Goal: Check status: Check status

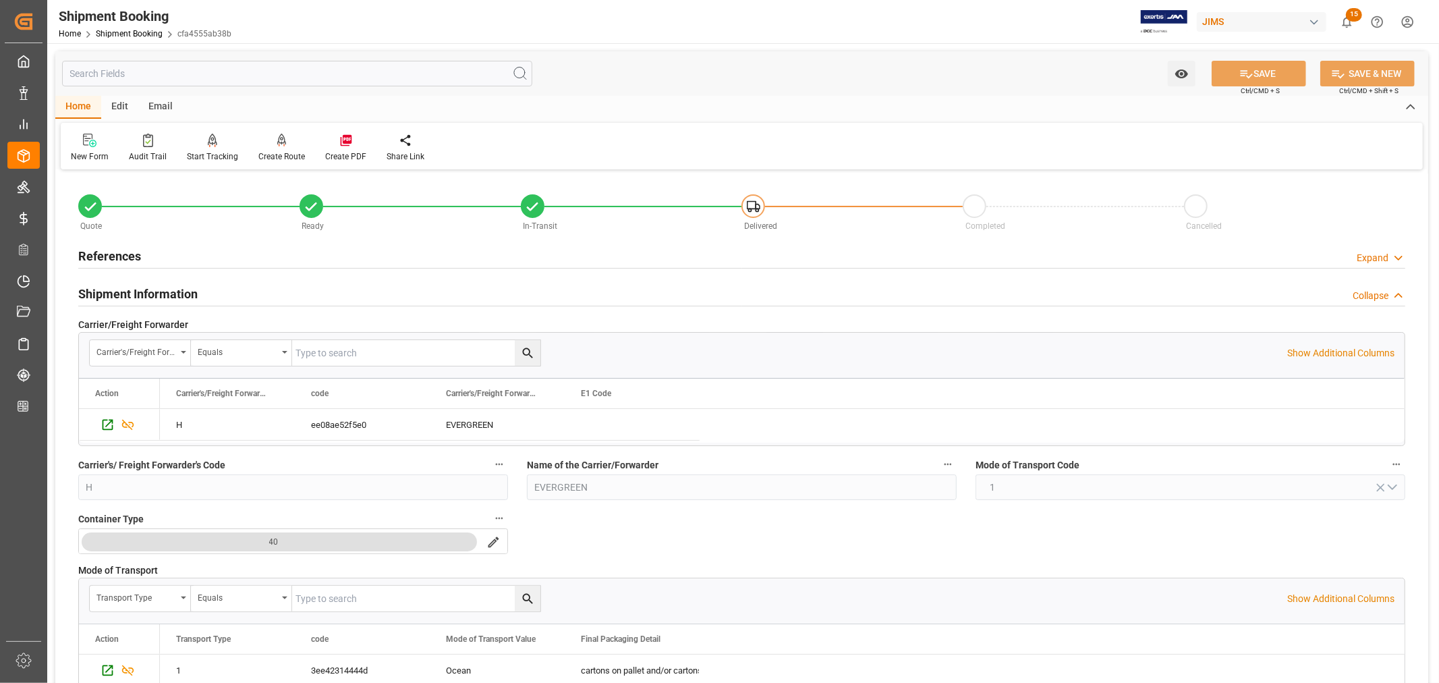
click at [118, 251] on h2 "References" at bounding box center [109, 256] width 63 height 18
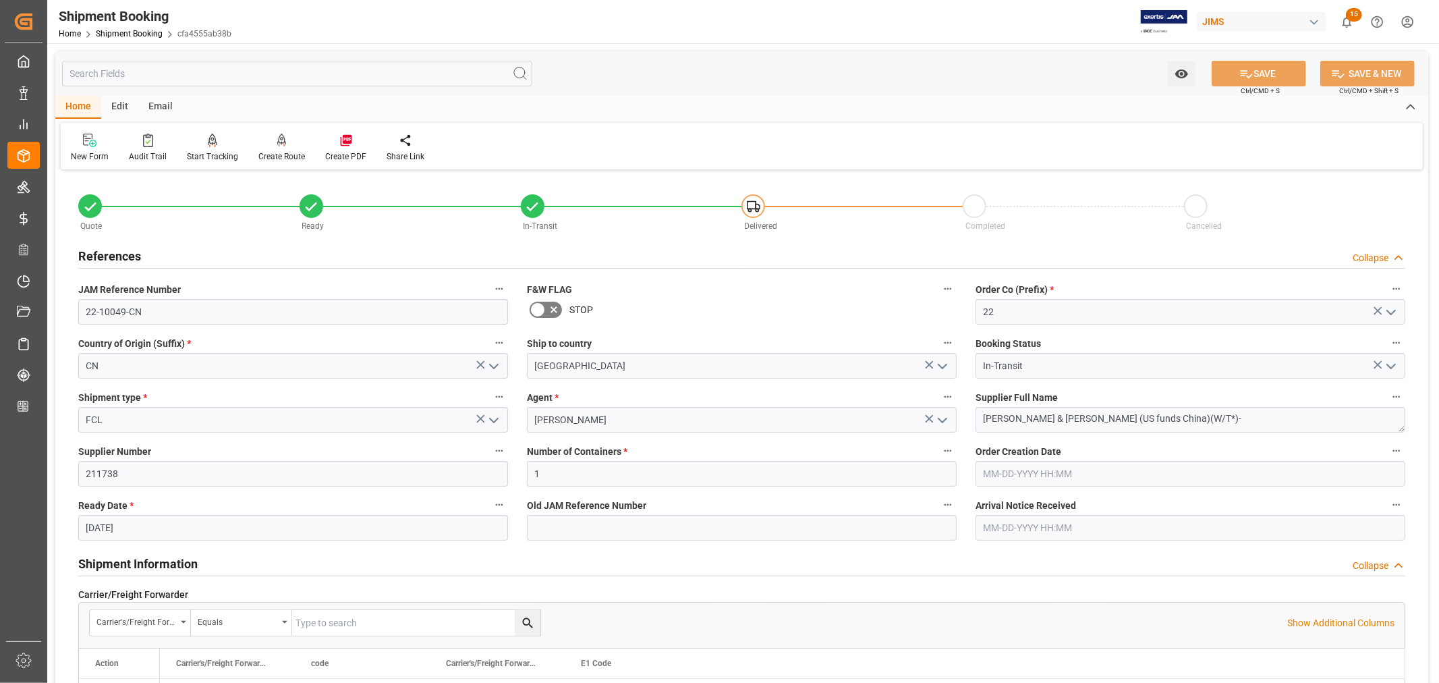
click at [118, 251] on h2 "References" at bounding box center [109, 256] width 63 height 18
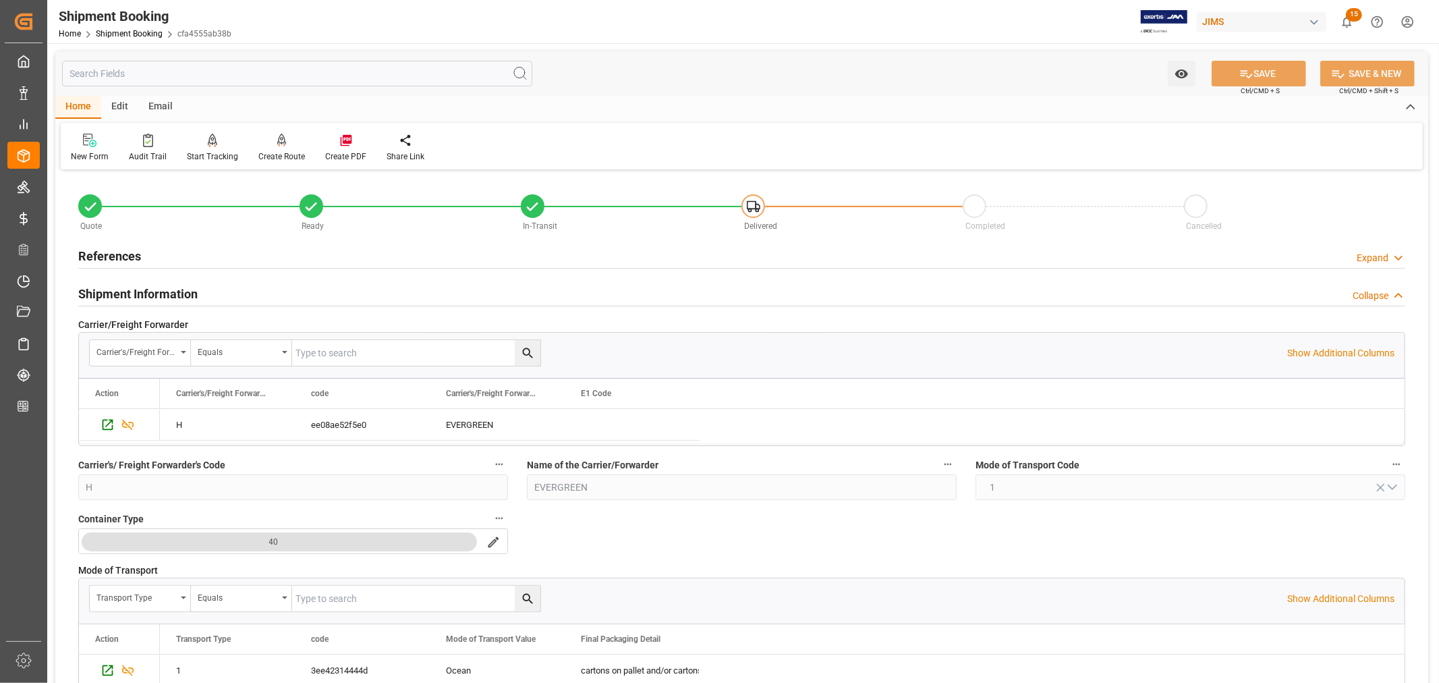
click at [126, 285] on h2 "Shipment Information" at bounding box center [137, 294] width 119 height 18
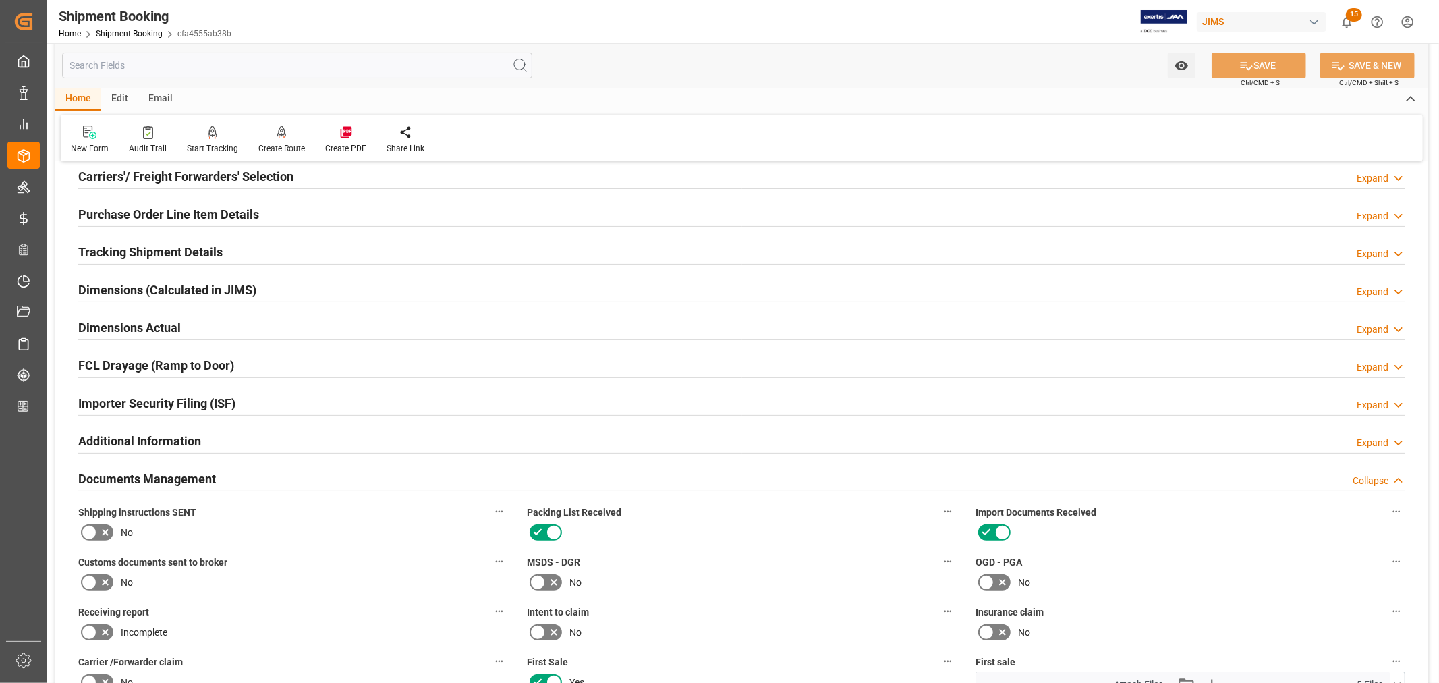
scroll to position [150, 0]
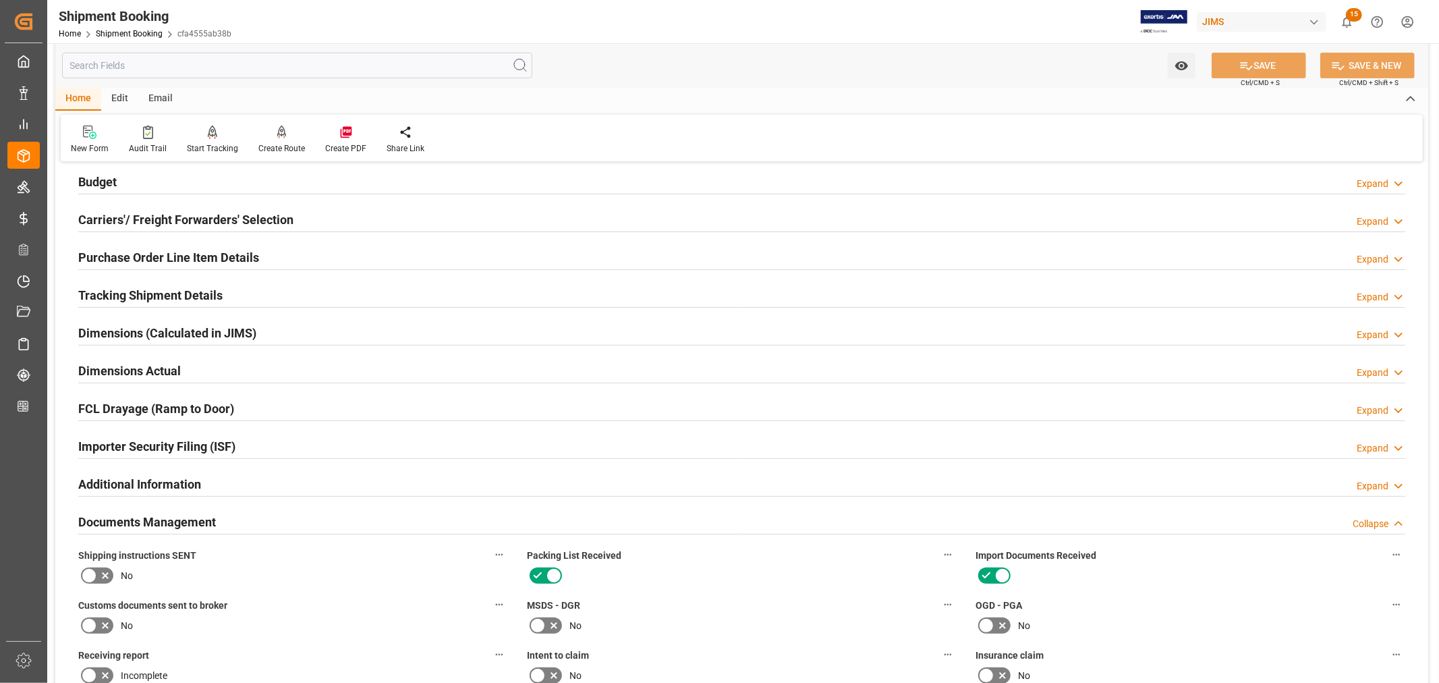
click at [147, 248] on h2 "Purchase Order Line Item Details" at bounding box center [168, 257] width 181 height 18
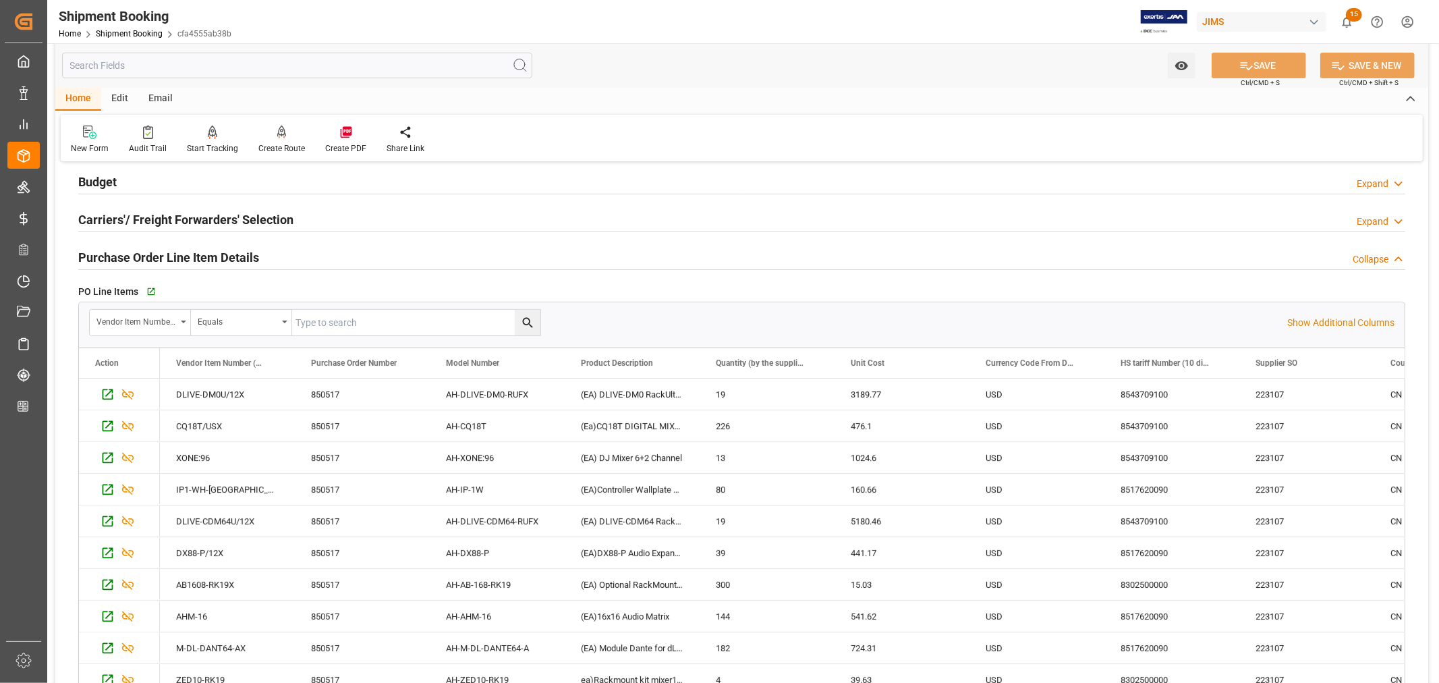
click at [198, 258] on h2 "Purchase Order Line Item Details" at bounding box center [168, 257] width 181 height 18
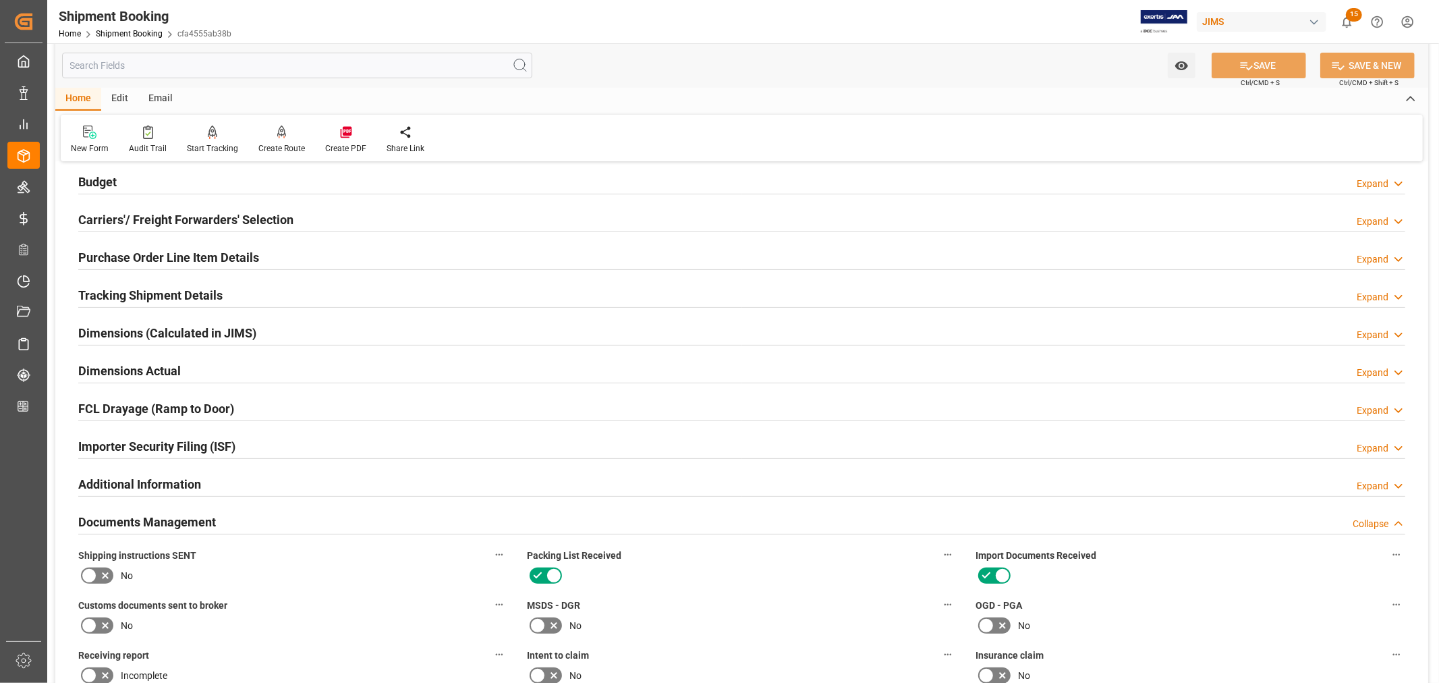
click at [154, 289] on h2 "Tracking Shipment Details" at bounding box center [150, 295] width 144 height 18
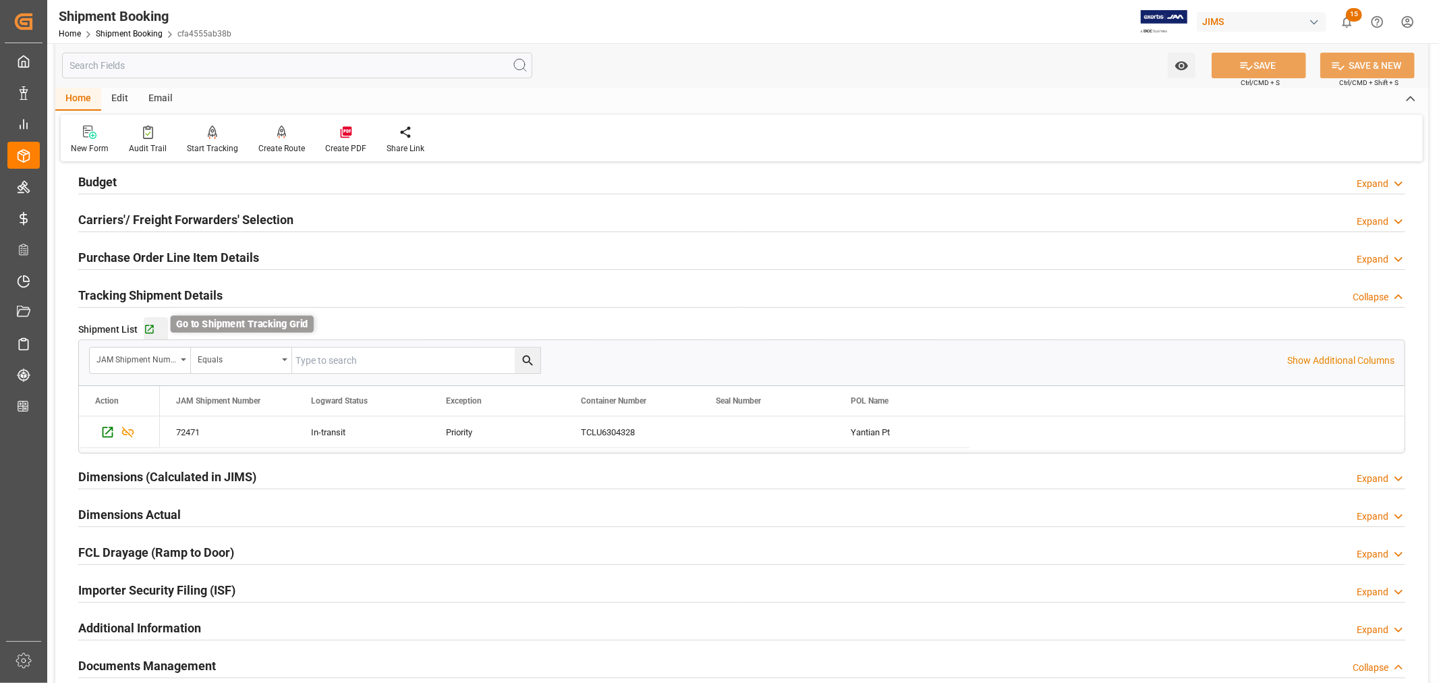
click at [150, 331] on icon "button" at bounding box center [149, 329] width 11 height 11
click at [177, 291] on h2 "Tracking Shipment Details" at bounding box center [150, 295] width 144 height 18
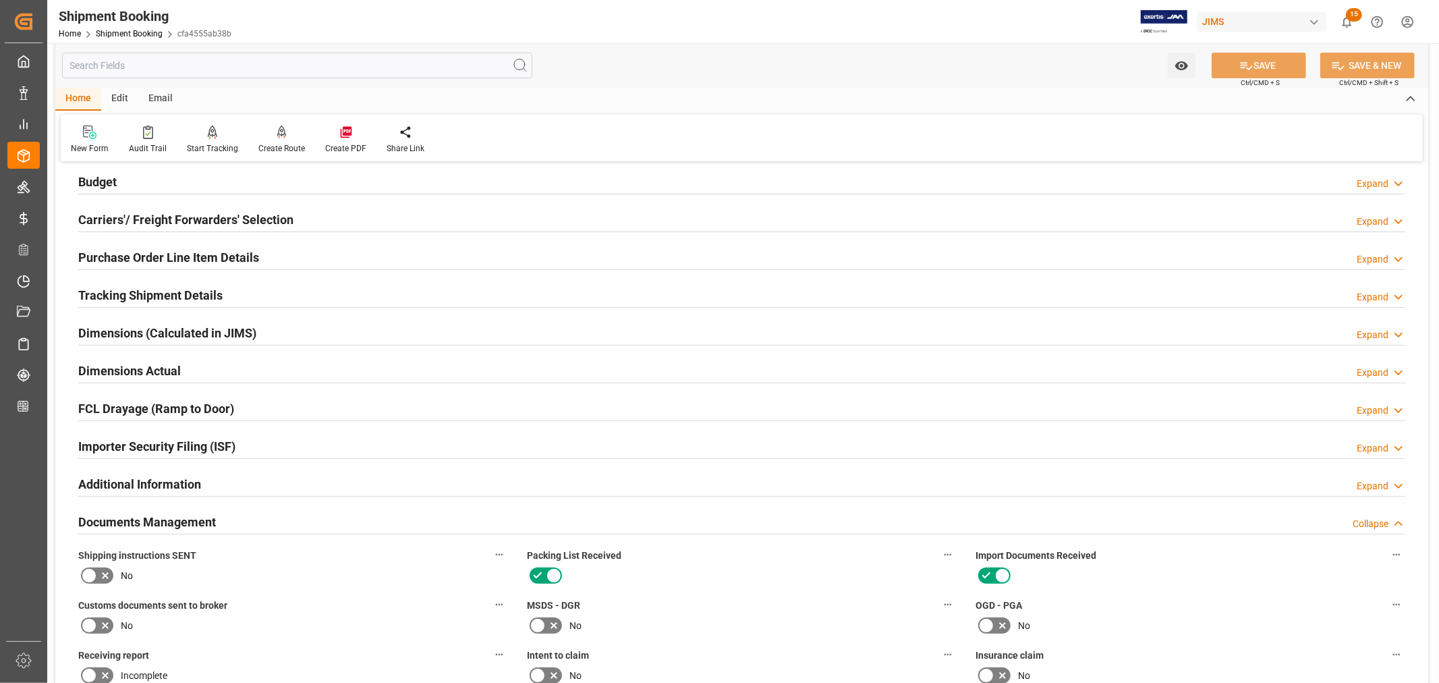
click at [108, 181] on h2 "Budget" at bounding box center [97, 182] width 38 height 18
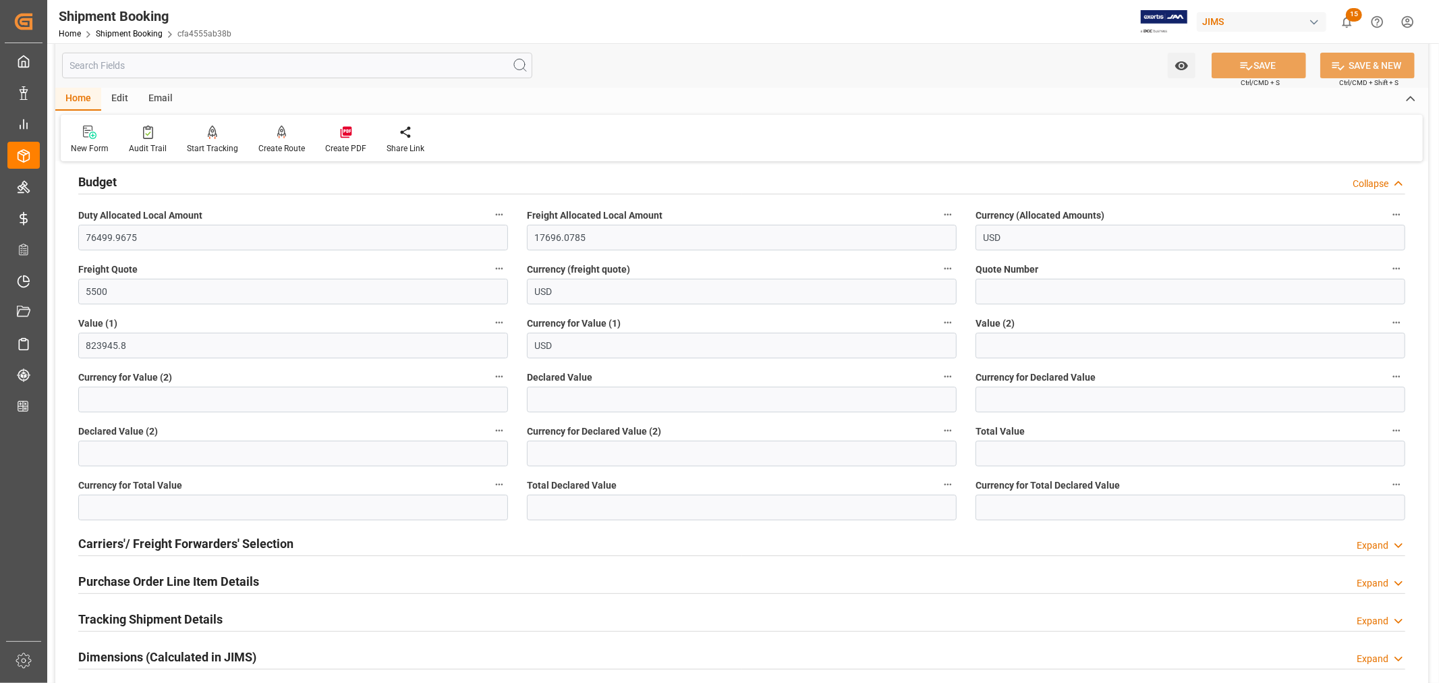
drag, startPoint x: 105, startPoint y: 181, endPoint x: 147, endPoint y: 221, distance: 57.7
click at [105, 181] on h2 "Budget" at bounding box center [97, 182] width 38 height 18
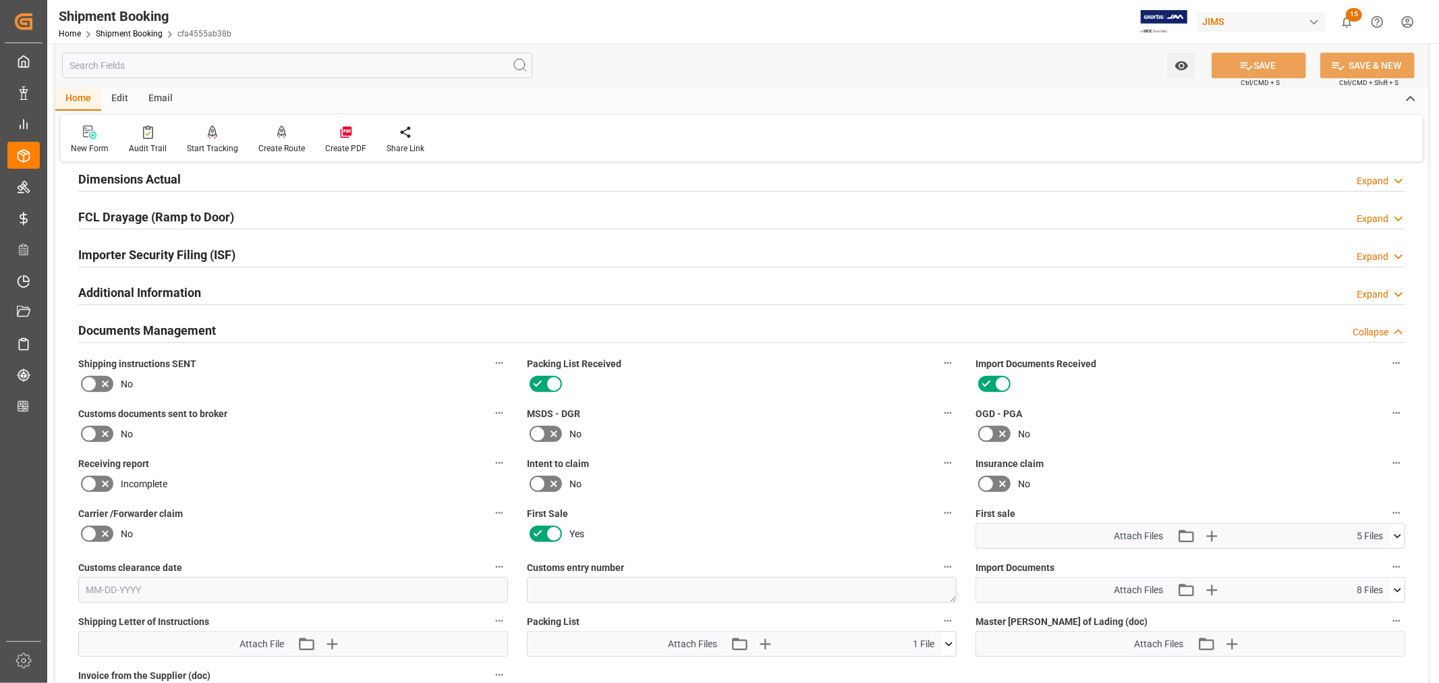
scroll to position [449, 0]
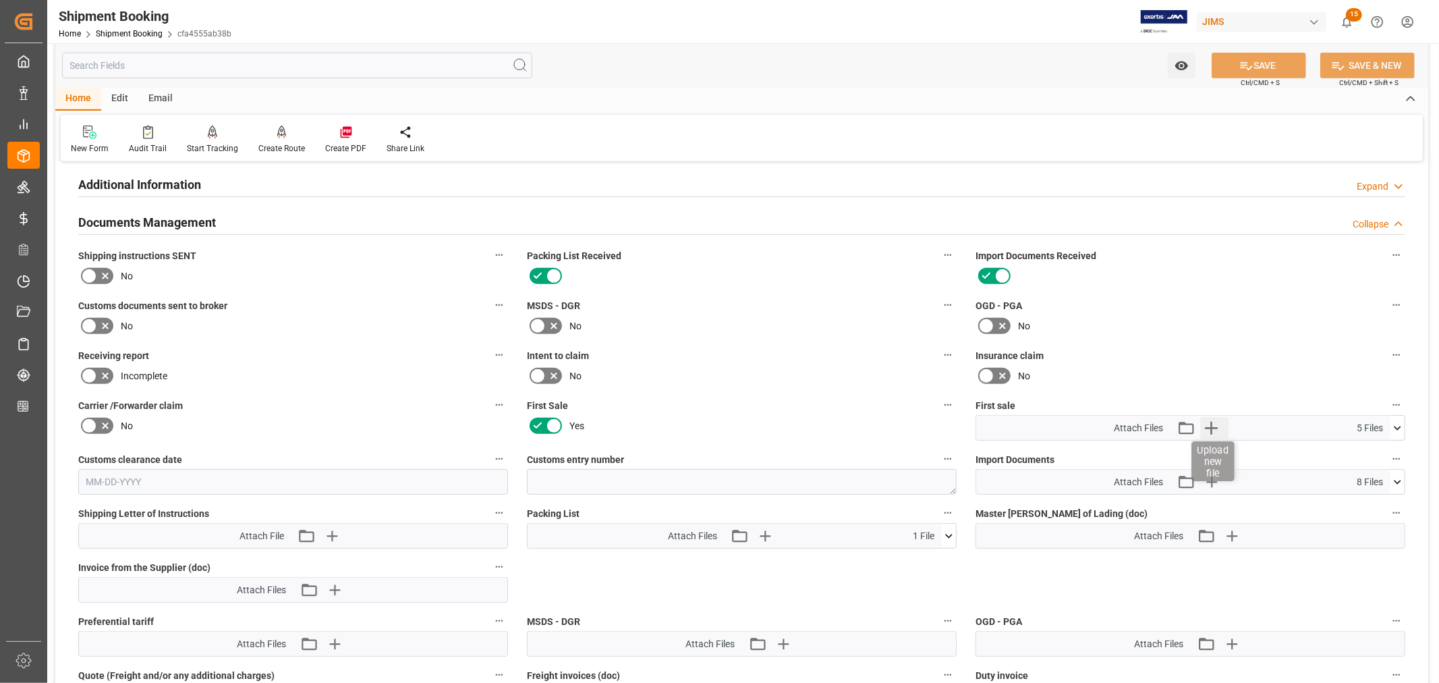
click at [1207, 422] on icon "button" at bounding box center [1211, 428] width 22 height 22
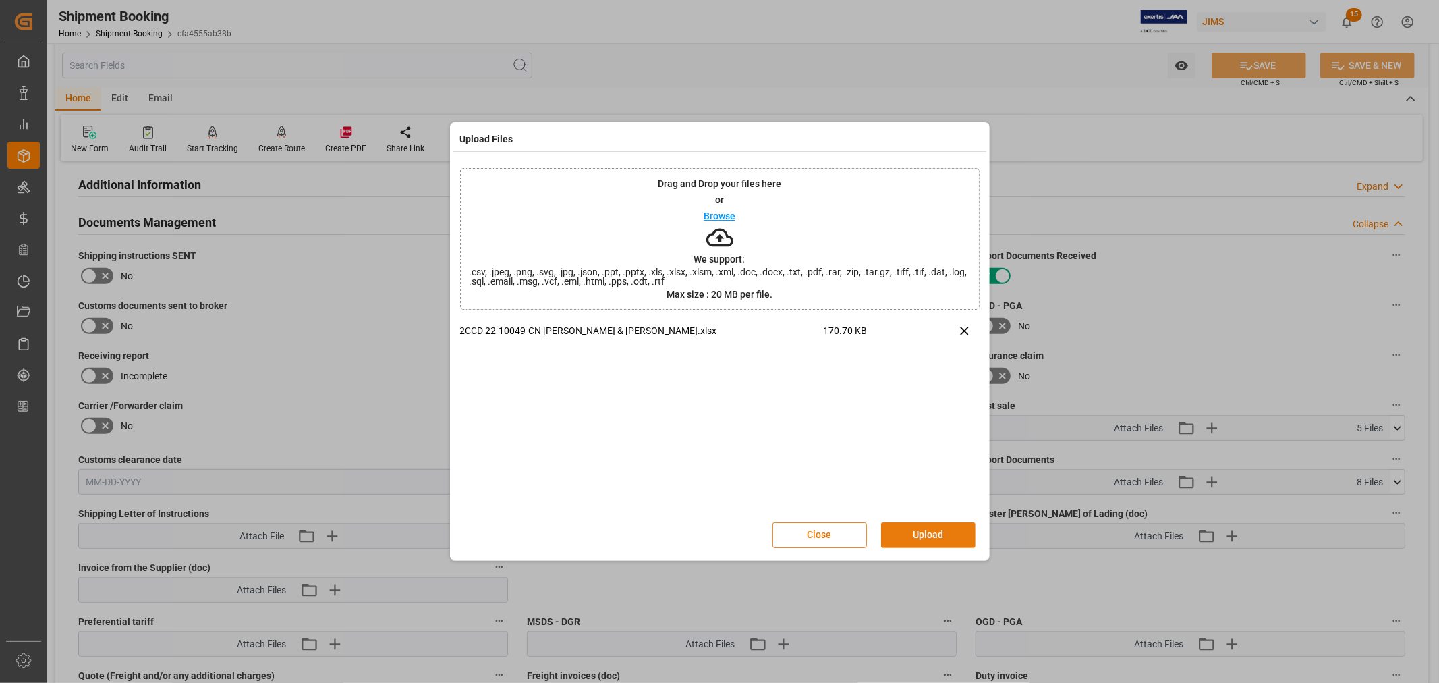
click at [914, 529] on button "Upload" at bounding box center [928, 535] width 94 height 26
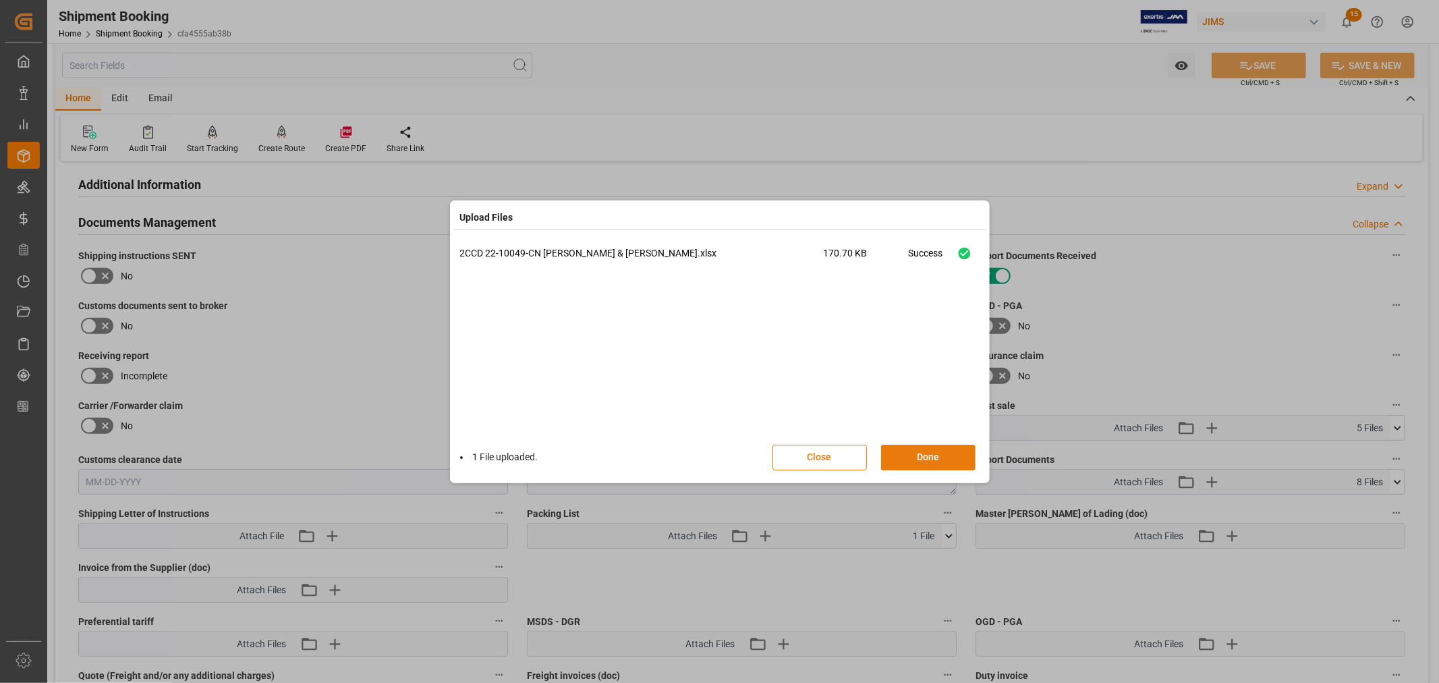
click at [930, 451] on button "Done" at bounding box center [928, 458] width 94 height 26
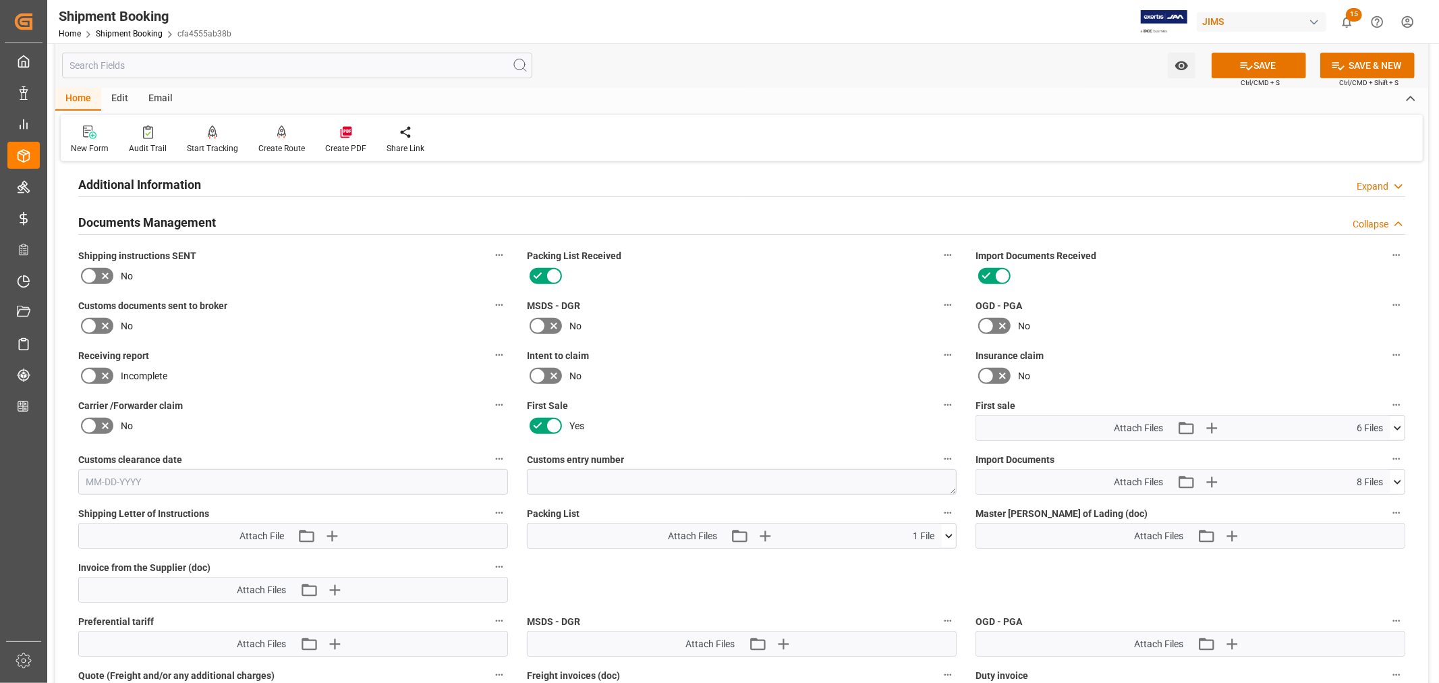
click at [1396, 426] on icon at bounding box center [1397, 428] width 7 height 4
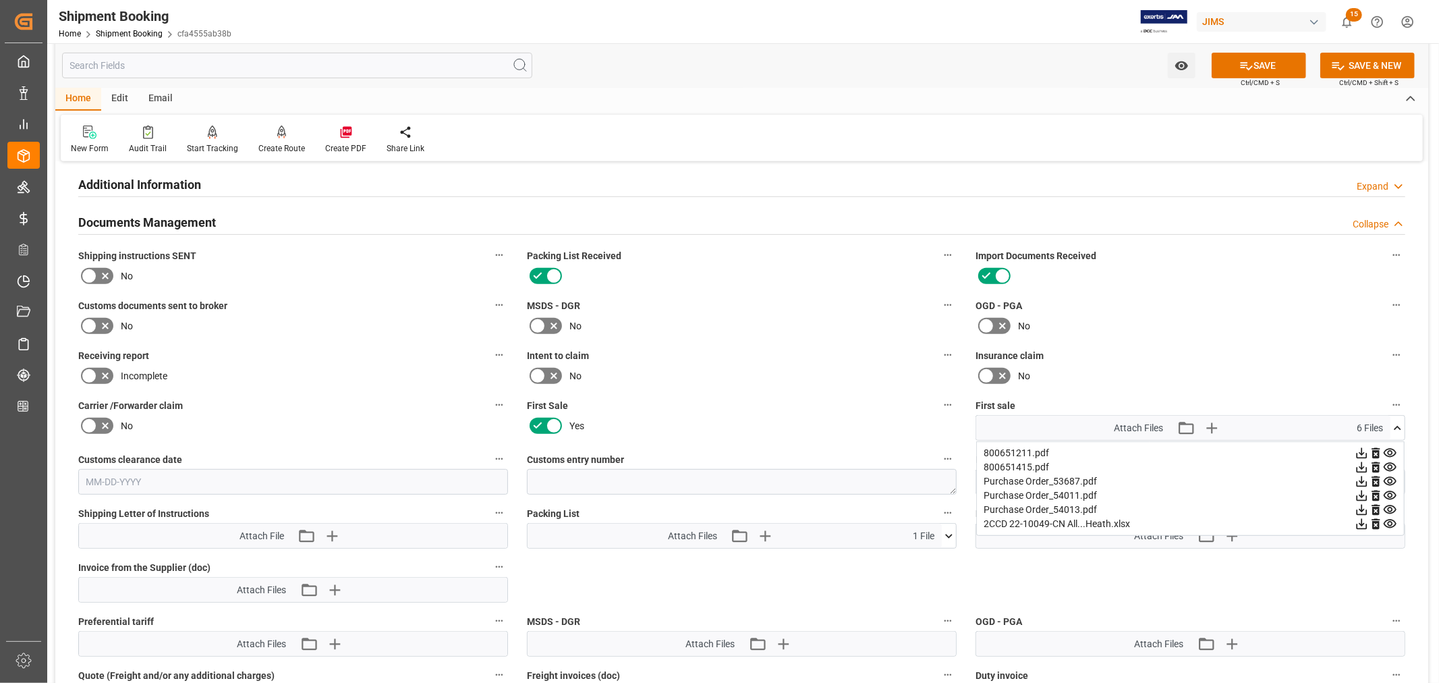
click at [1396, 426] on icon at bounding box center [1397, 428] width 7 height 4
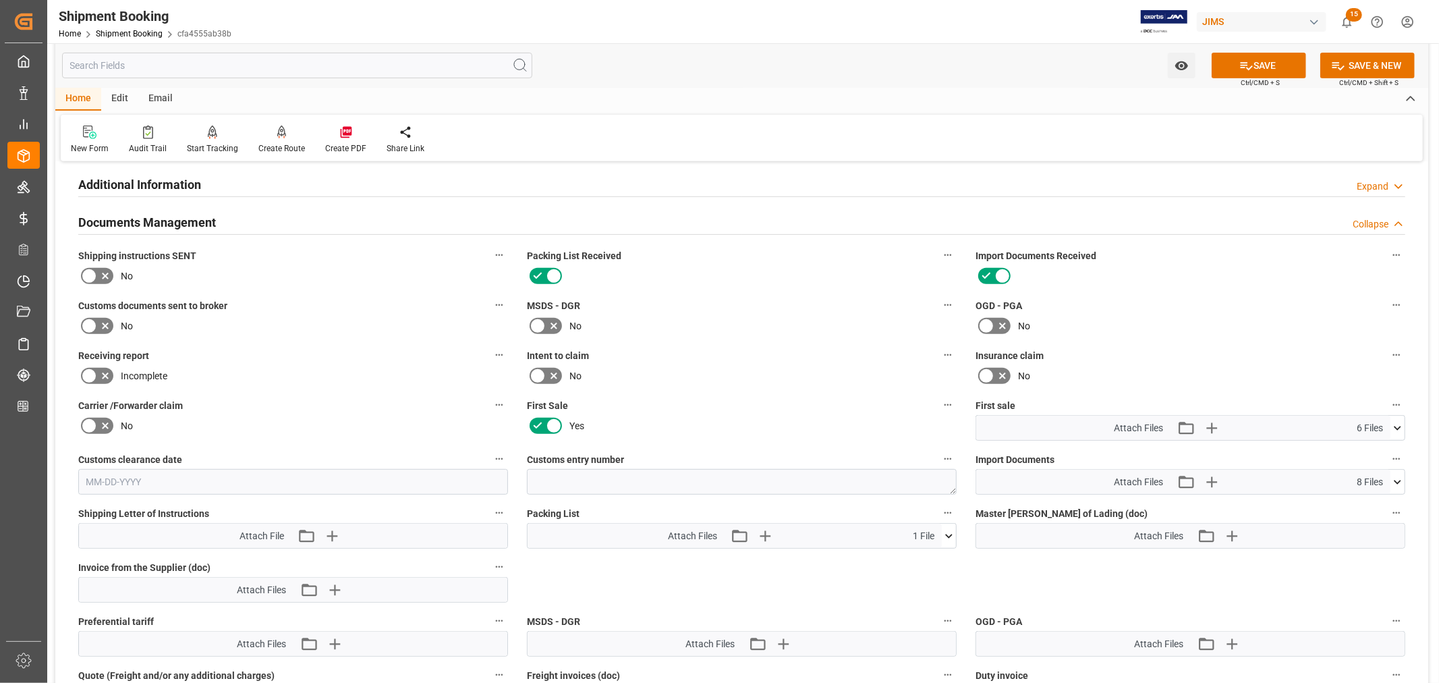
drag, startPoint x: 90, startPoint y: 322, endPoint x: 109, endPoint y: 333, distance: 21.8
click at [90, 322] on icon at bounding box center [89, 326] width 16 height 16
click at [0, 0] on input "checkbox" at bounding box center [0, 0] width 0 height 0
click at [1263, 63] on button "SAVE" at bounding box center [1258, 66] width 94 height 26
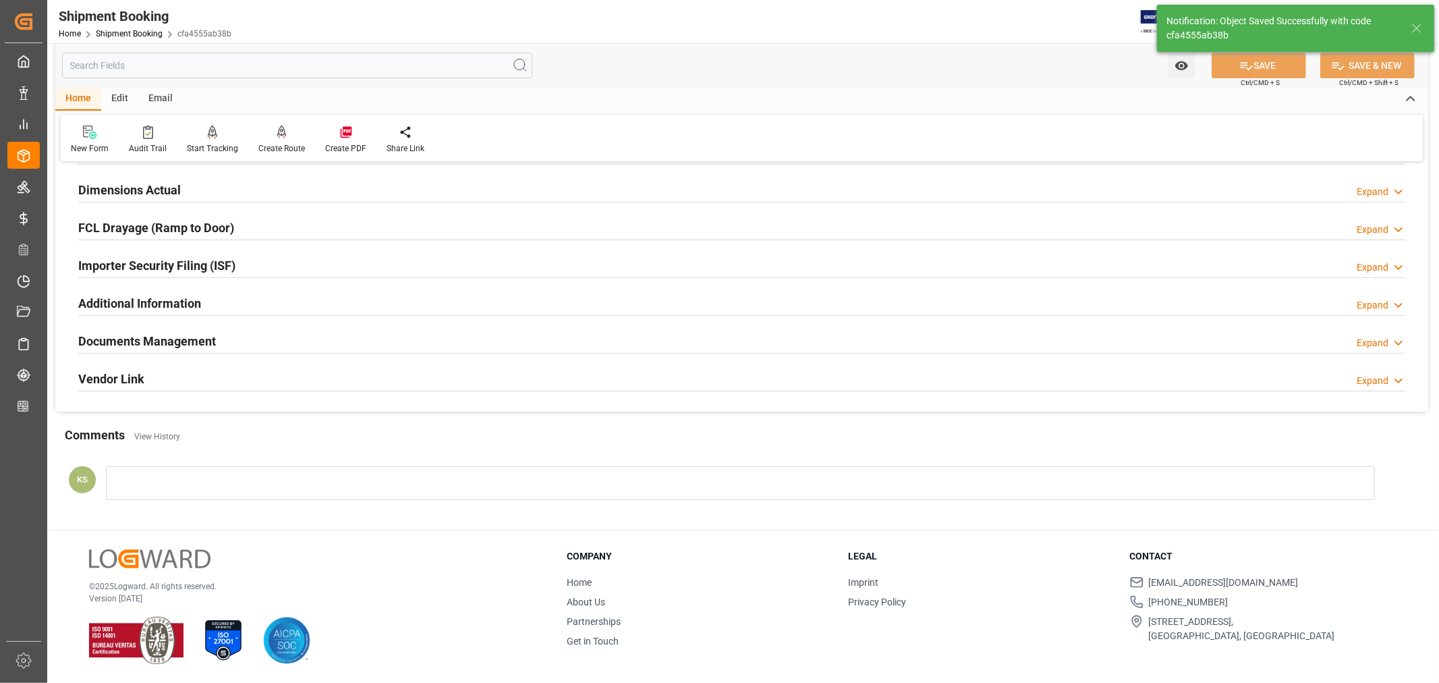
scroll to position [331, 0]
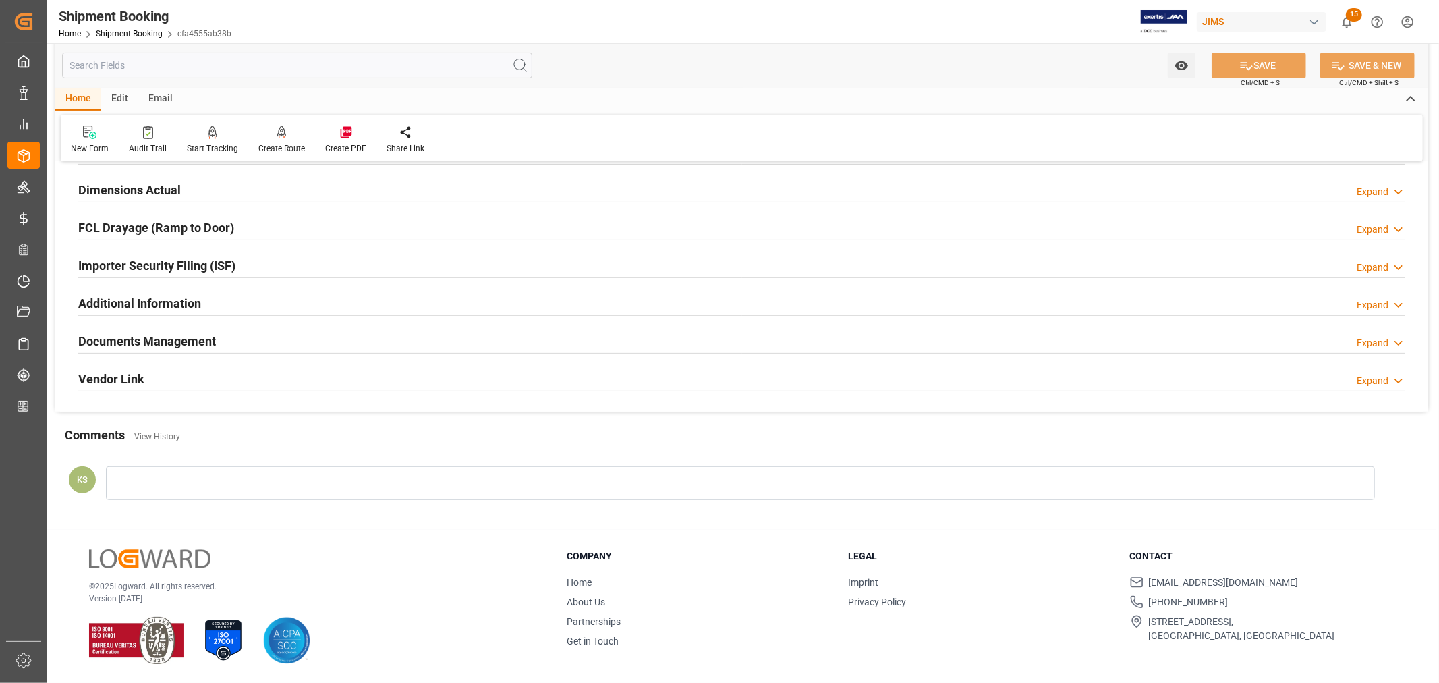
drag, startPoint x: 401, startPoint y: 332, endPoint x: 454, endPoint y: 333, distance: 53.3
click at [401, 332] on div "Documents Management Expand" at bounding box center [741, 340] width 1327 height 26
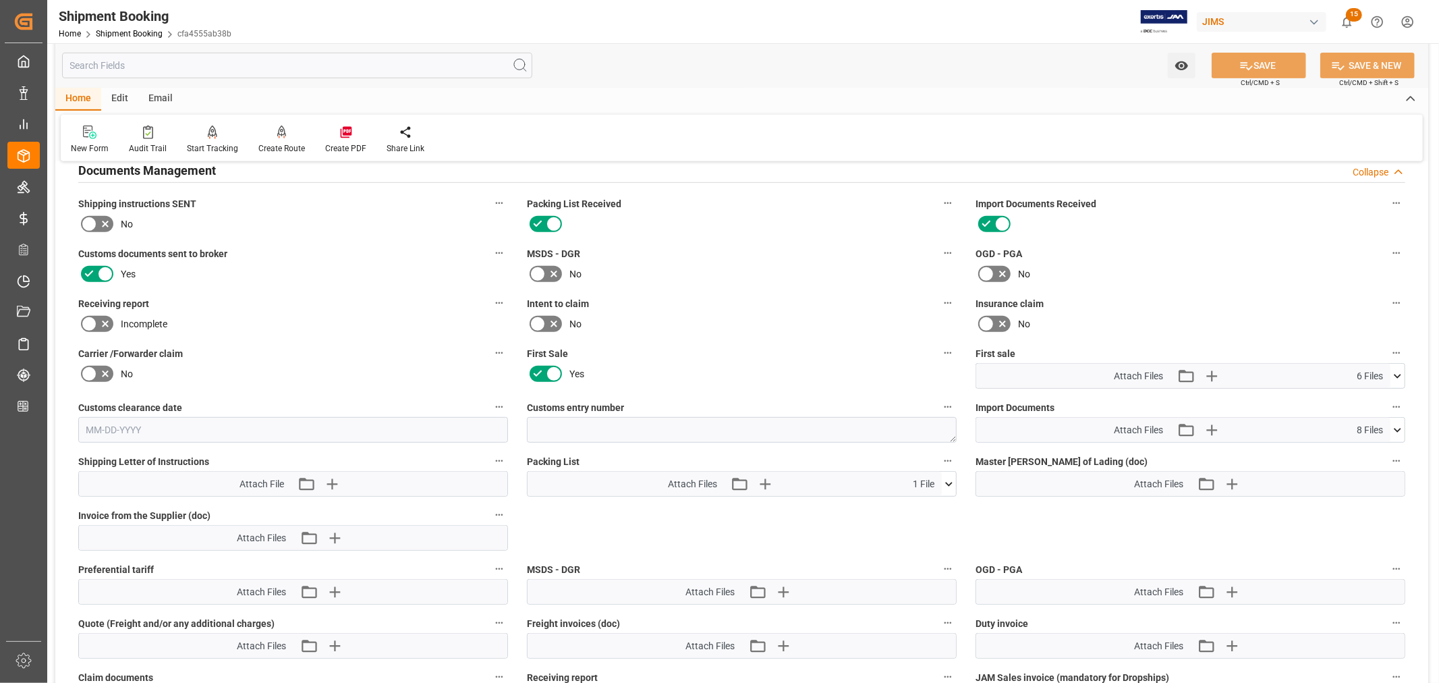
scroll to position [524, 0]
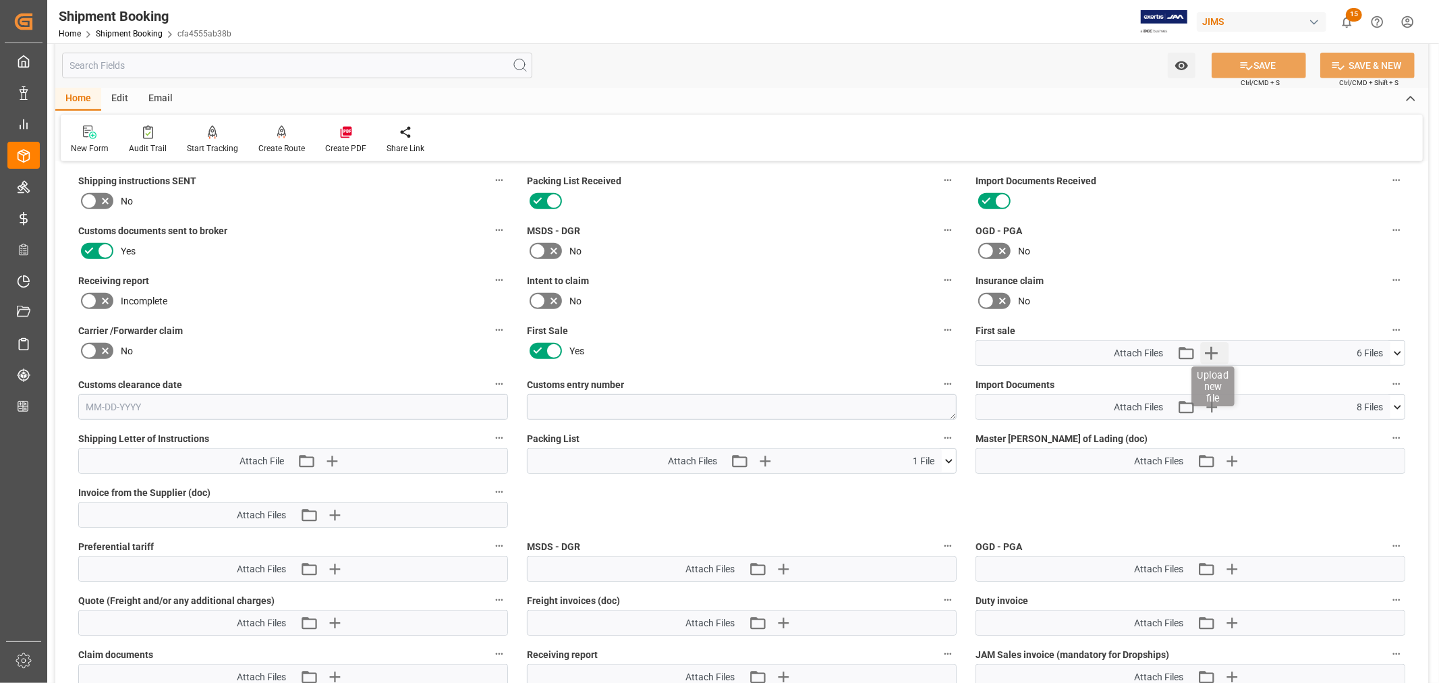
click at [1207, 349] on icon "button" at bounding box center [1211, 353] width 13 height 13
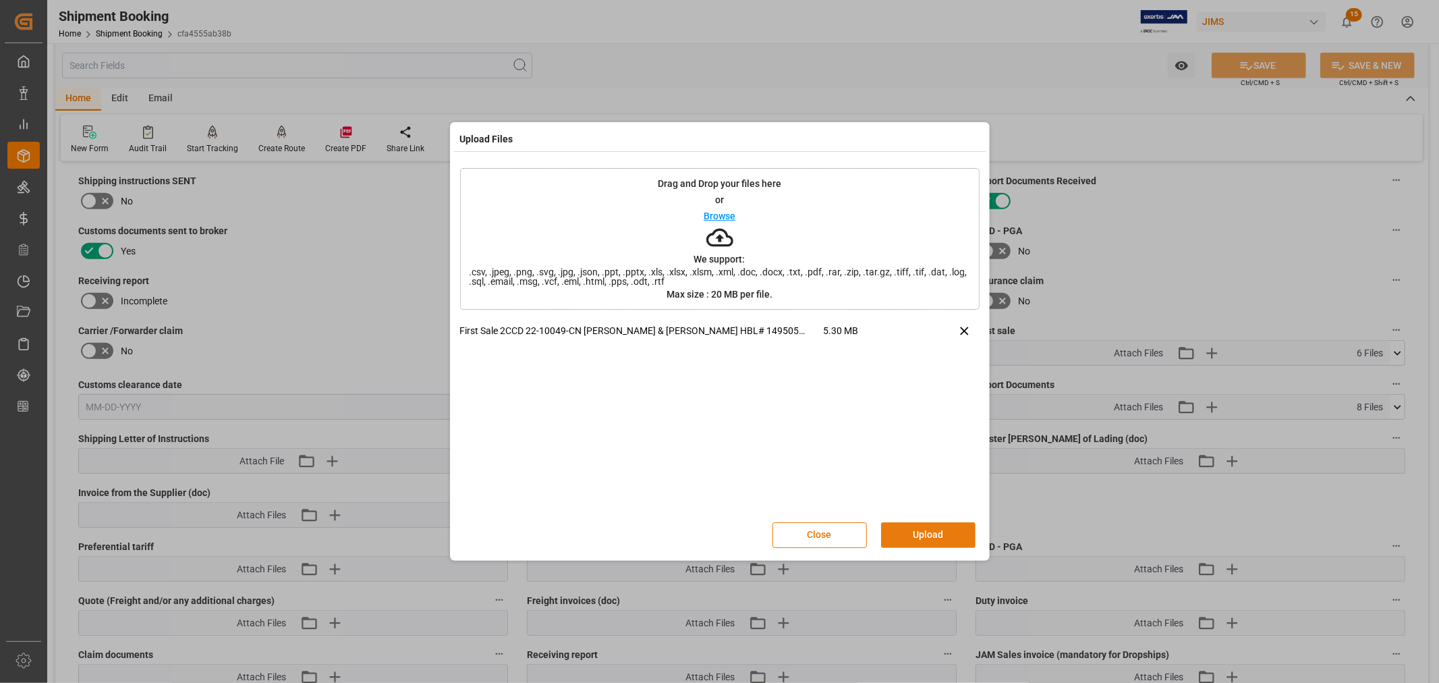
click at [930, 536] on button "Upload" at bounding box center [928, 535] width 94 height 26
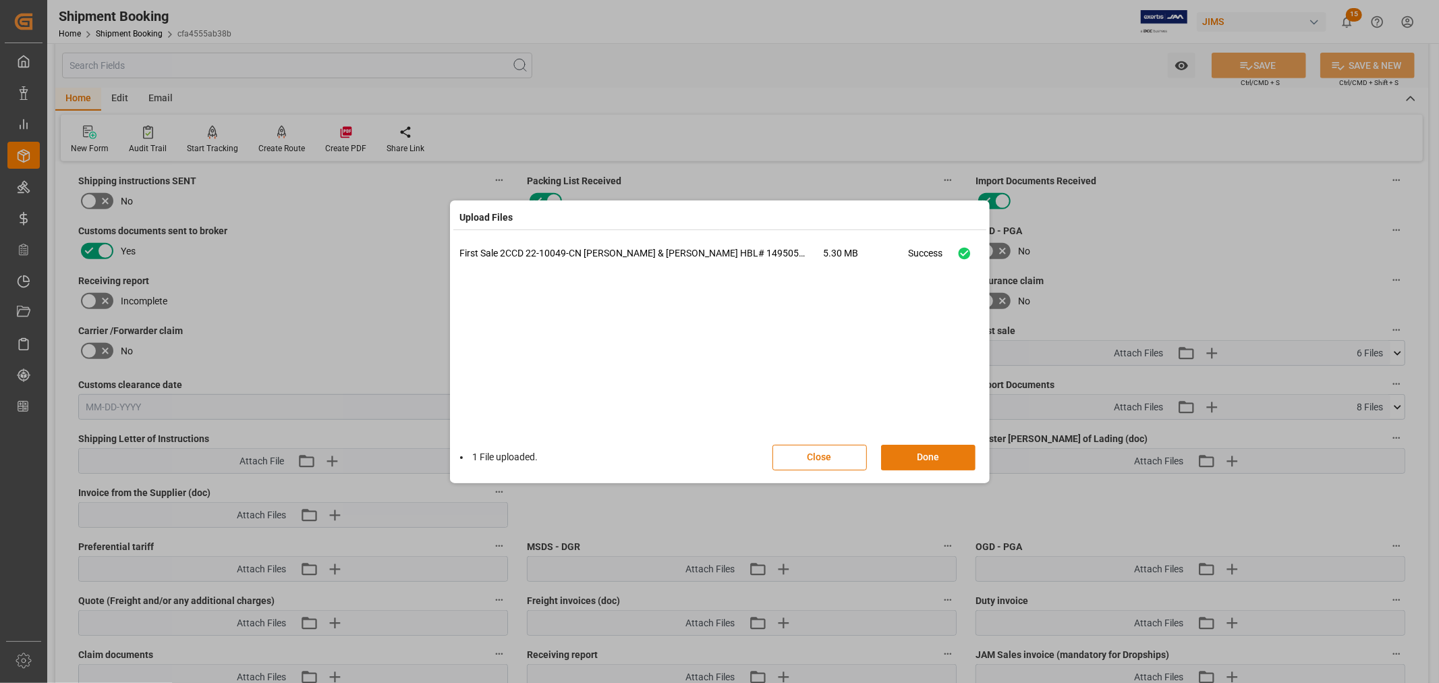
click at [929, 455] on button "Done" at bounding box center [928, 458] width 94 height 26
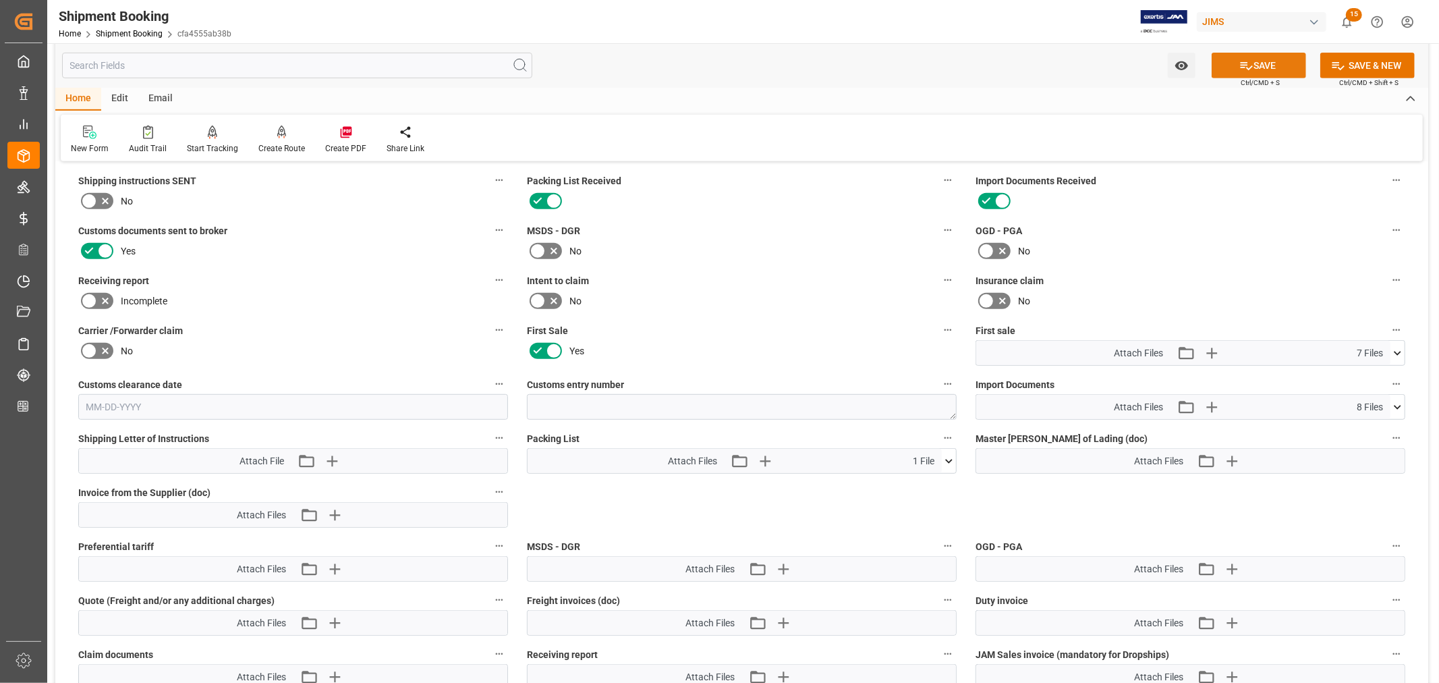
click at [1253, 69] on button "SAVE" at bounding box center [1258, 66] width 94 height 26
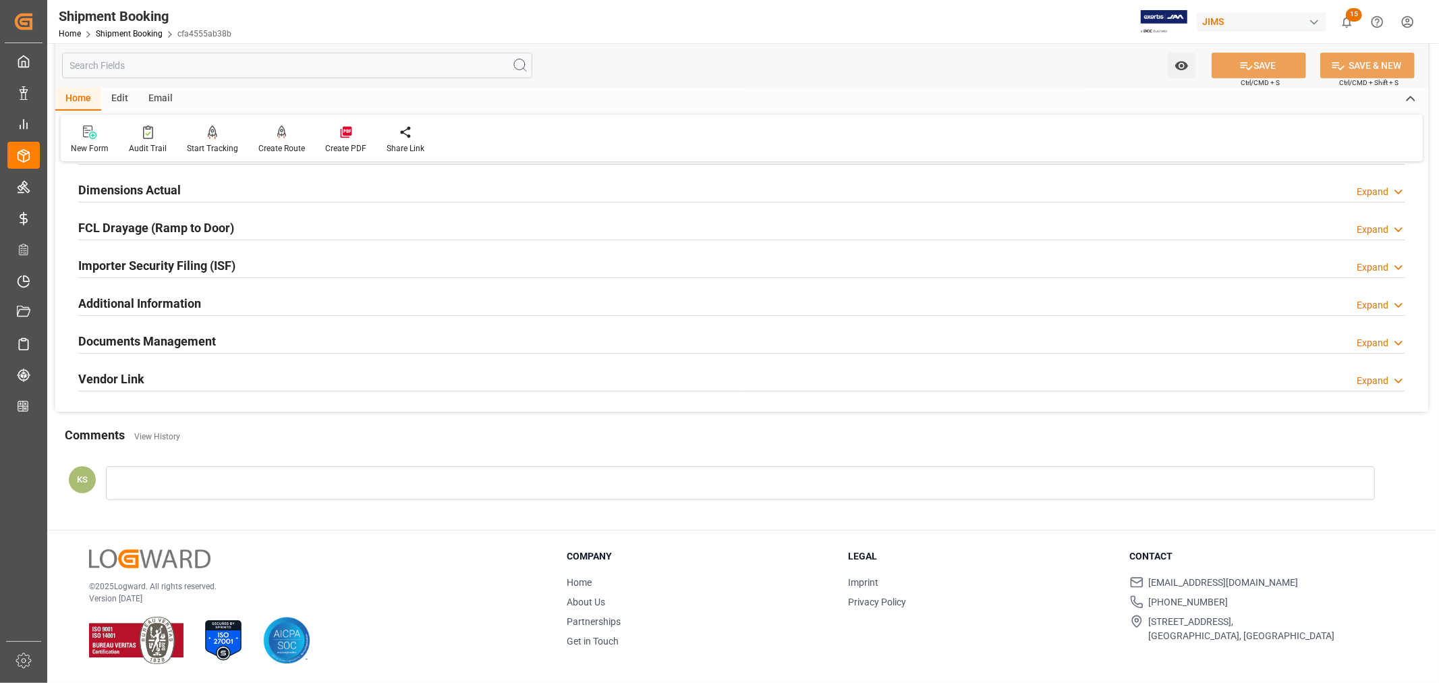
scroll to position [331, 0]
click at [136, 28] on div "Home Shipment Booking cfa4555ab38b" at bounding box center [145, 33] width 173 height 14
click at [132, 39] on div "Home Shipment Booking cfa4555ab38b" at bounding box center [145, 33] width 173 height 14
click at [135, 34] on link "Shipment Booking" at bounding box center [129, 33] width 67 height 9
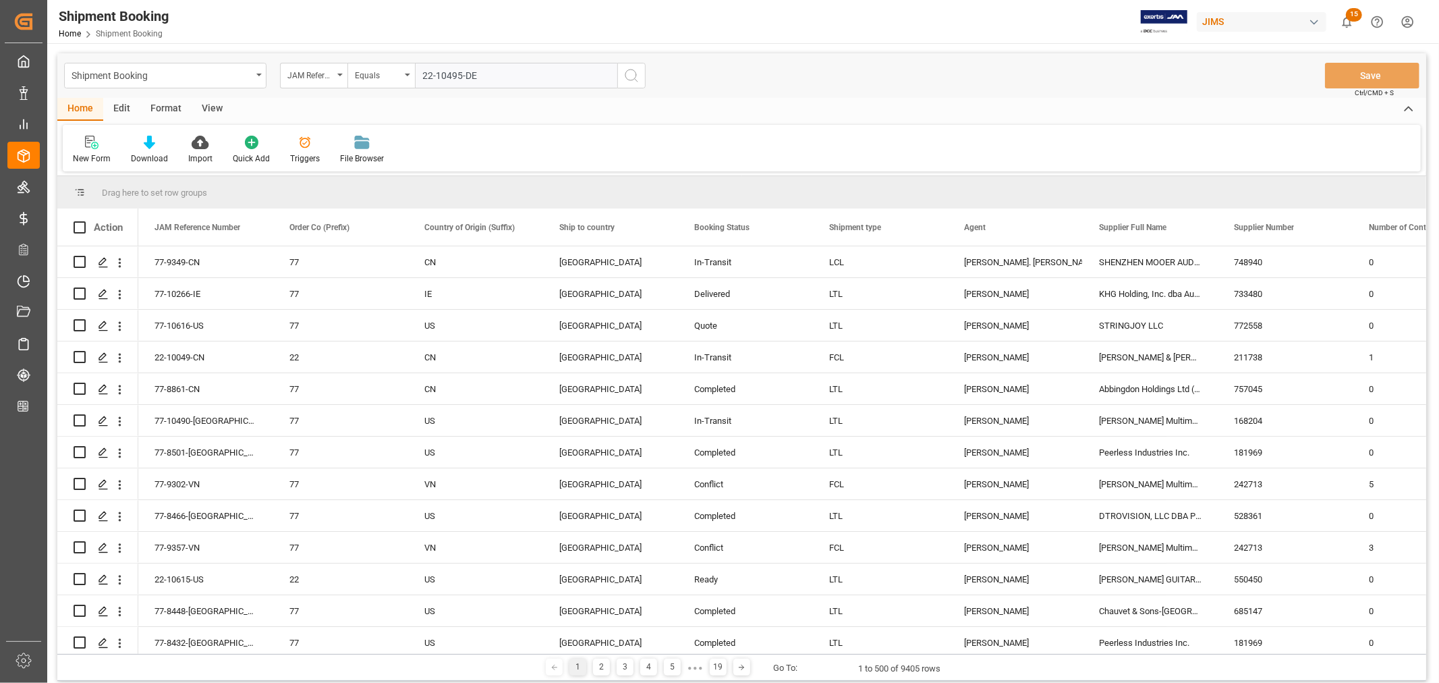
type input "22-10495-DE"
click at [636, 73] on icon "search button" at bounding box center [631, 75] width 16 height 16
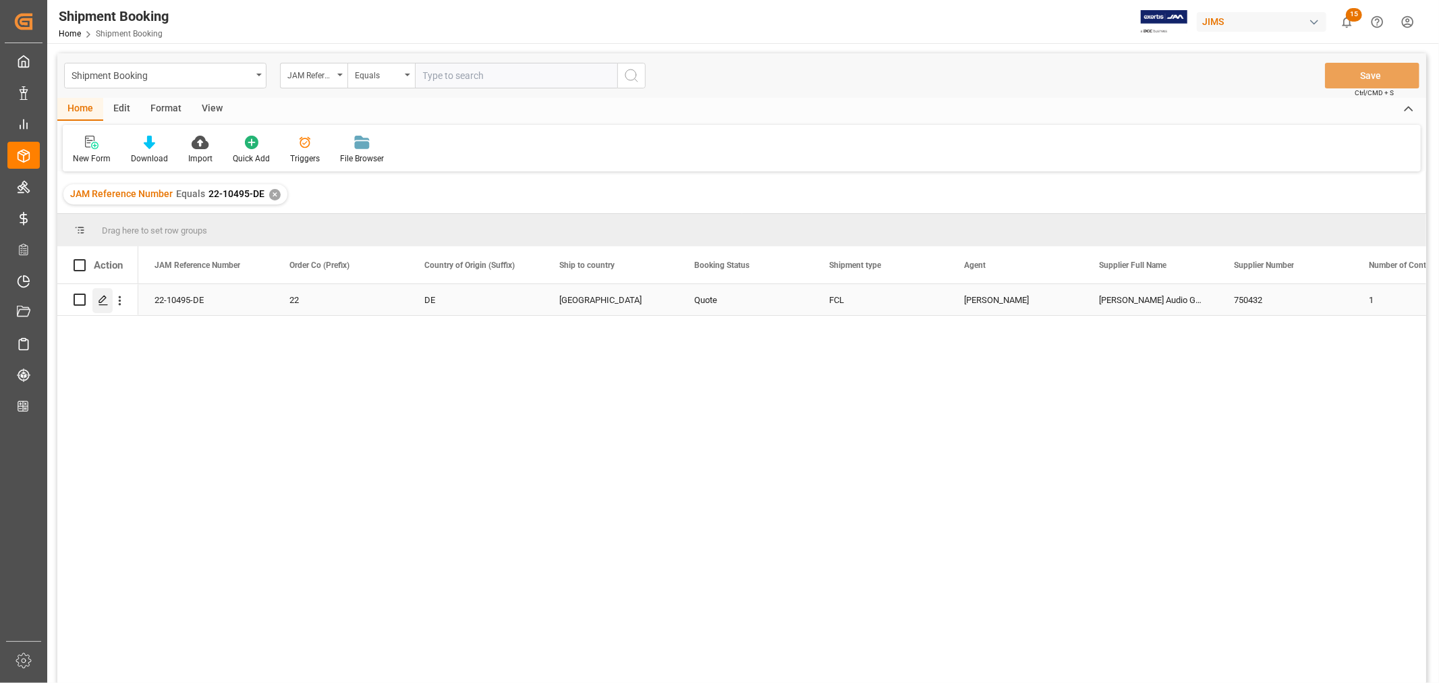
click at [102, 300] on polygon "Press SPACE to select this row." at bounding box center [102, 298] width 7 height 7
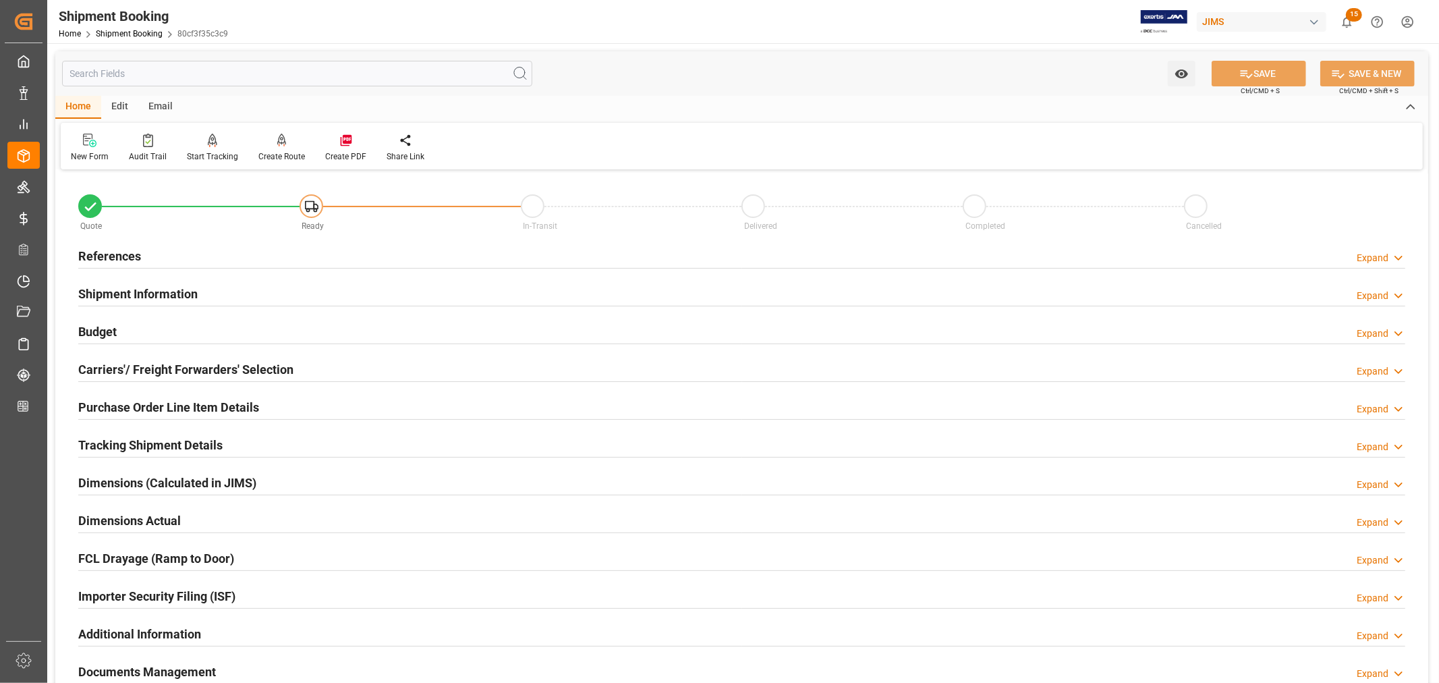
click at [137, 260] on h2 "References" at bounding box center [109, 256] width 63 height 18
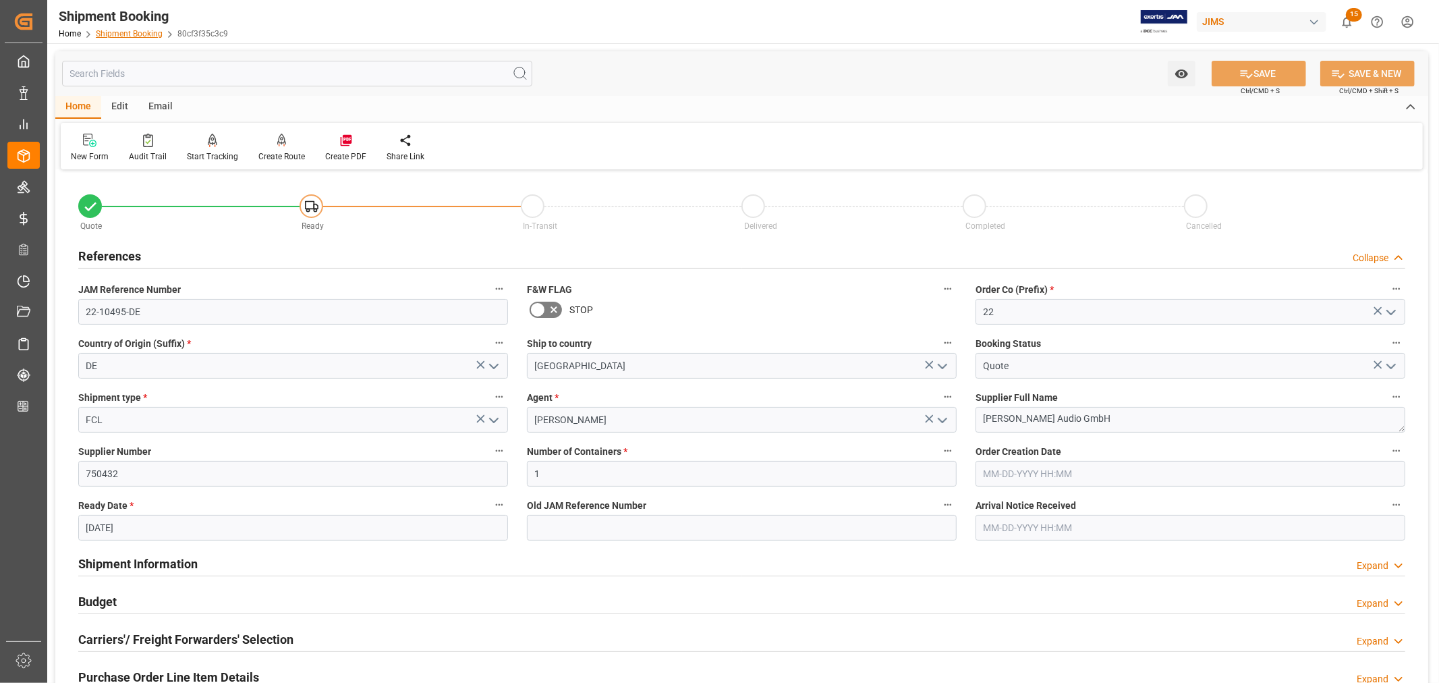
click at [132, 30] on link "Shipment Booking" at bounding box center [129, 33] width 67 height 9
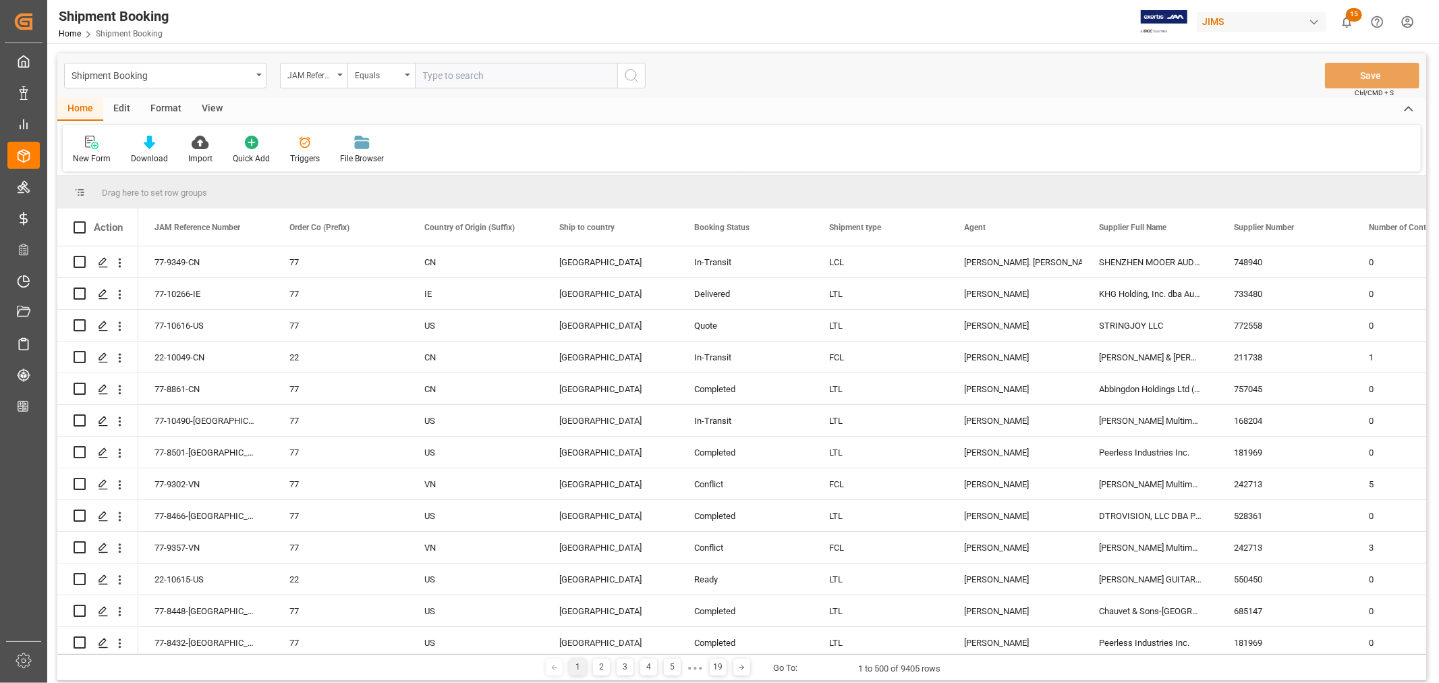
paste input "22-10394-MY"
type input "22-10394-MY"
click at [631, 75] on icon "search button" at bounding box center [631, 75] width 16 height 16
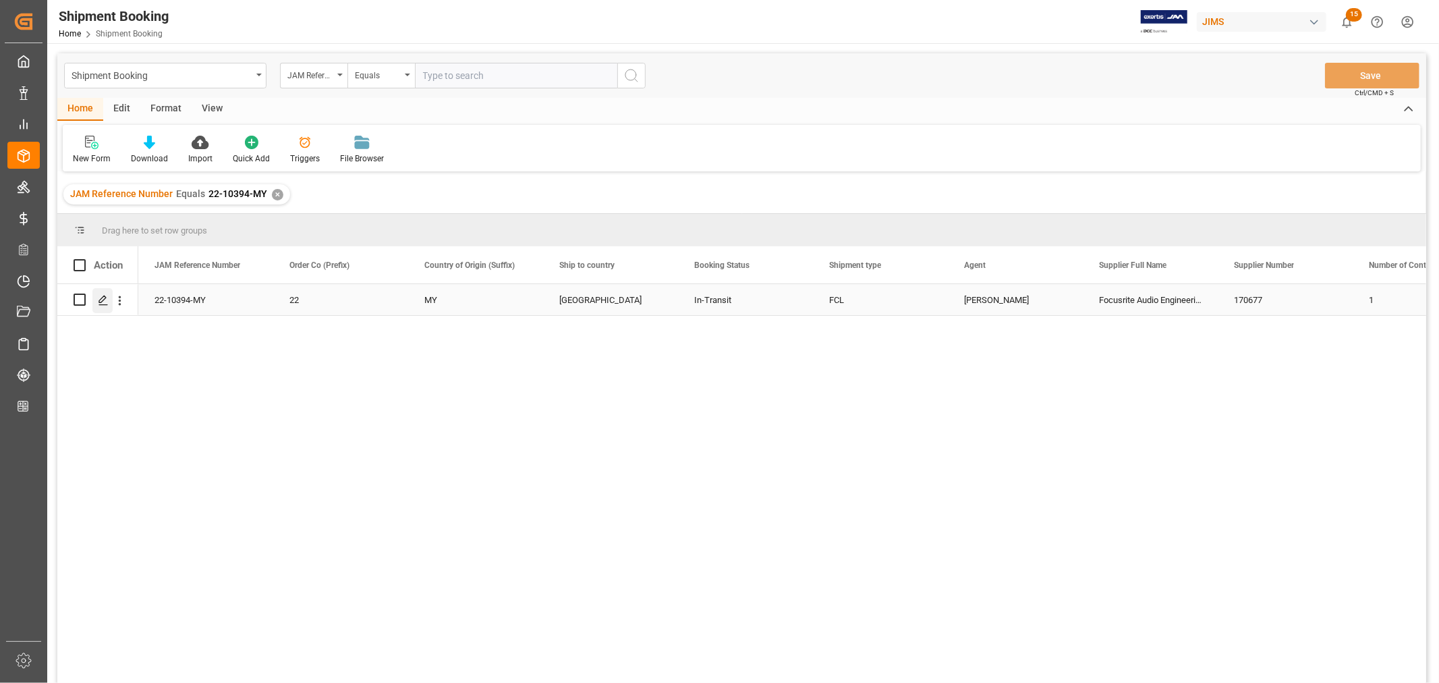
click at [103, 300] on icon "Press SPACE to select this row." at bounding box center [103, 300] width 11 height 11
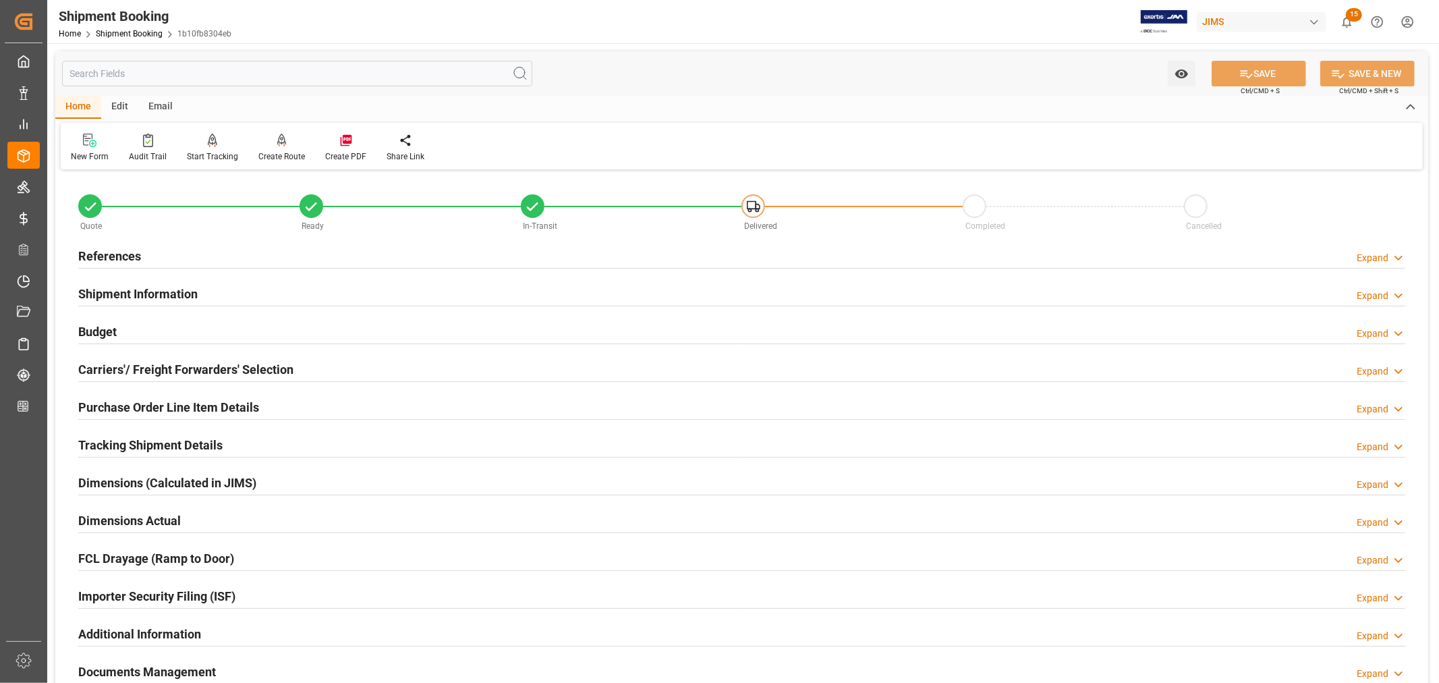
click at [150, 293] on h2 "Shipment Information" at bounding box center [137, 294] width 119 height 18
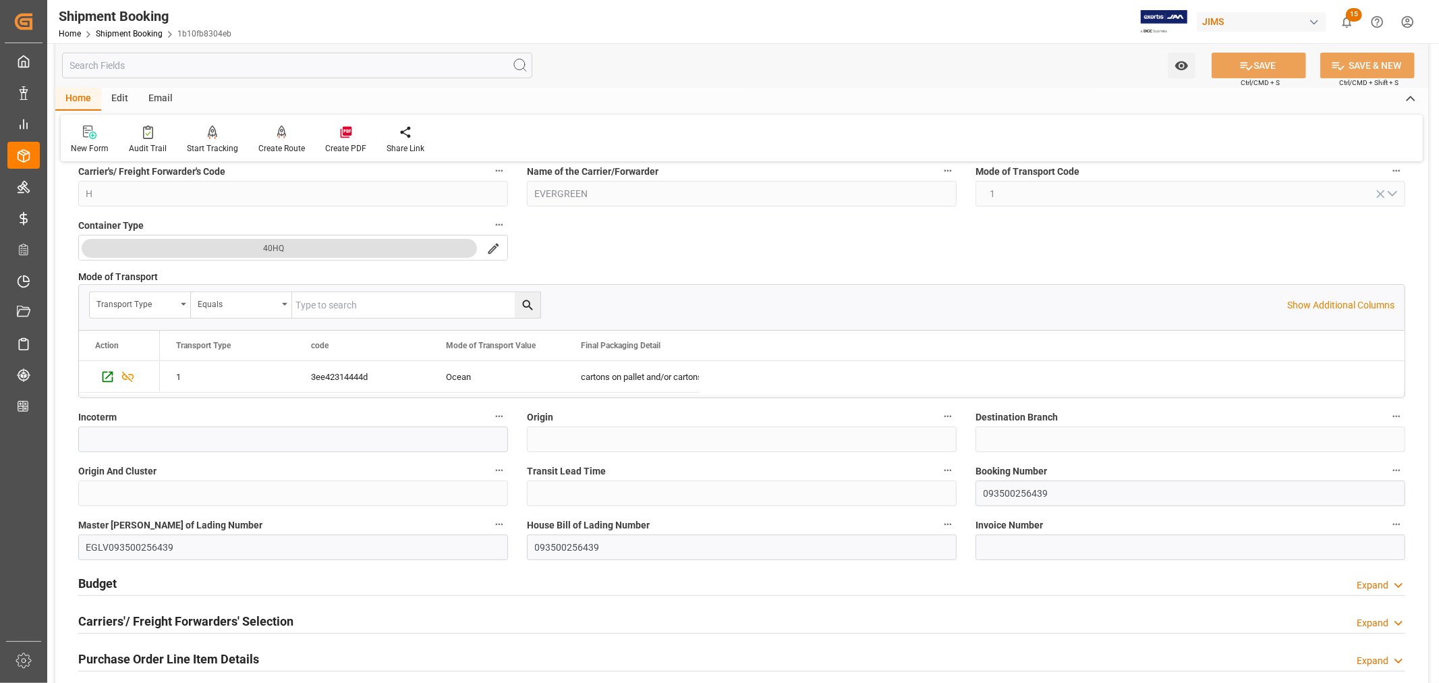
scroll to position [299, 0]
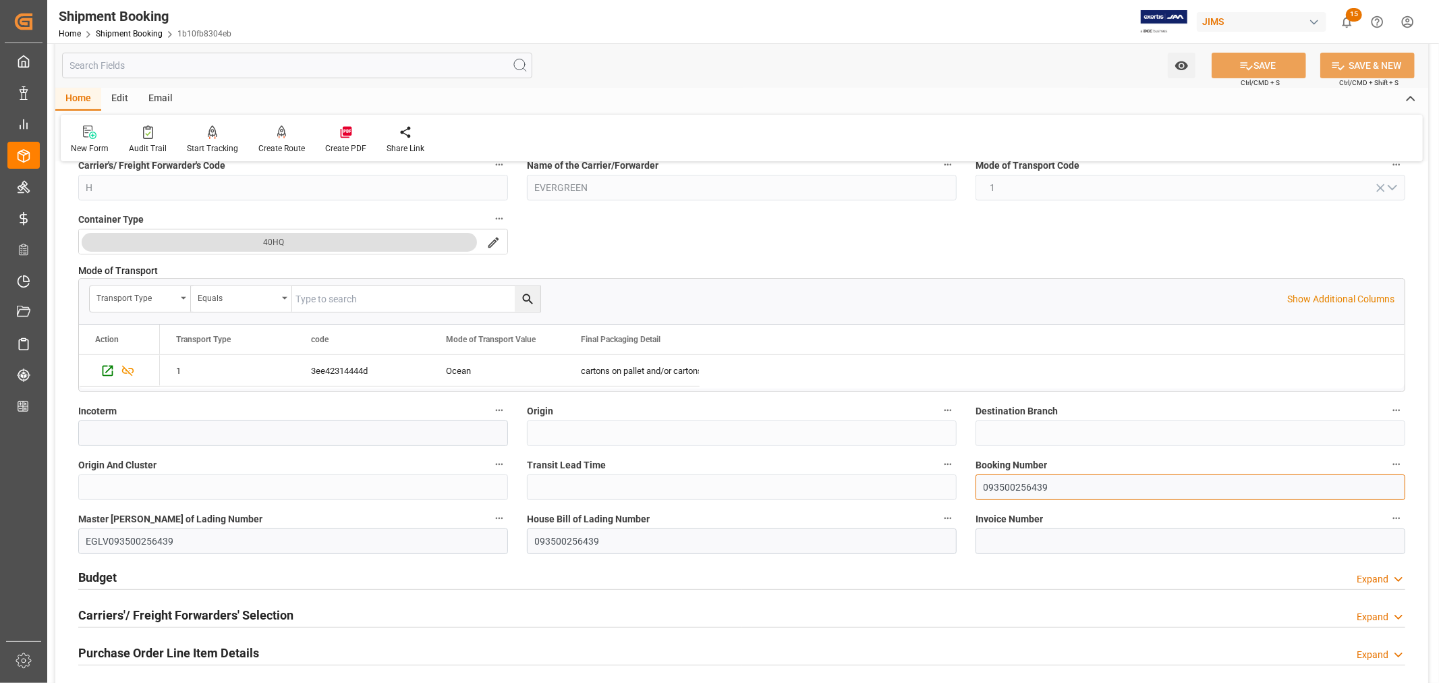
click at [1005, 486] on input "093500256439" at bounding box center [1190, 487] width 430 height 26
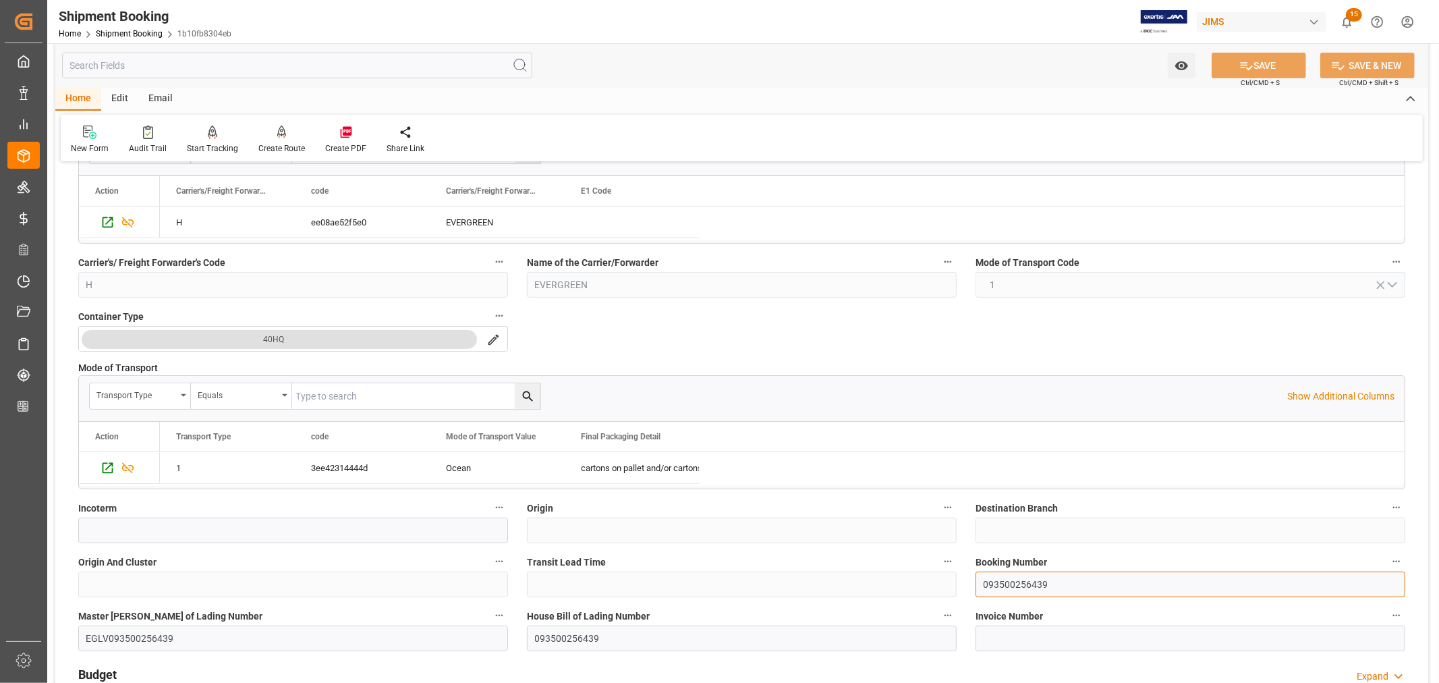
scroll to position [0, 0]
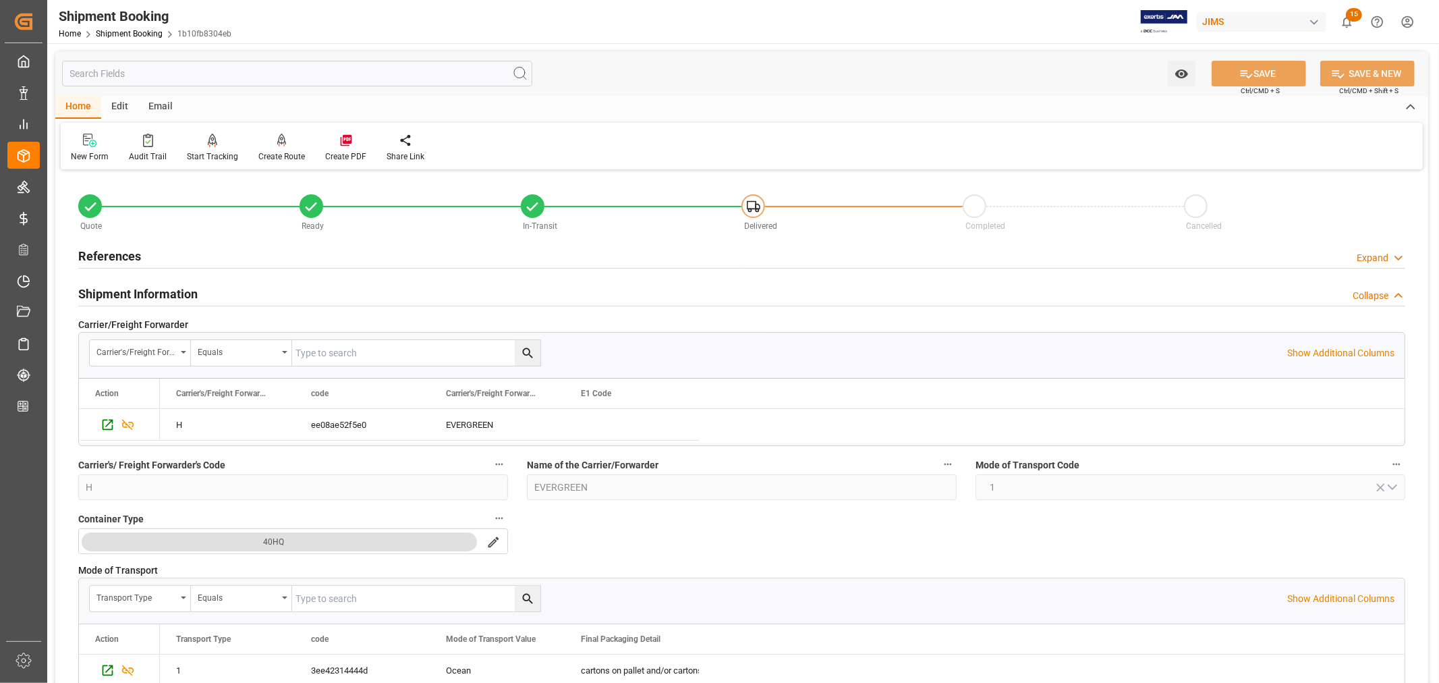
click at [125, 257] on h2 "References" at bounding box center [109, 256] width 63 height 18
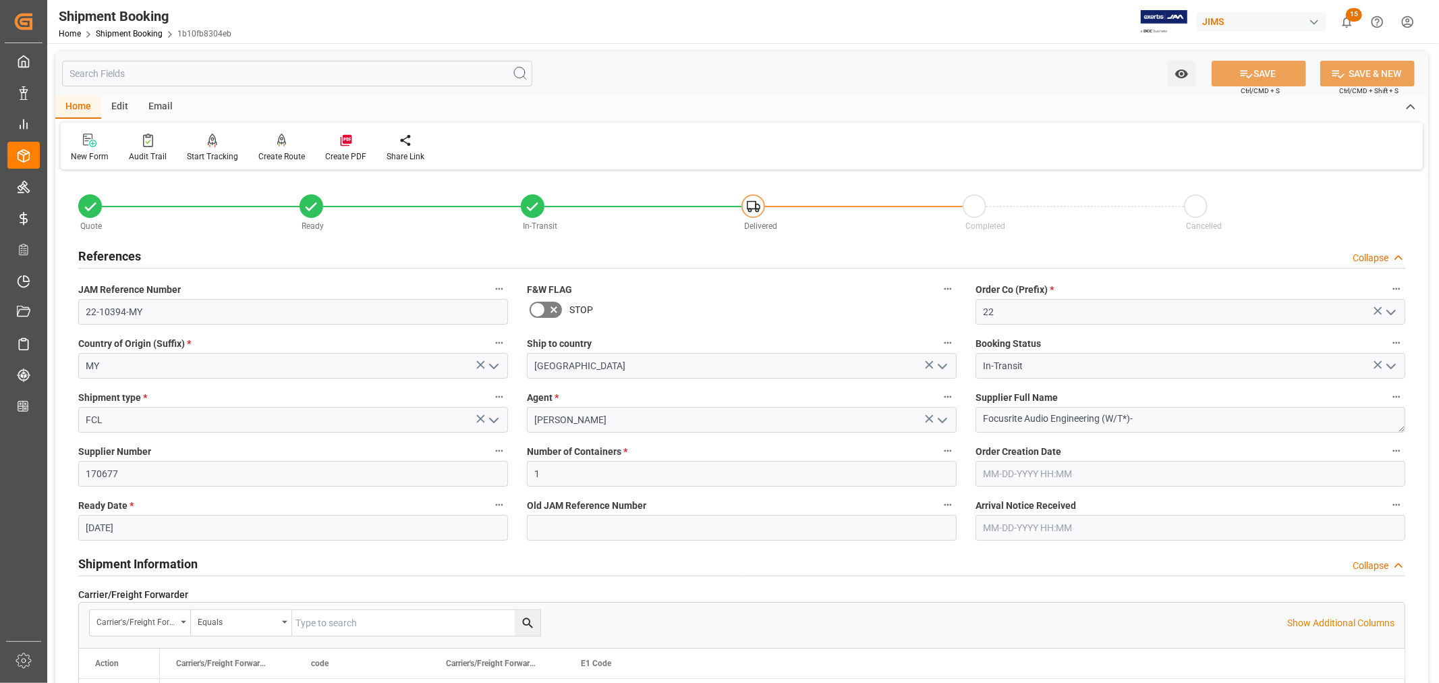
click at [125, 257] on h2 "References" at bounding box center [109, 256] width 63 height 18
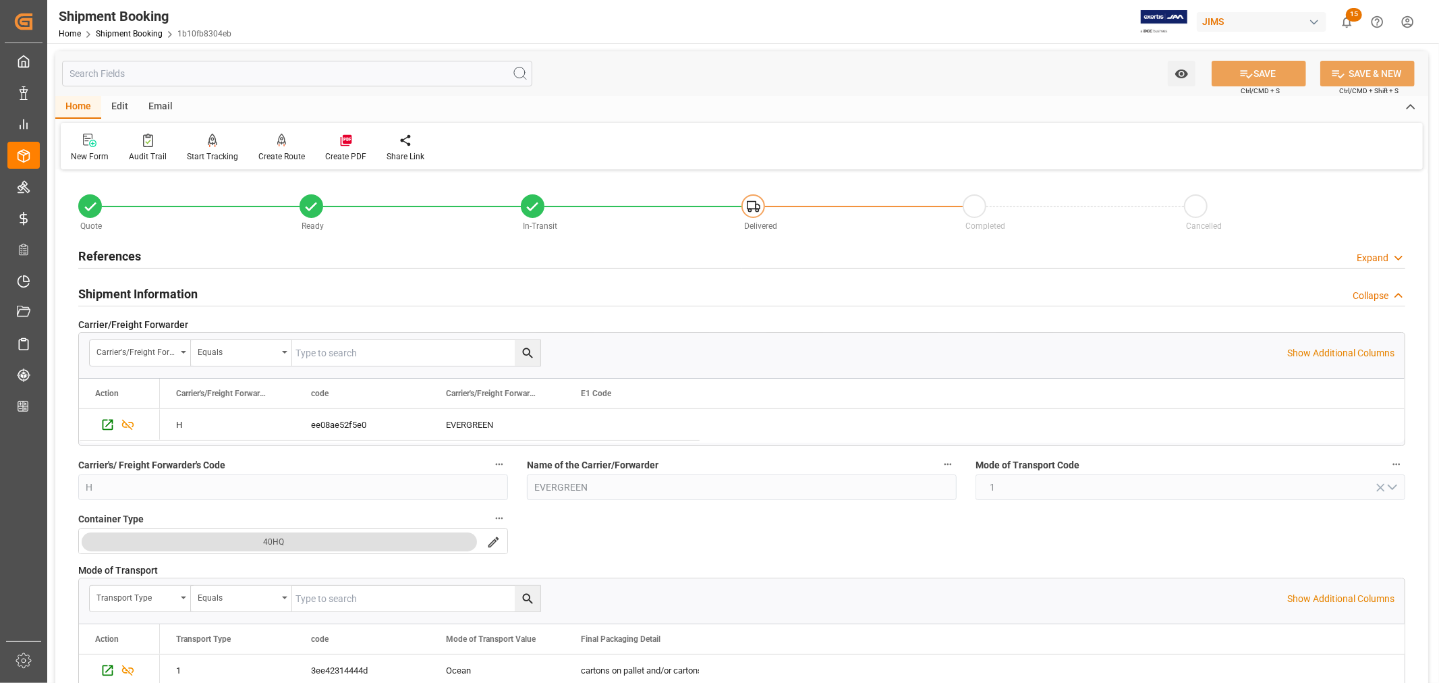
click at [133, 289] on h2 "Shipment Information" at bounding box center [137, 294] width 119 height 18
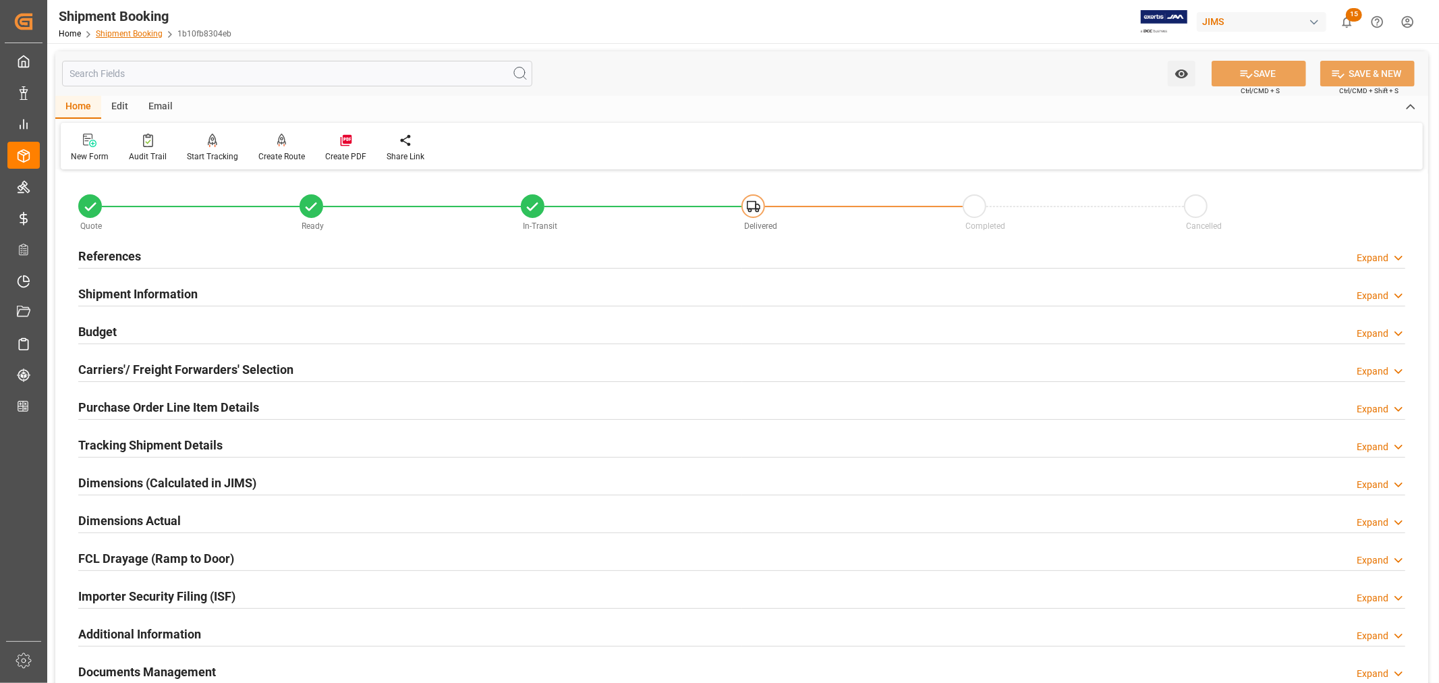
click at [120, 32] on link "Shipment Booking" at bounding box center [129, 33] width 67 height 9
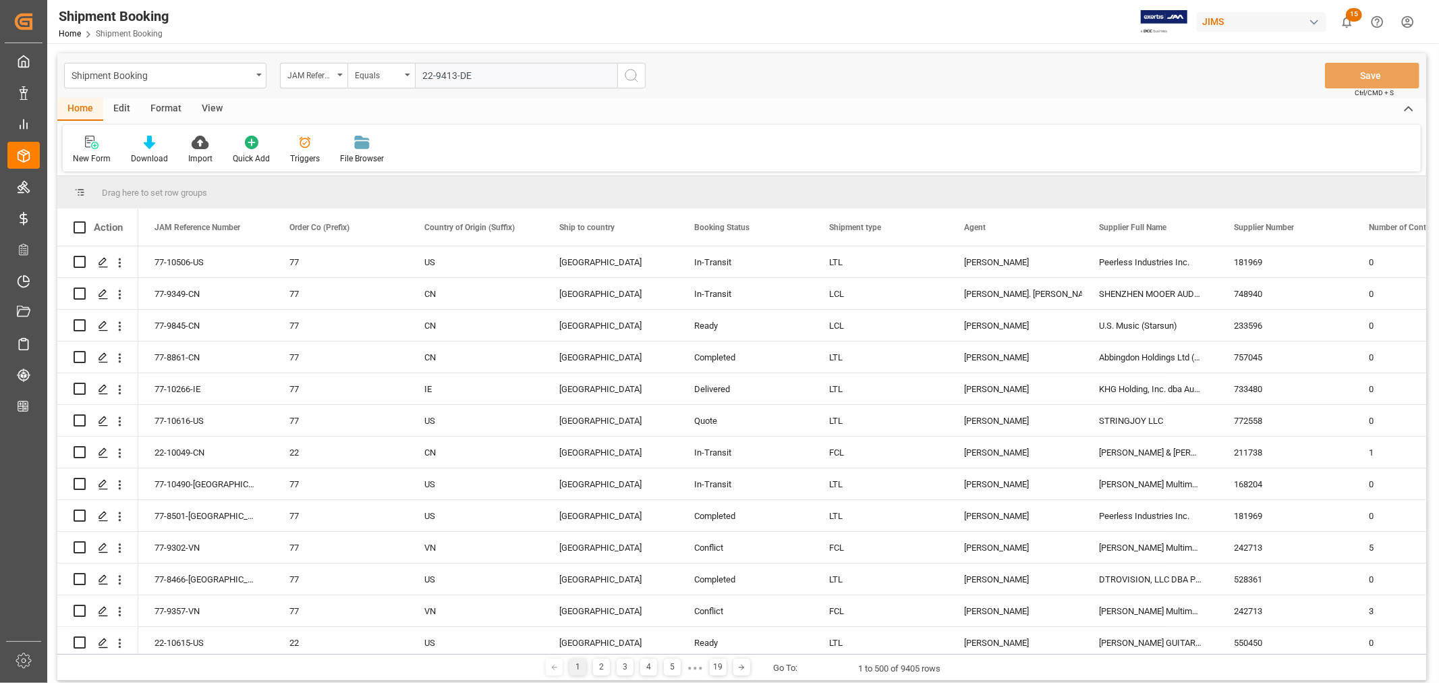
type input "22-9413-DE"
click at [631, 73] on icon "search button" at bounding box center [631, 75] width 16 height 16
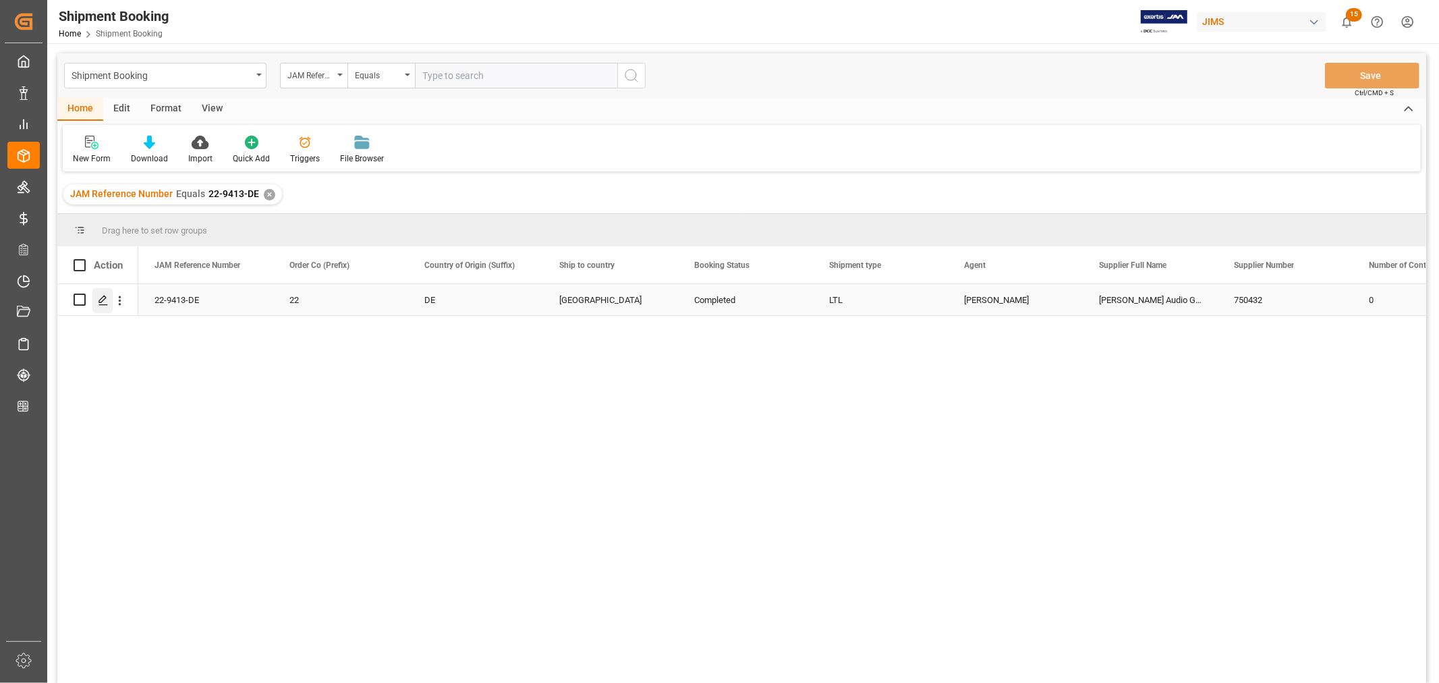
click at [105, 299] on icon "Press SPACE to select this row." at bounding box center [103, 300] width 11 height 11
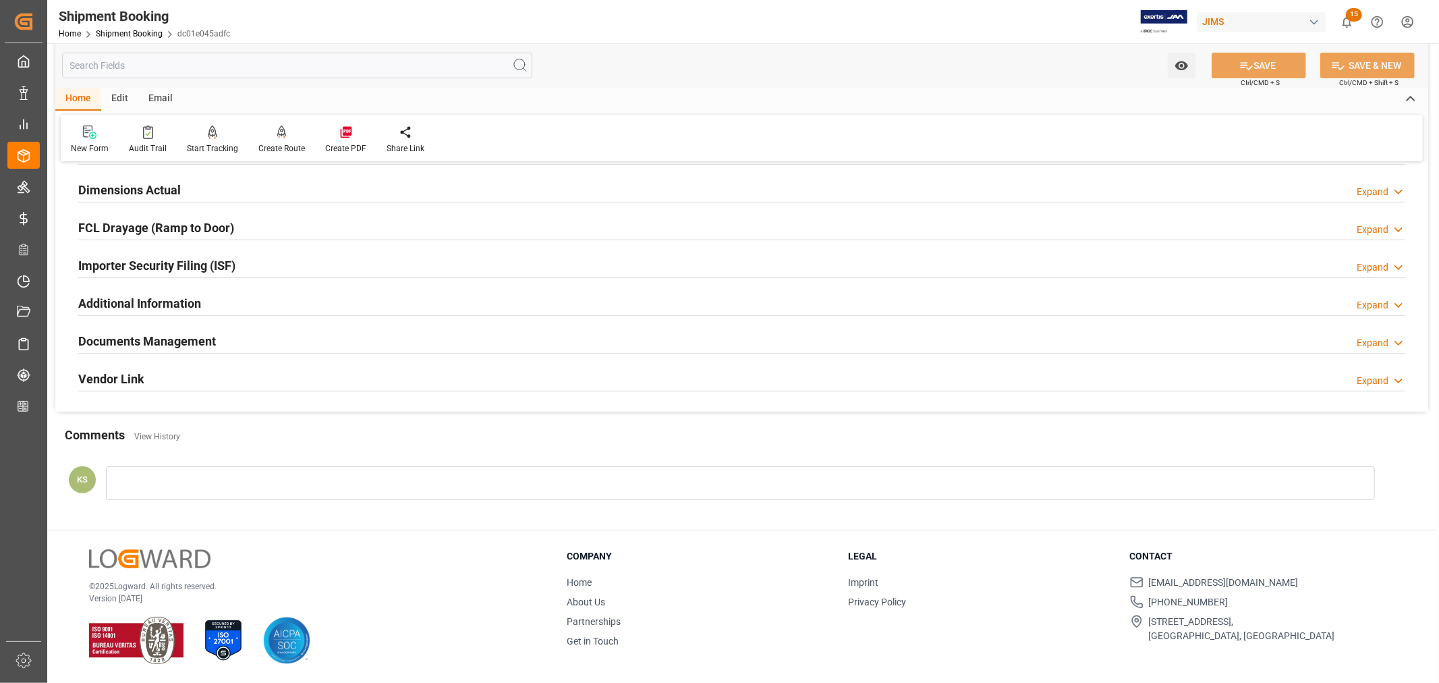
scroll to position [331, 0]
click at [503, 344] on div "Documents Management Expand" at bounding box center [741, 340] width 1327 height 26
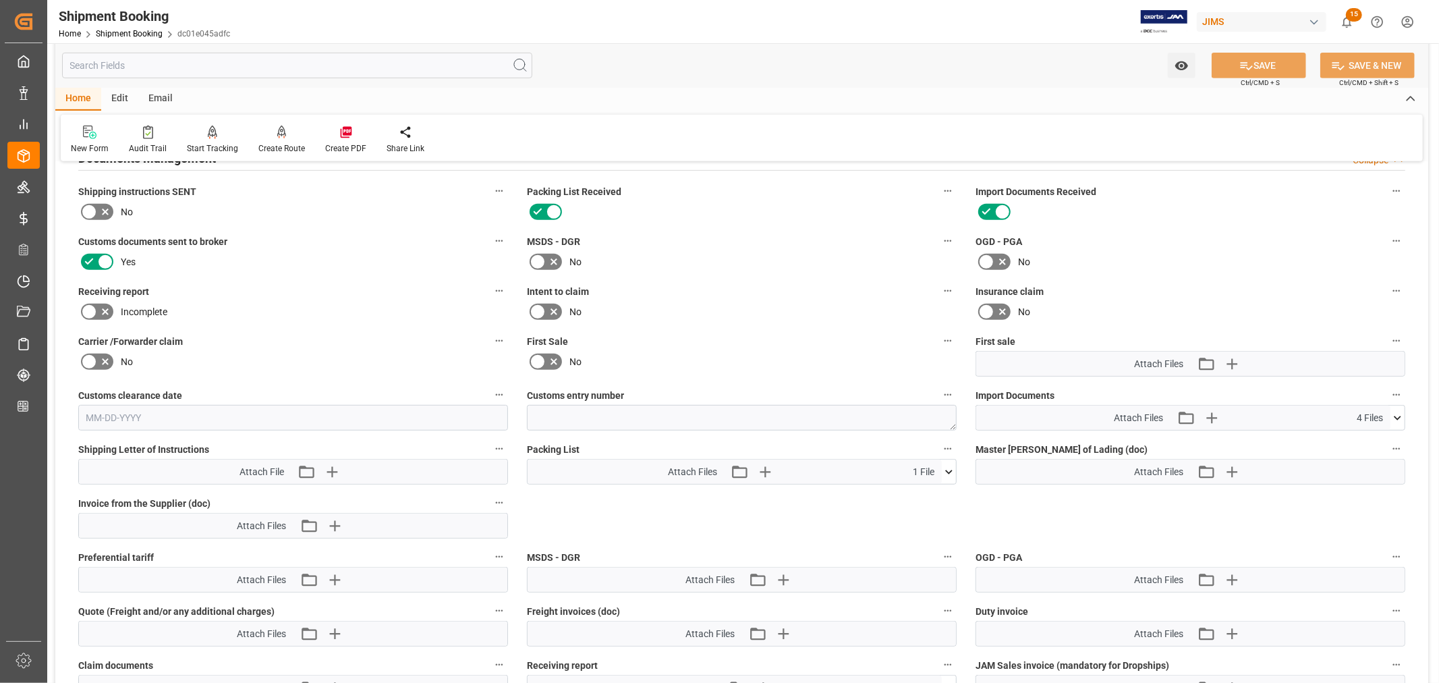
scroll to position [631, 0]
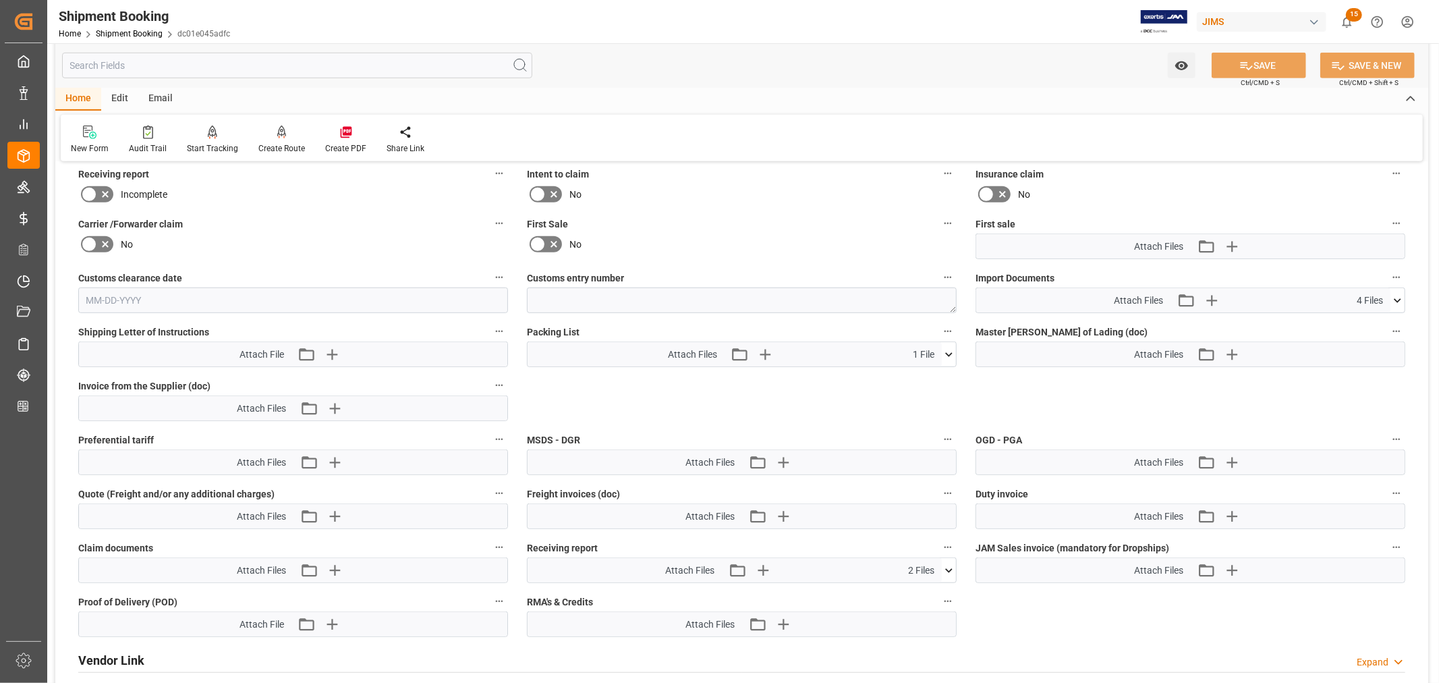
click at [1398, 299] on icon at bounding box center [1397, 300] width 14 height 14
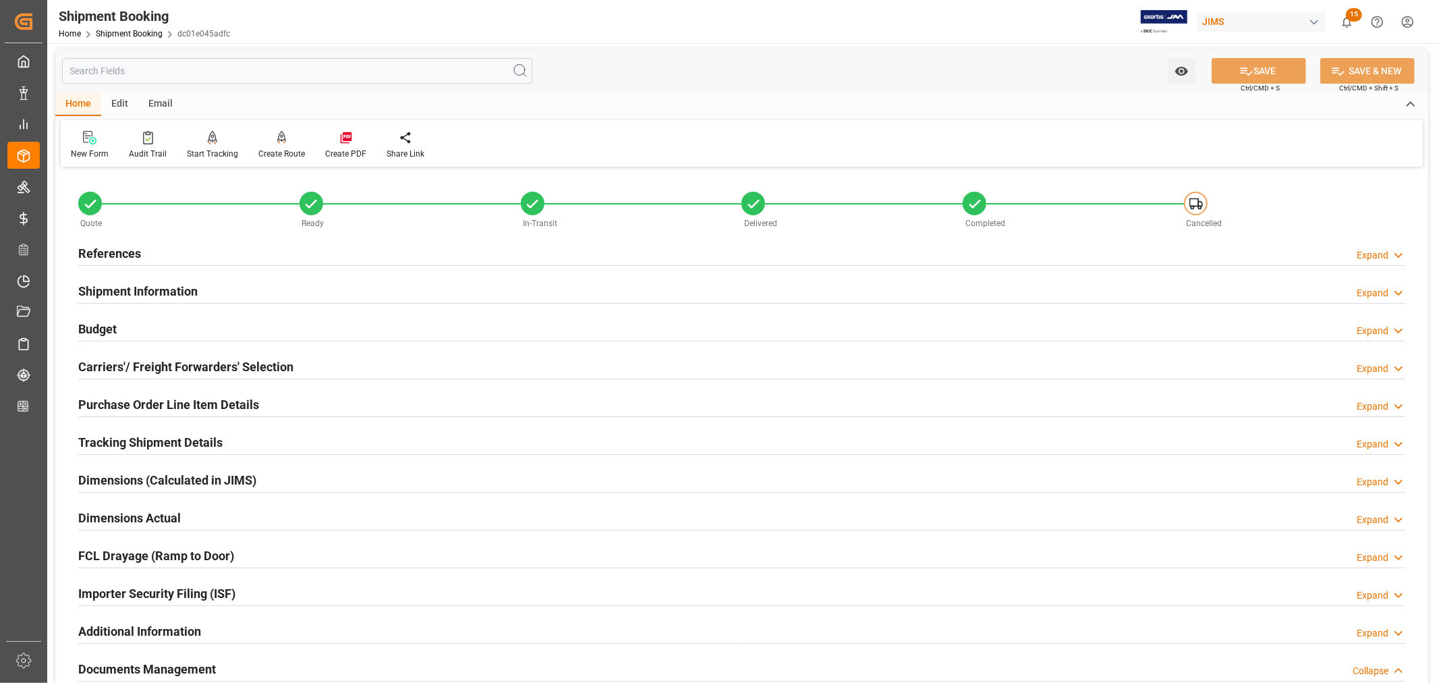
scroll to position [0, 0]
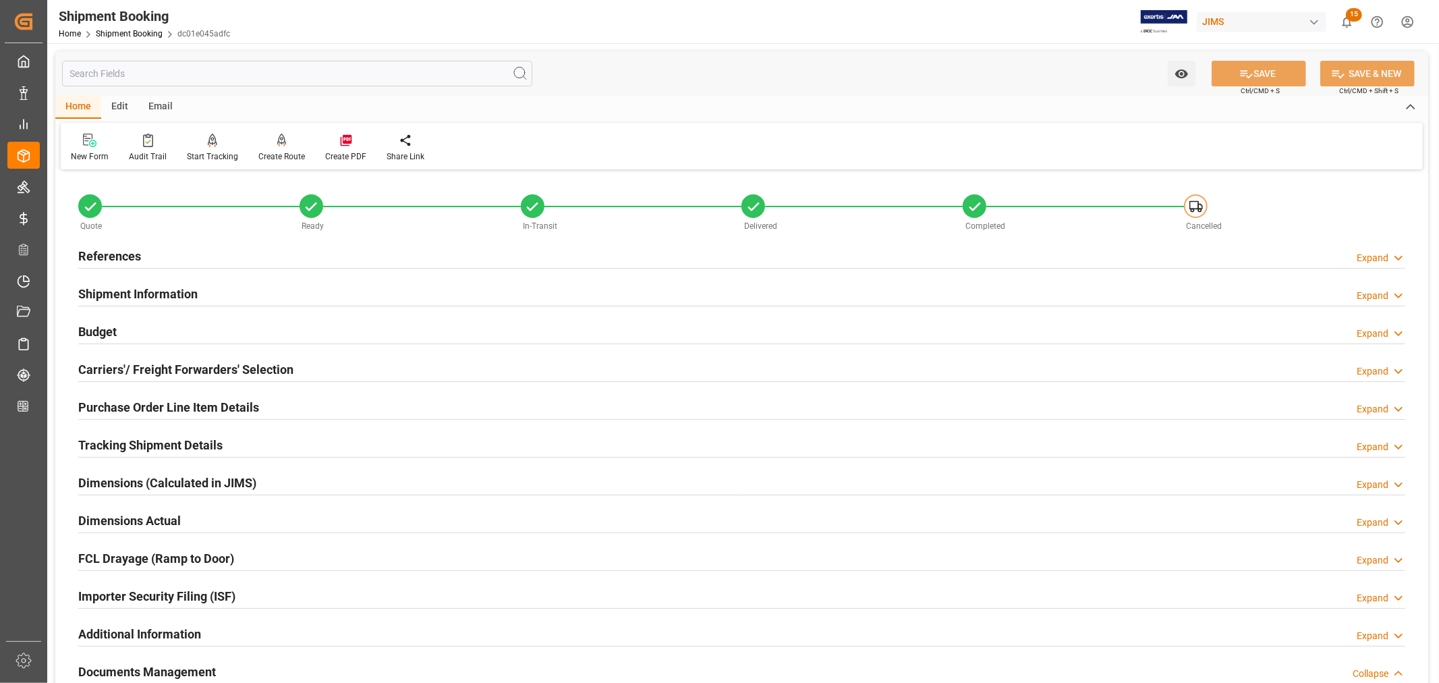
click at [123, 258] on h2 "References" at bounding box center [109, 256] width 63 height 18
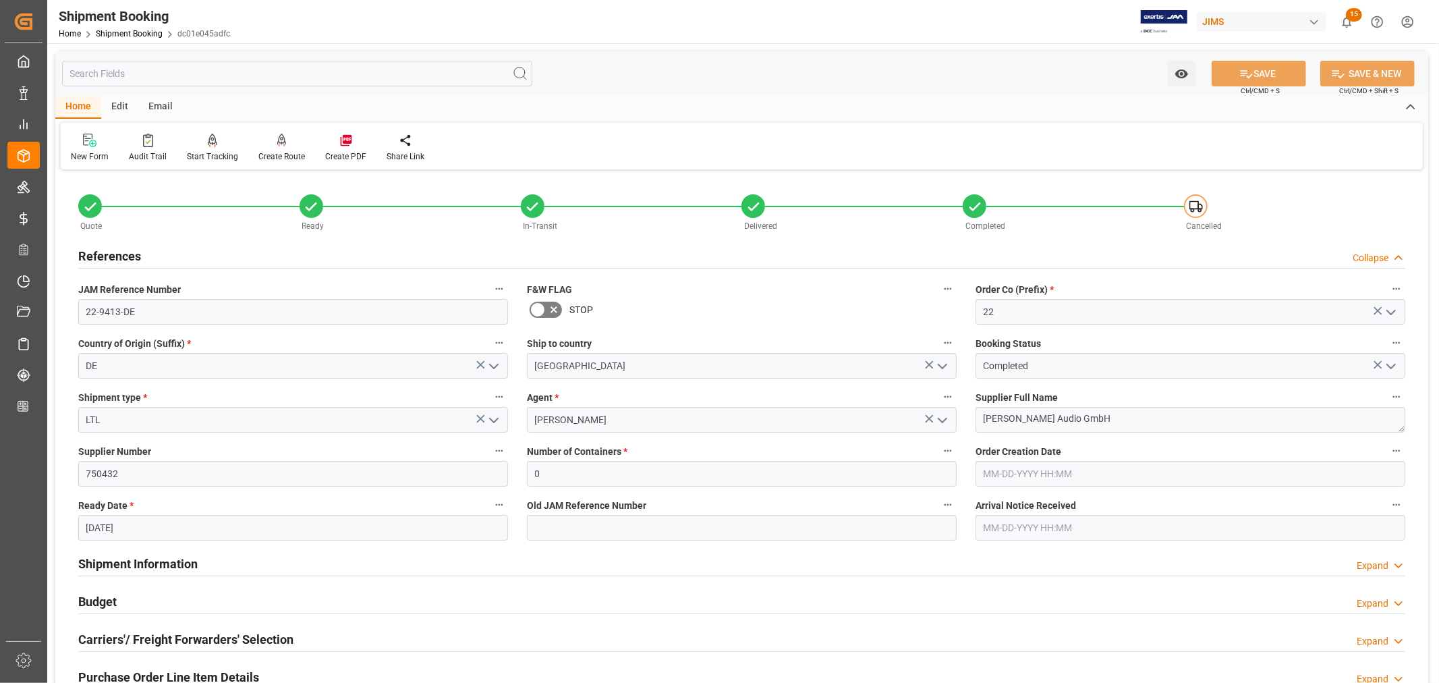
click at [123, 258] on h2 "References" at bounding box center [109, 256] width 63 height 18
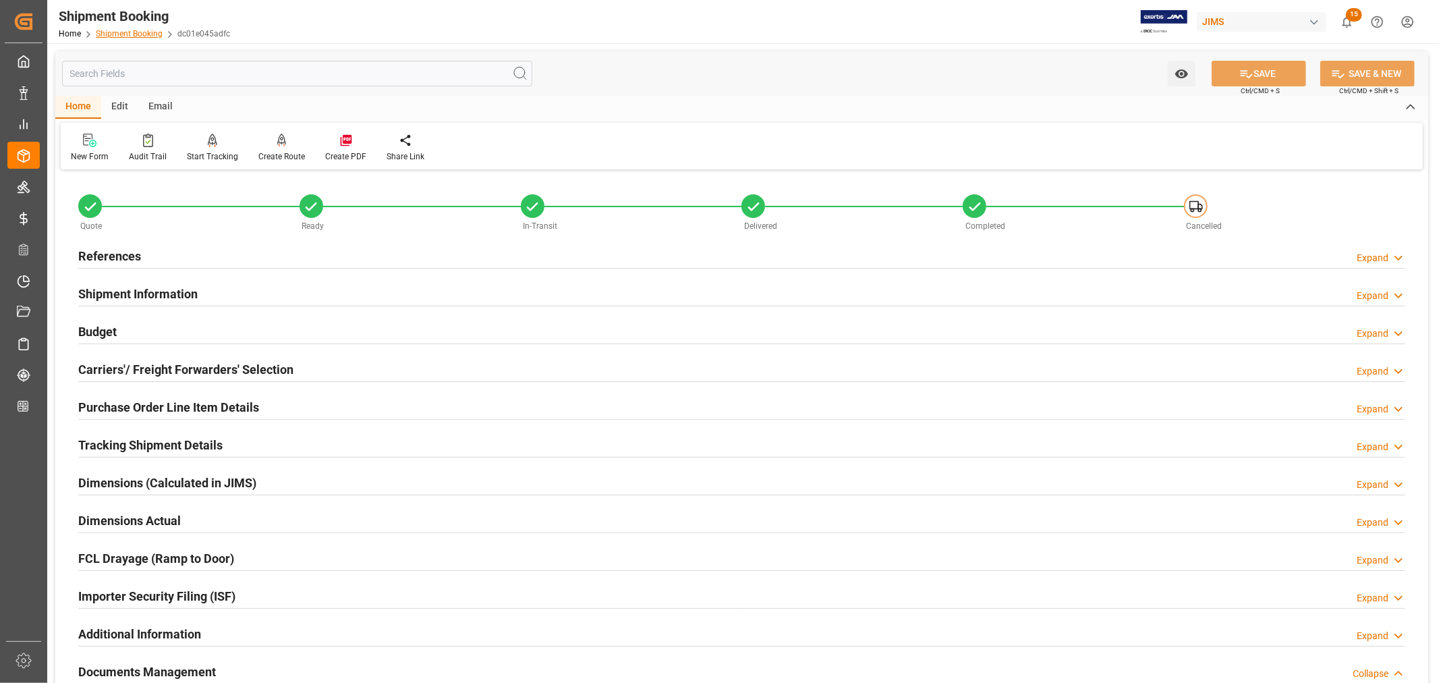
click at [142, 30] on link "Shipment Booking" at bounding box center [129, 33] width 67 height 9
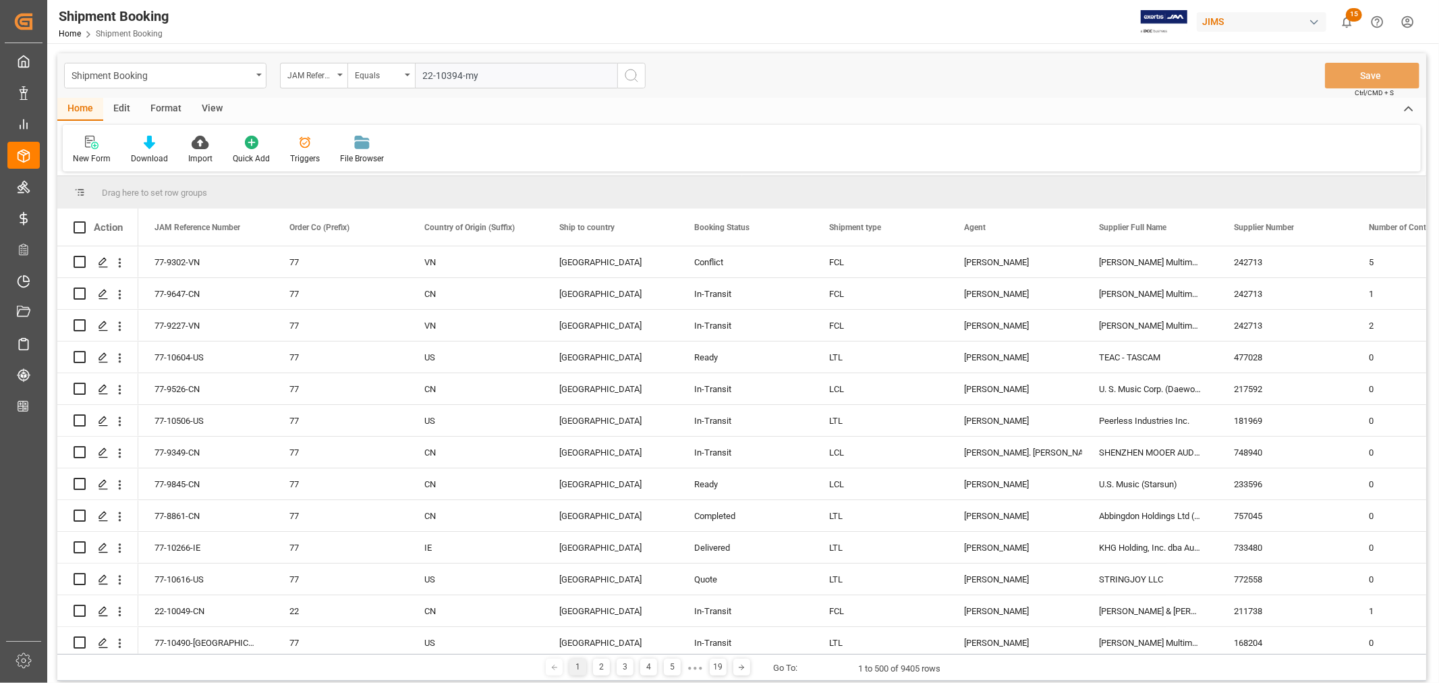
type input "22-10394-my"
click at [629, 76] on icon "search button" at bounding box center [631, 75] width 16 height 16
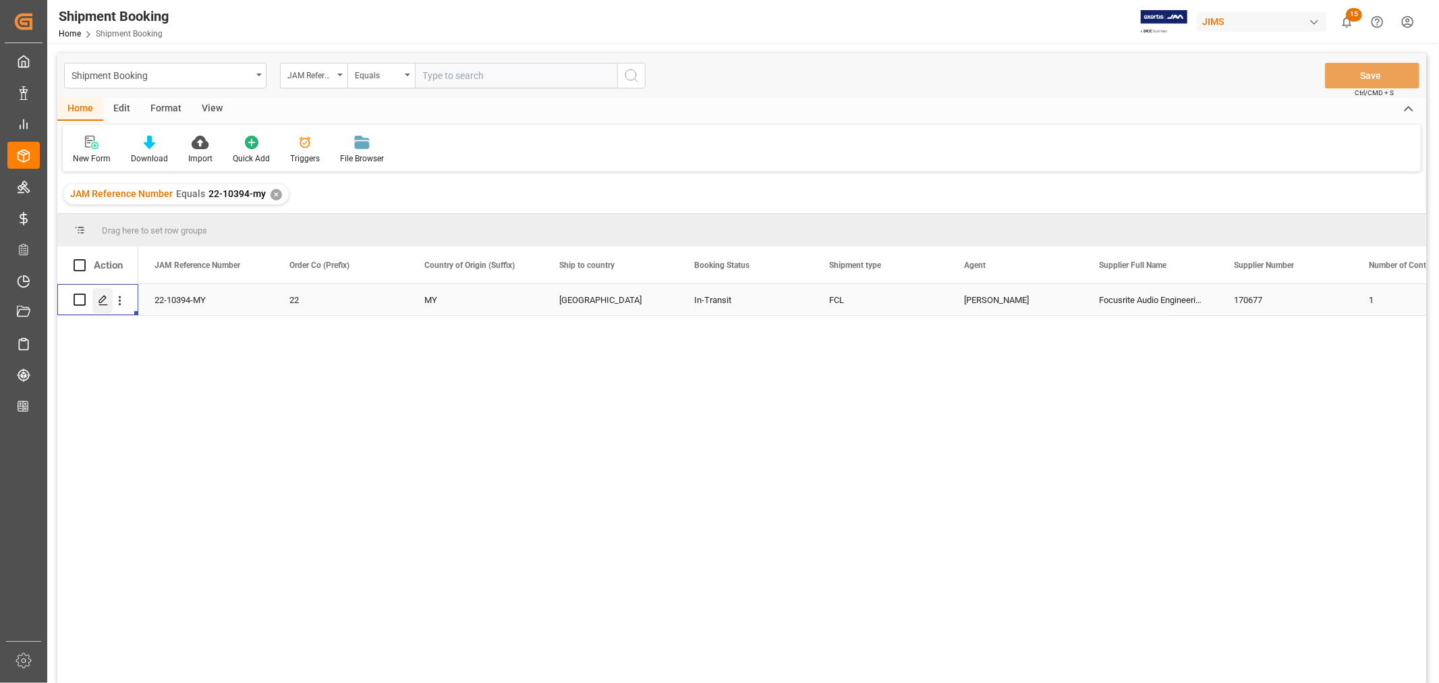
click at [103, 301] on icon "Press SPACE to select this row." at bounding box center [103, 300] width 11 height 11
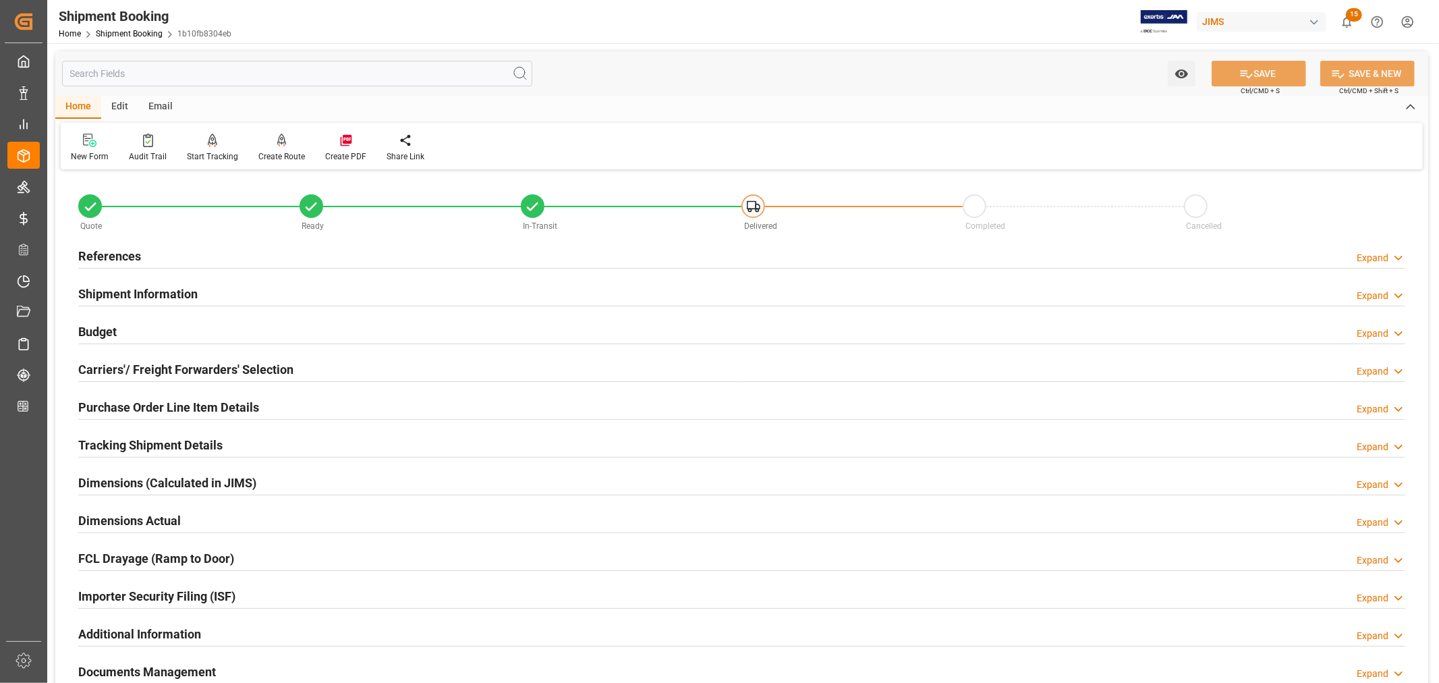
click at [119, 402] on h2 "Purchase Order Line Item Details" at bounding box center [168, 407] width 181 height 18
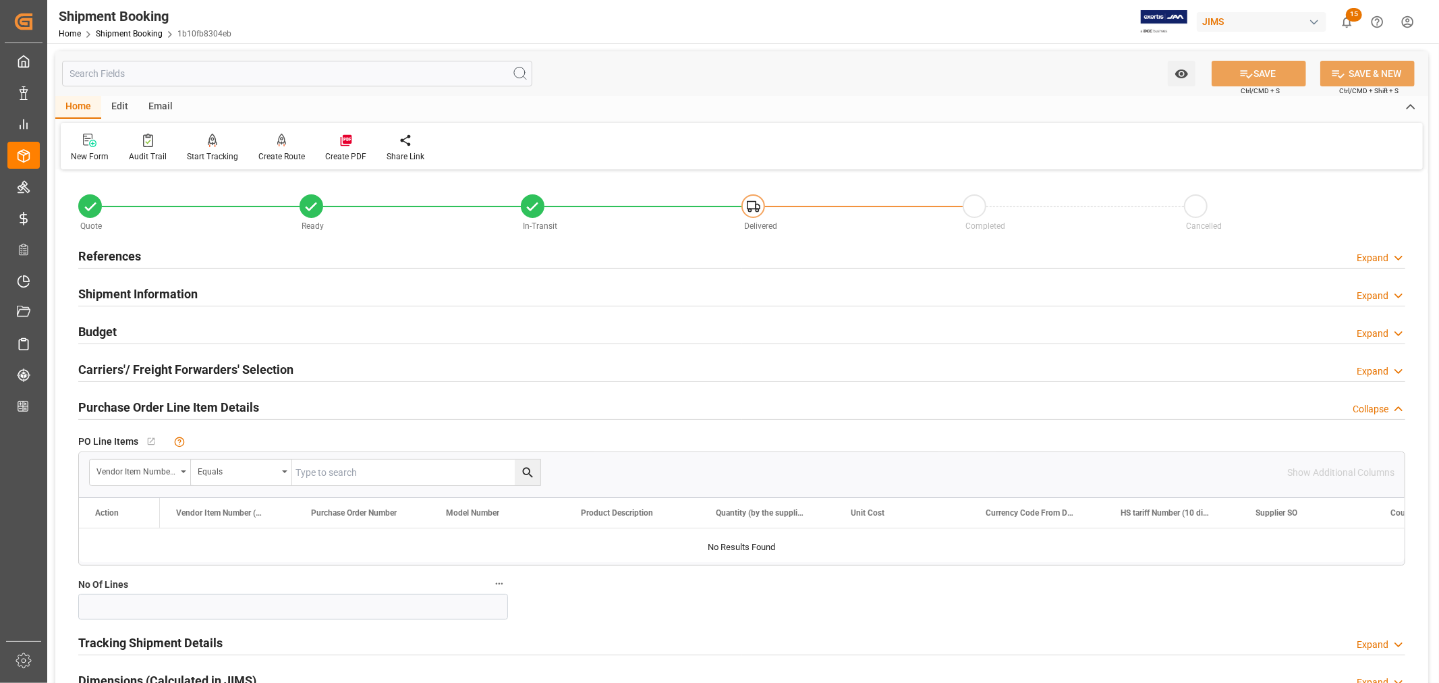
click at [119, 402] on h2 "Purchase Order Line Item Details" at bounding box center [168, 407] width 181 height 18
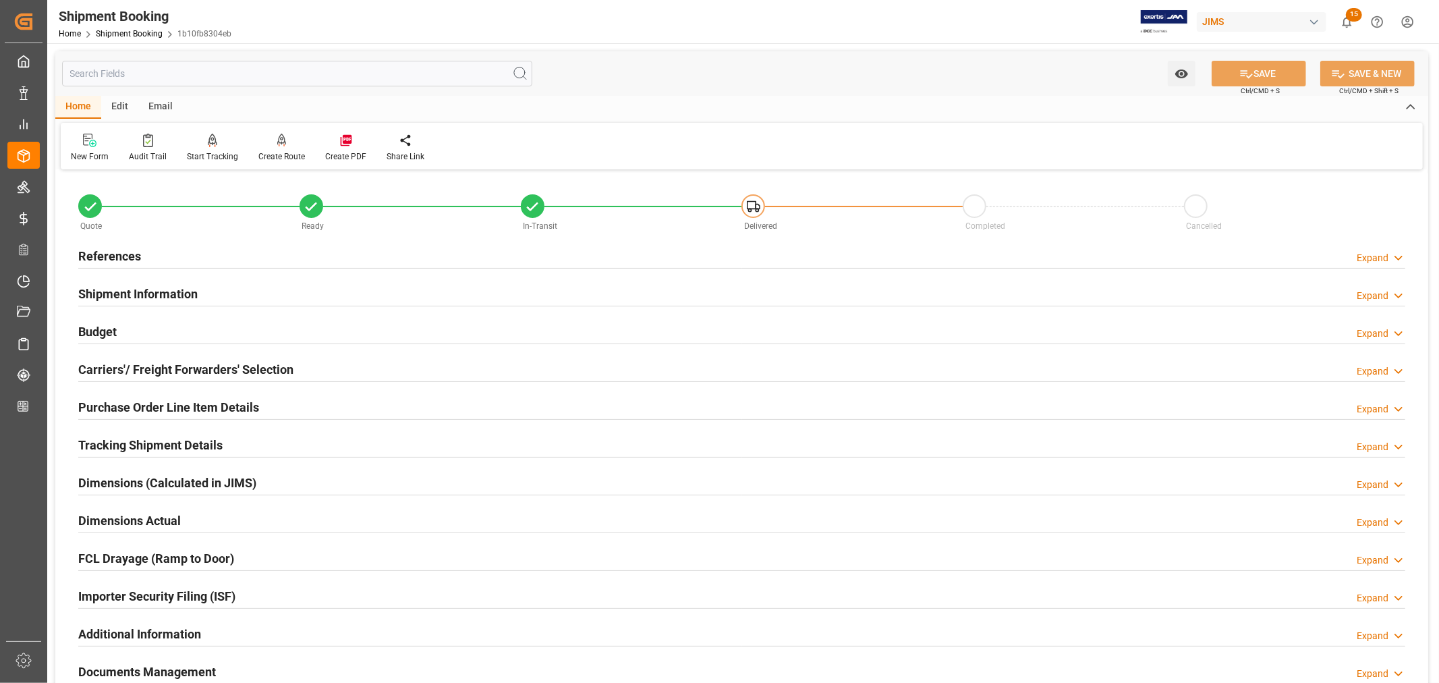
click at [149, 294] on h2 "Shipment Information" at bounding box center [137, 294] width 119 height 18
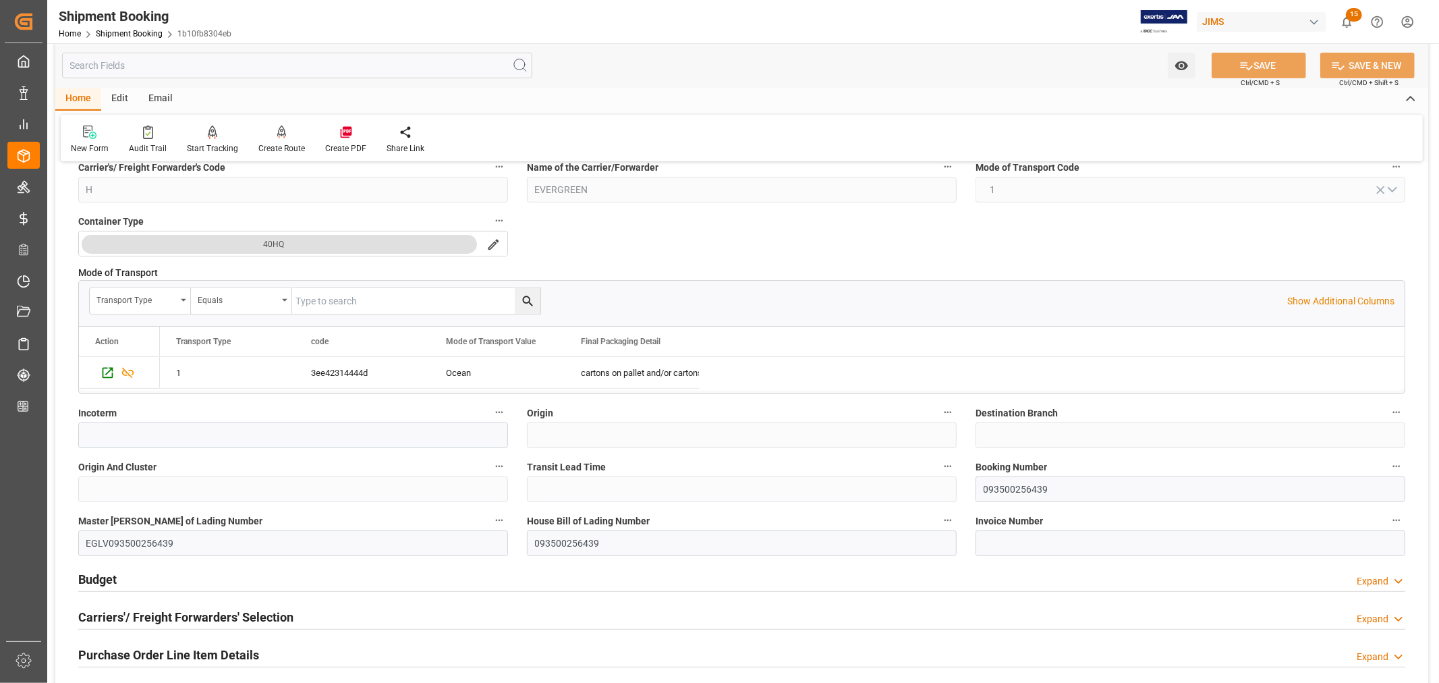
scroll to position [299, 0]
click at [1012, 486] on input "093500256439" at bounding box center [1190, 487] width 430 height 26
click at [123, 34] on link "Shipment Booking" at bounding box center [129, 33] width 67 height 9
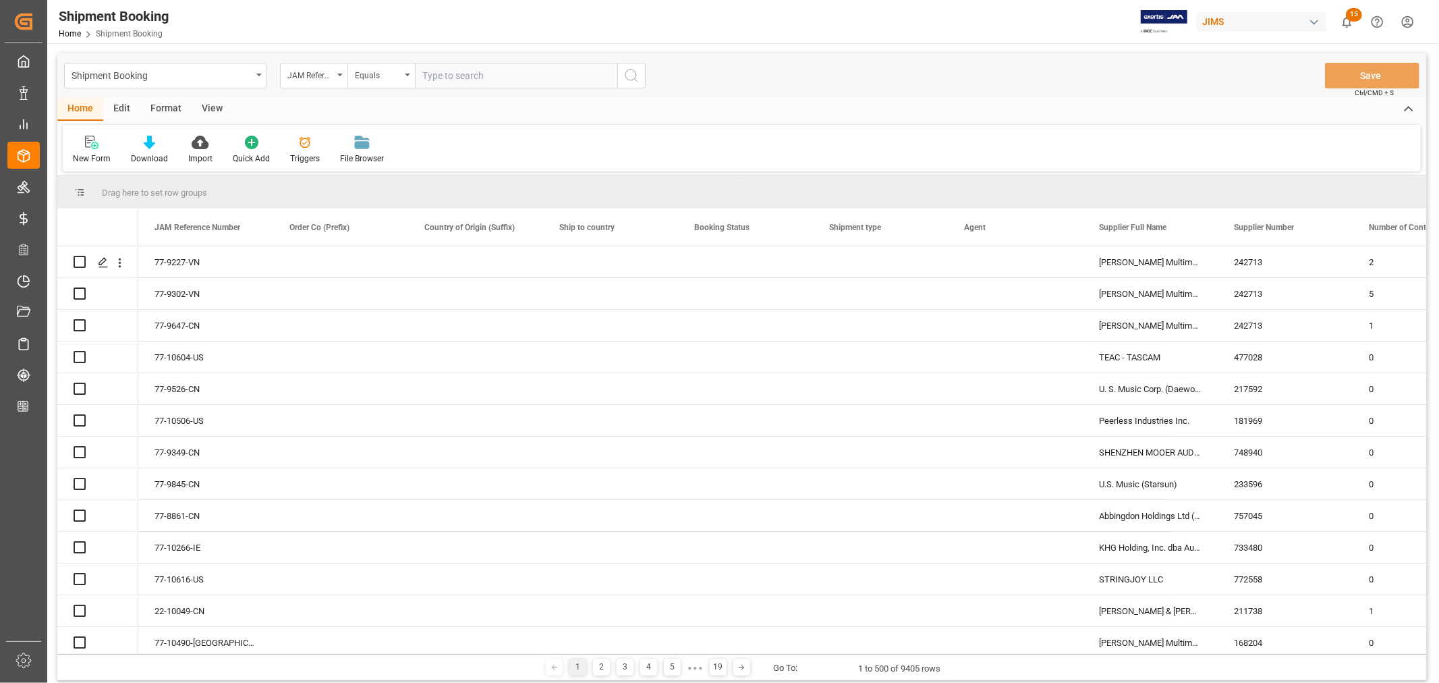
click at [340, 74] on icon "open menu" at bounding box center [339, 75] width 5 height 3
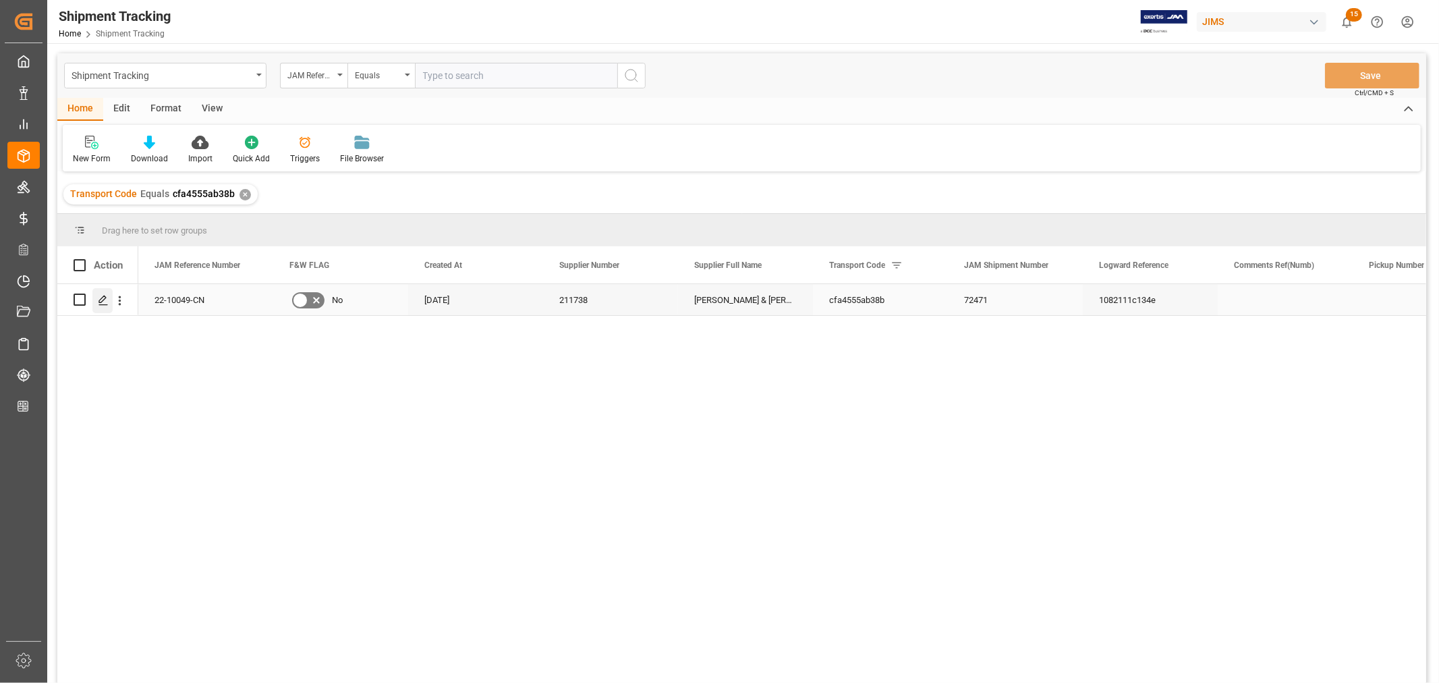
click at [105, 302] on icon "Press SPACE to select this row." at bounding box center [103, 300] width 11 height 11
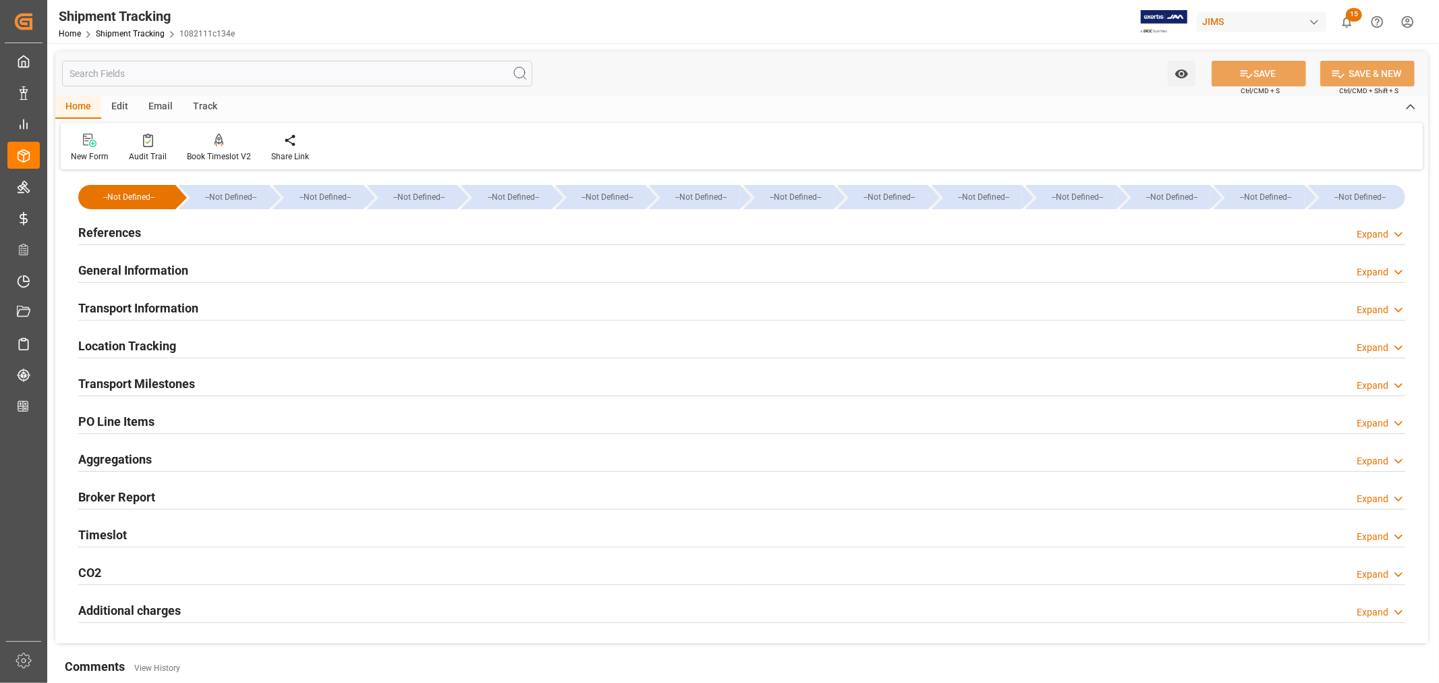
click at [156, 268] on h2 "General Information" at bounding box center [133, 270] width 110 height 18
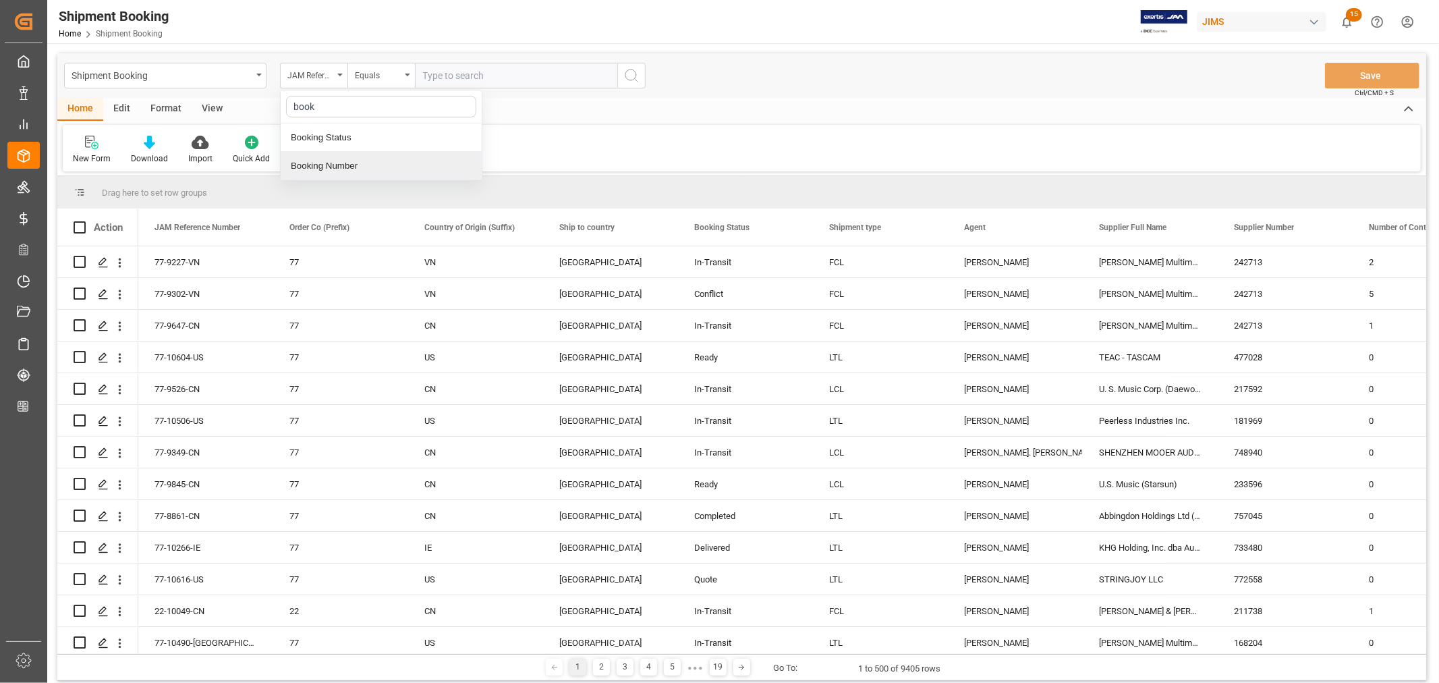
click at [339, 166] on div "Booking Number" at bounding box center [381, 166] width 201 height 28
click at [422, 70] on input "text" at bounding box center [516, 76] width 202 height 26
paste input "093500256358"
type input "093500256358"
click at [630, 74] on icon "search button" at bounding box center [631, 75] width 16 height 16
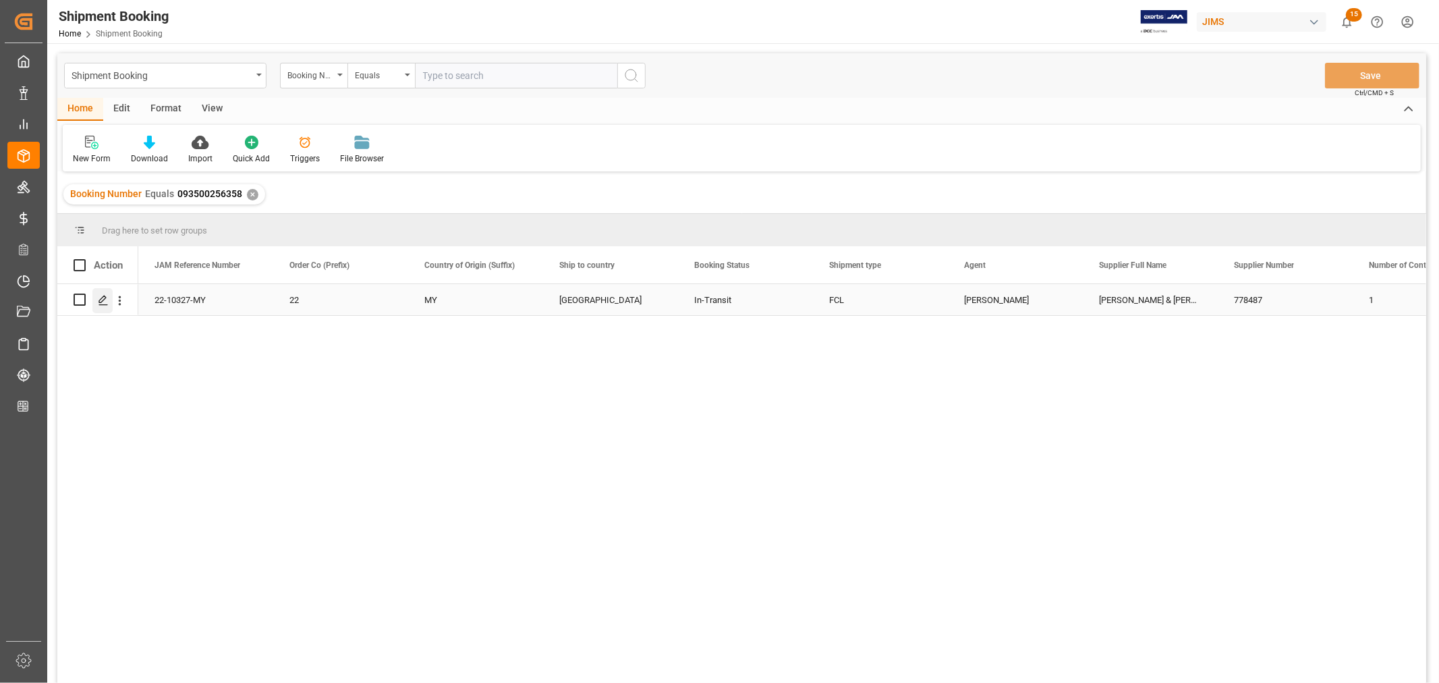
click at [101, 298] on polygon "Press SPACE to select this row." at bounding box center [102, 298] width 7 height 7
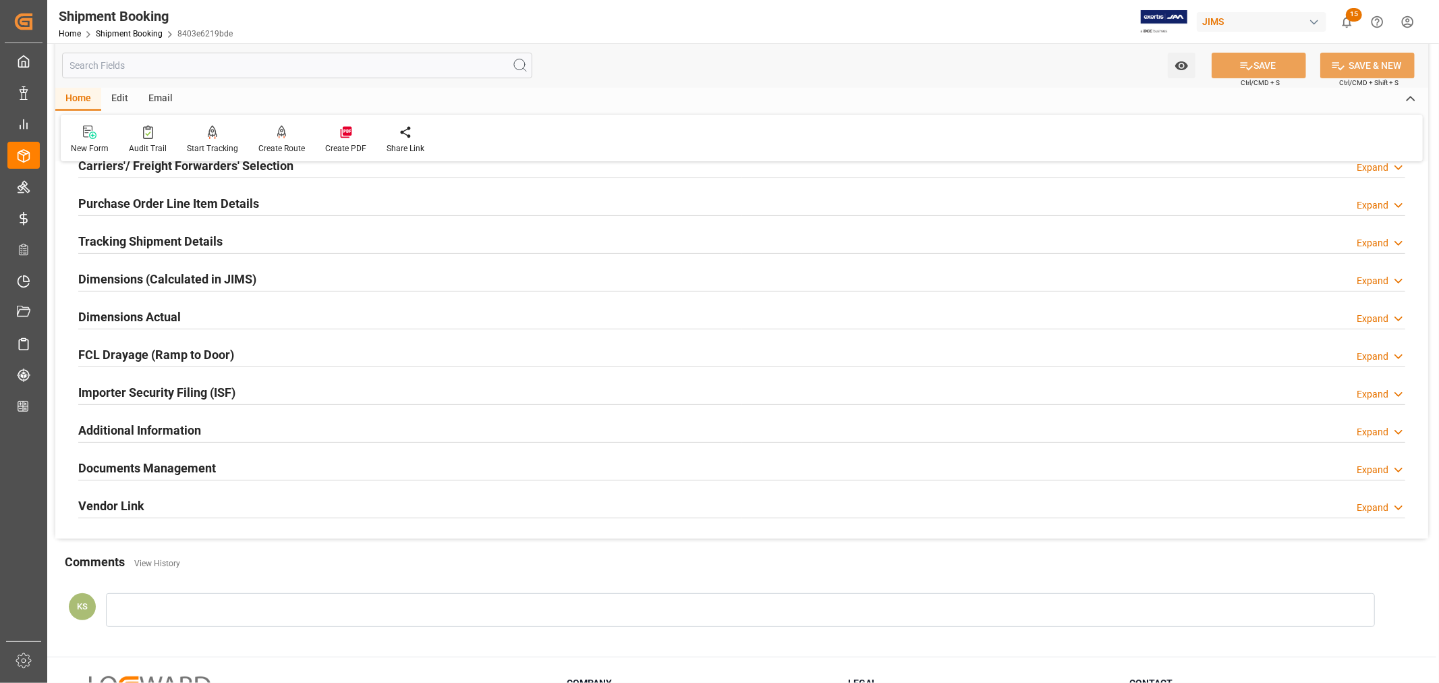
scroll to position [225, 0]
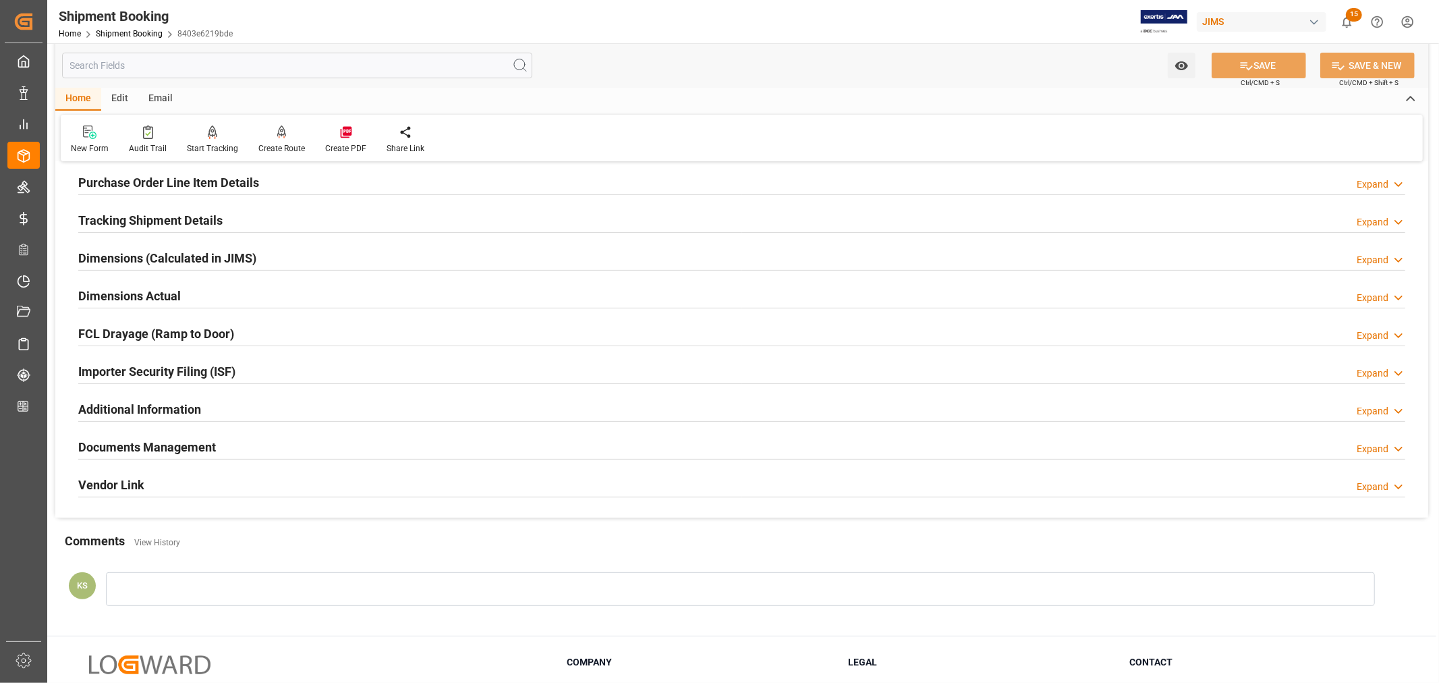
click at [279, 373] on div "Importer Security Filing (ISF) Expand" at bounding box center [741, 371] width 1327 height 26
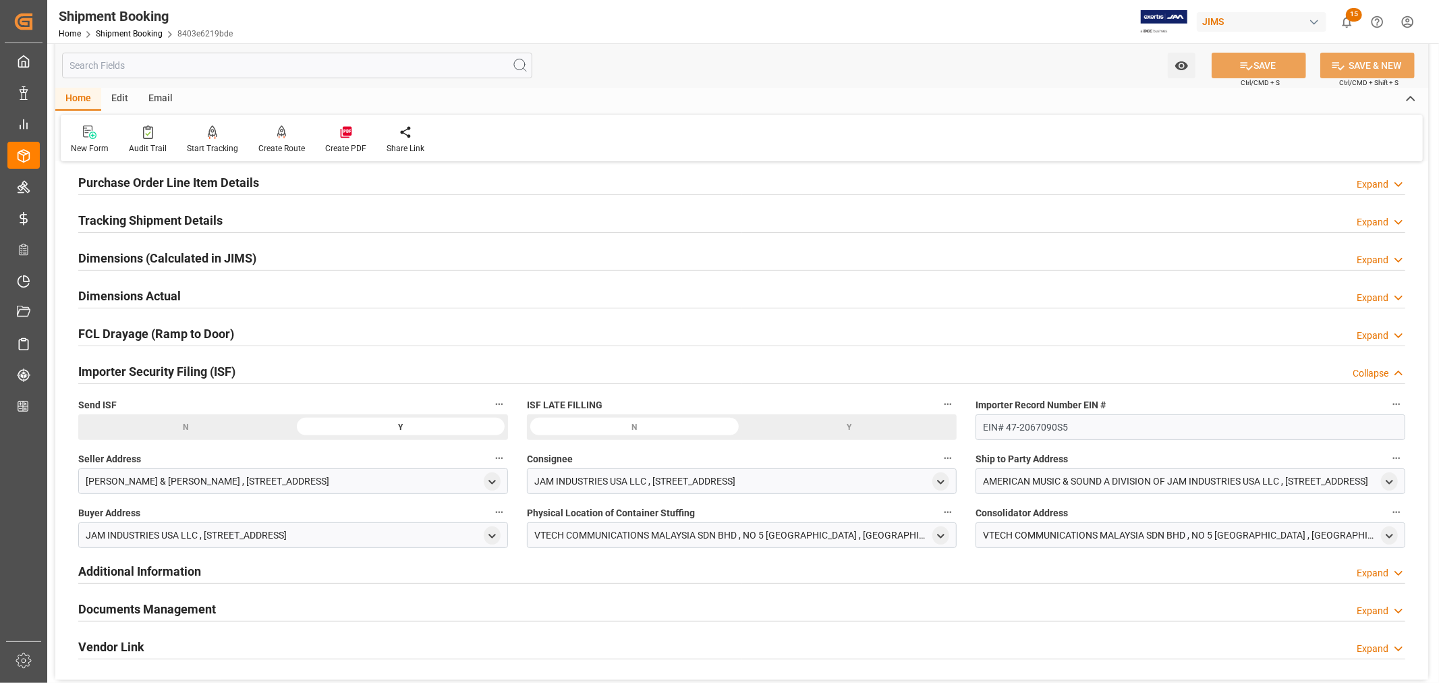
click at [279, 373] on div "Importer Security Filing (ISF) Collapse" at bounding box center [741, 371] width 1327 height 26
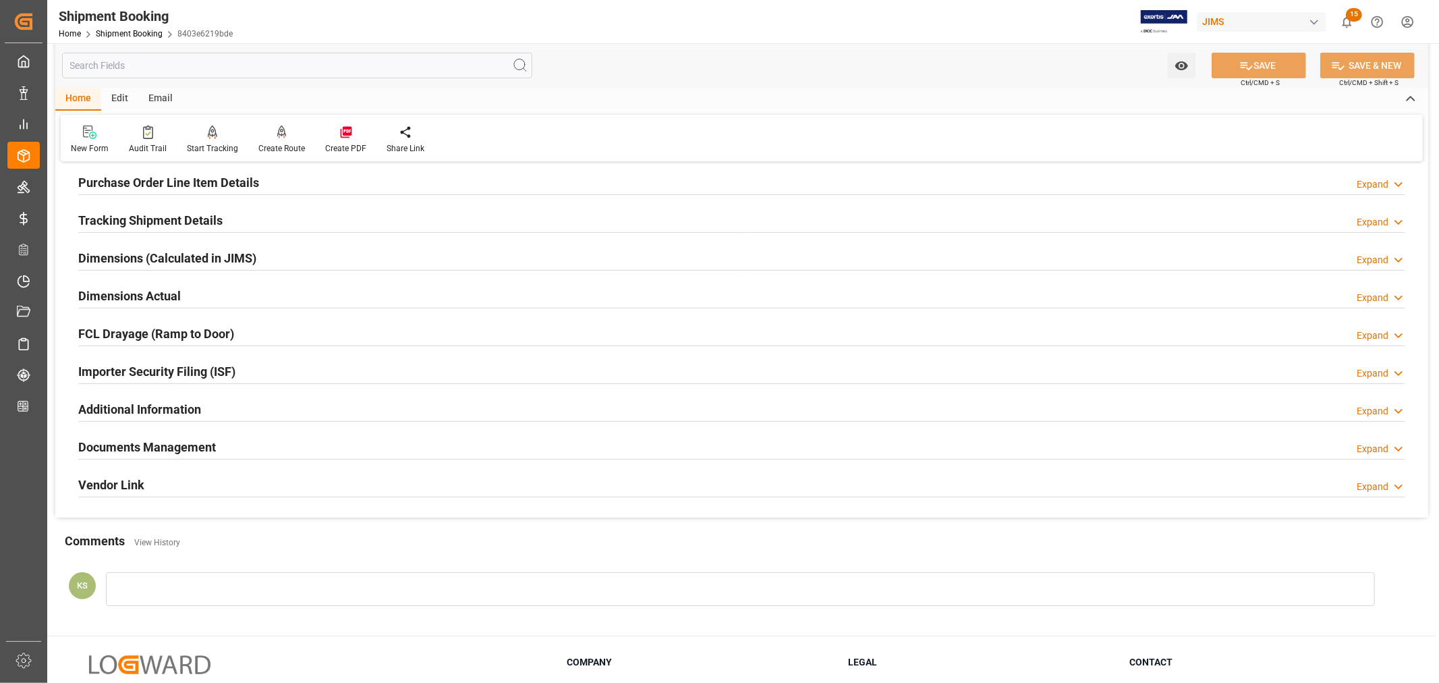
click at [291, 449] on div "Documents Management Expand" at bounding box center [741, 446] width 1327 height 26
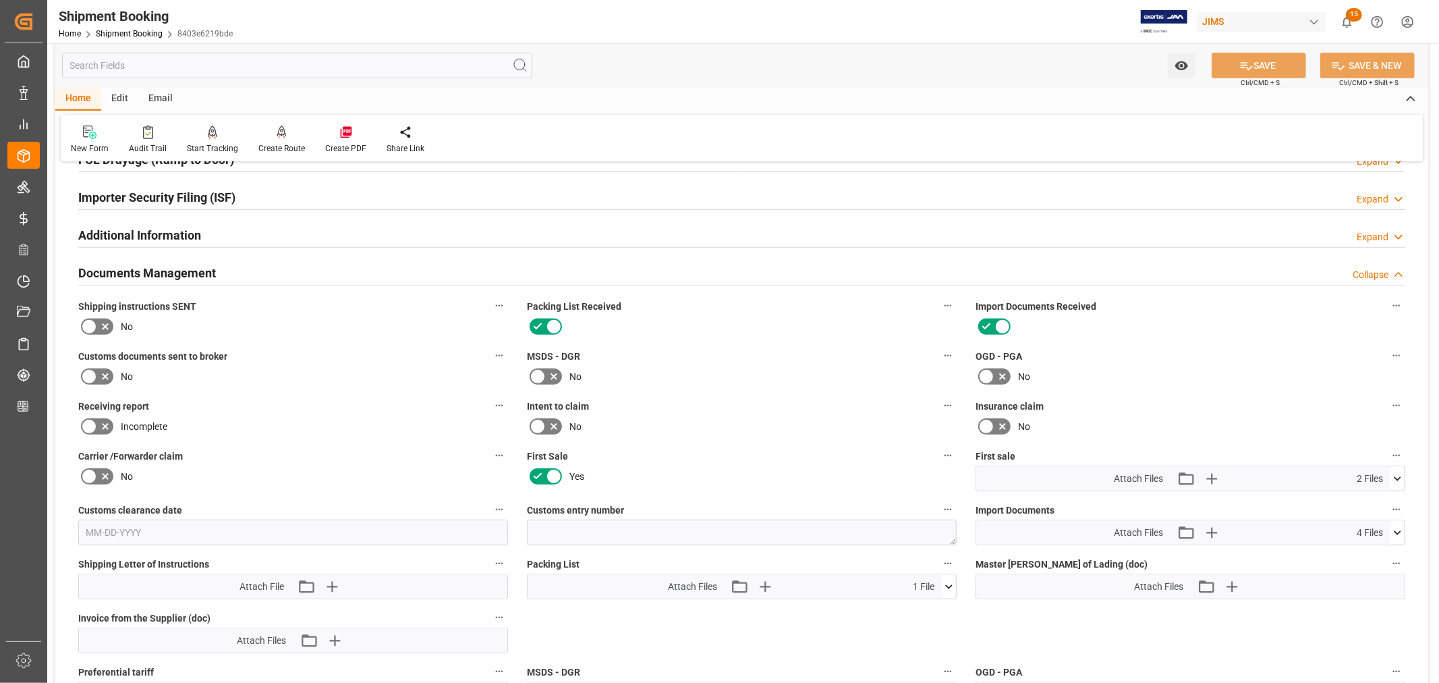
scroll to position [524, 0]
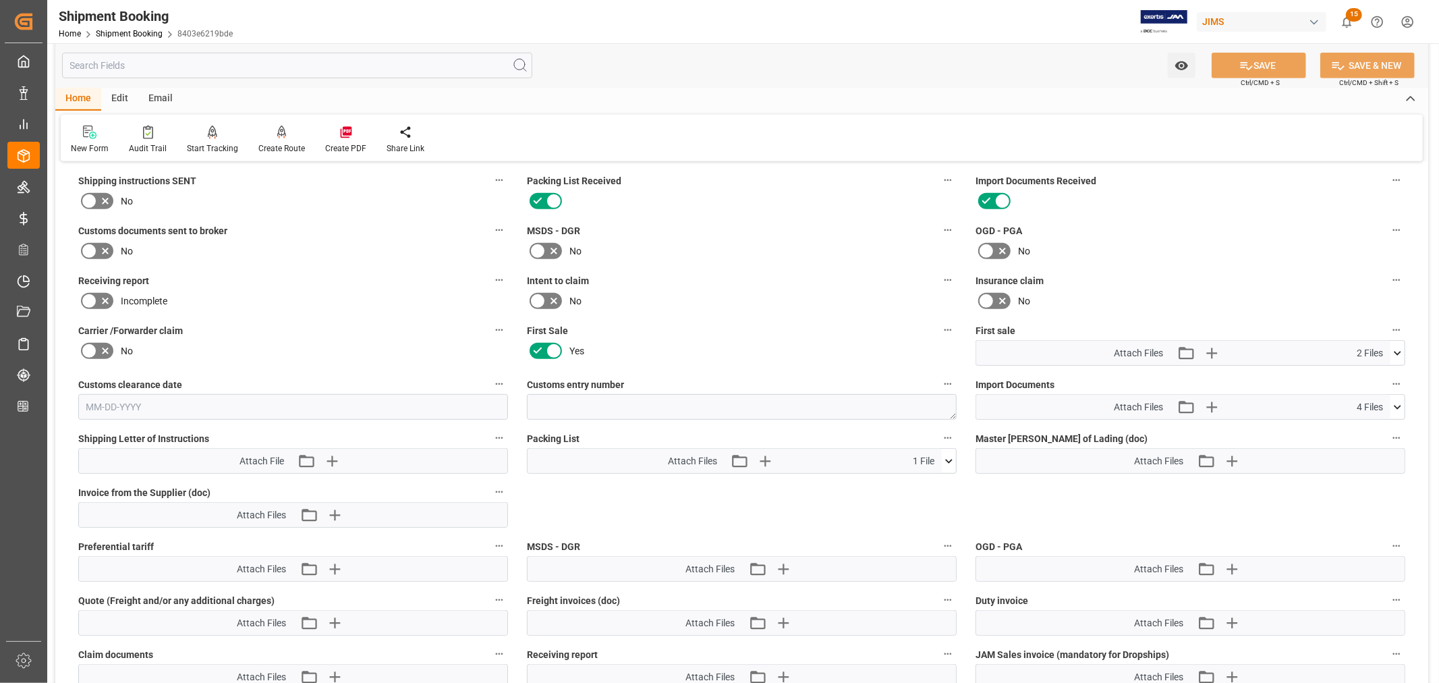
click at [1398, 402] on icon at bounding box center [1397, 407] width 14 height 14
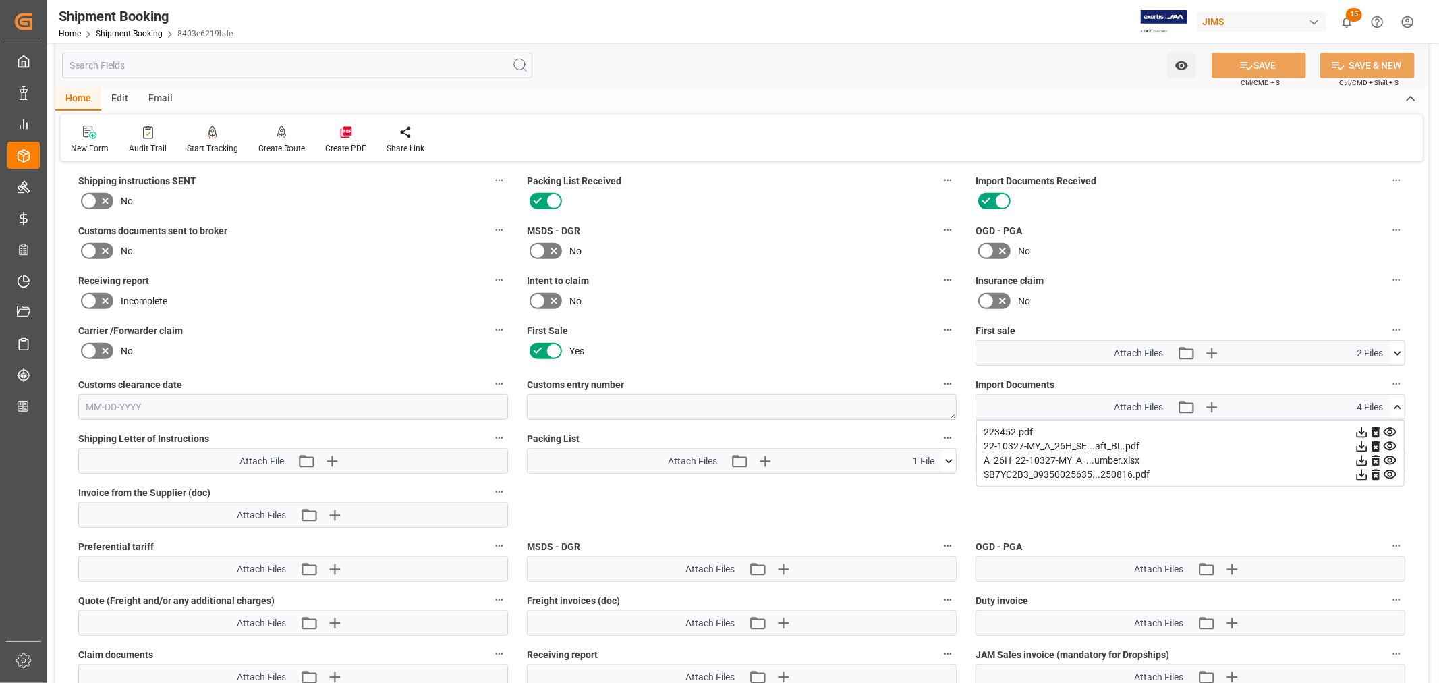
click at [1398, 405] on icon at bounding box center [1397, 407] width 7 height 4
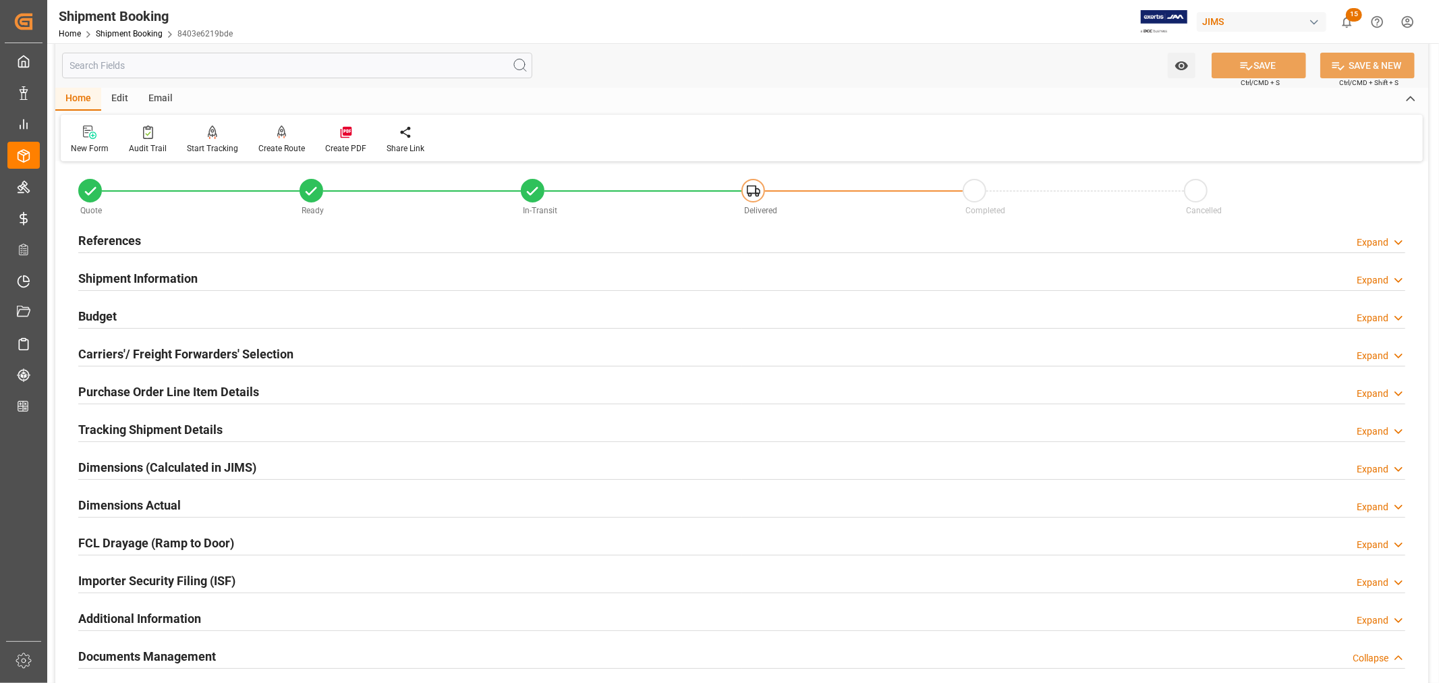
scroll to position [0, 0]
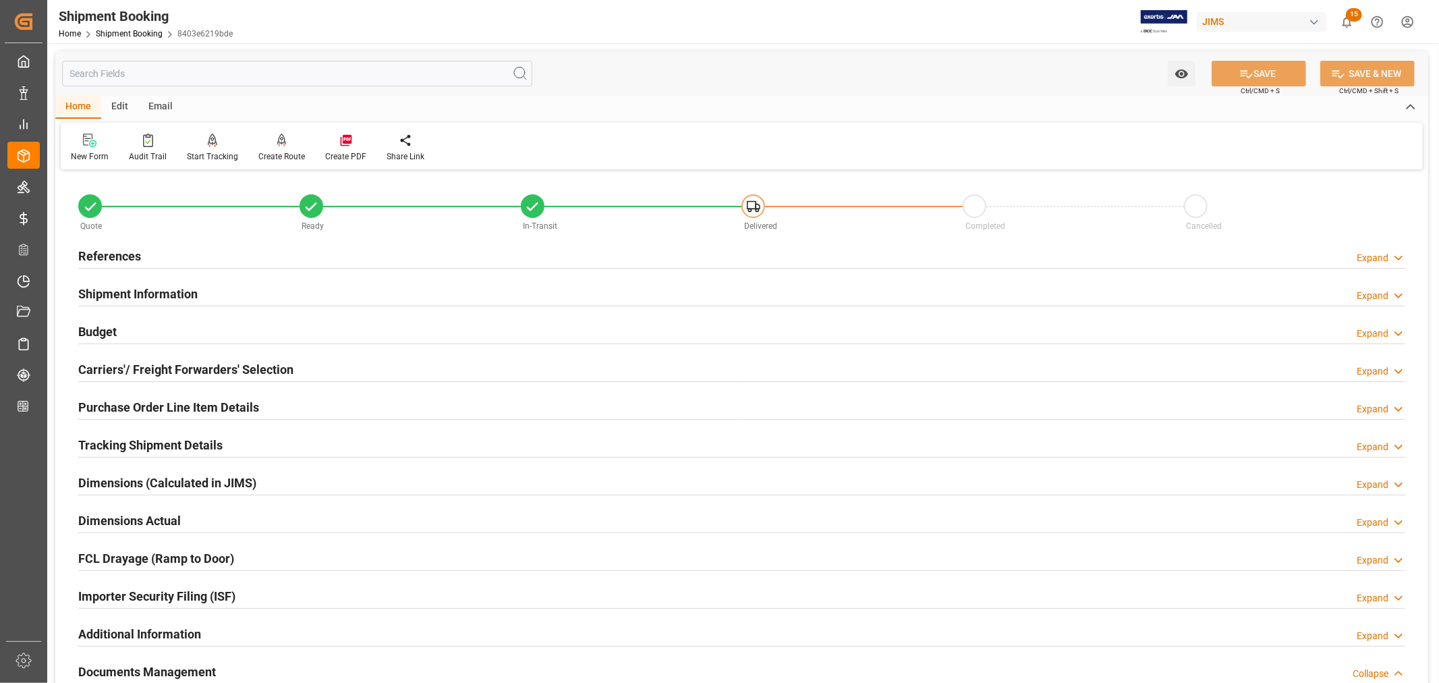
click at [105, 250] on h2 "References" at bounding box center [109, 256] width 63 height 18
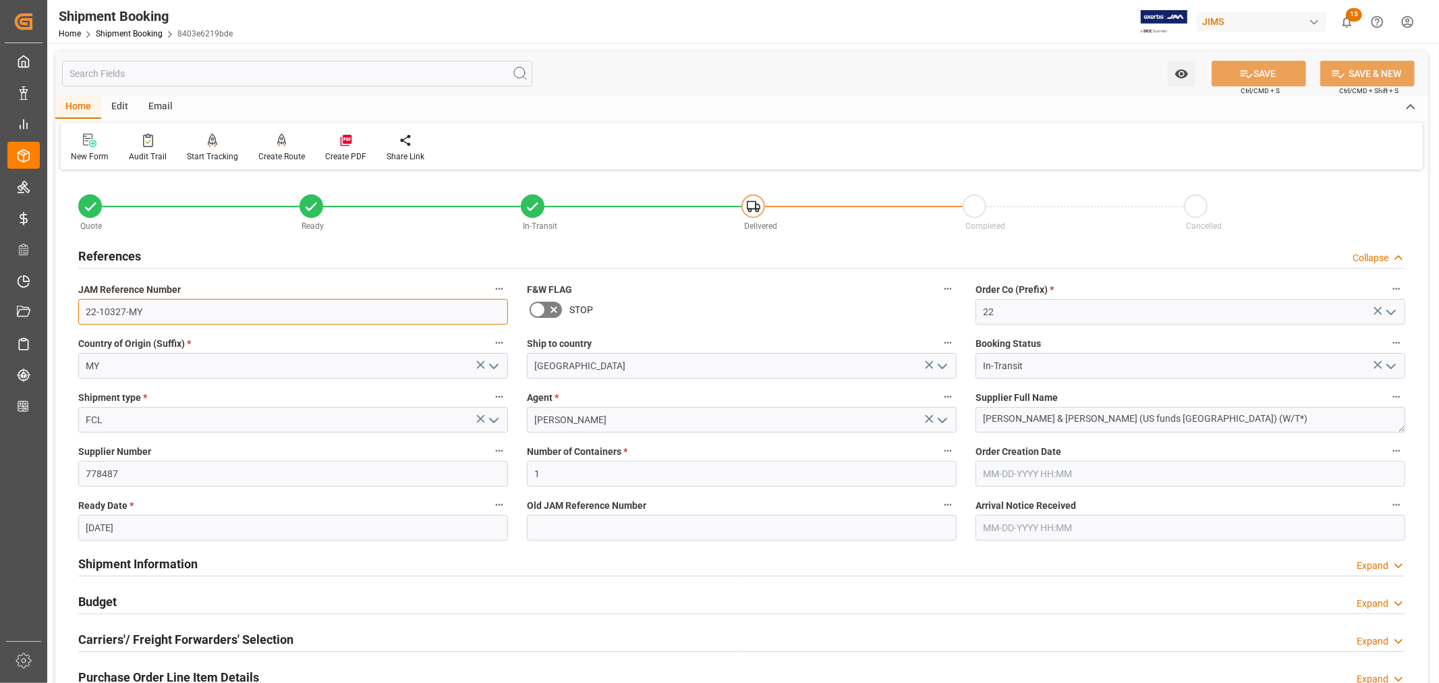
drag, startPoint x: 142, startPoint y: 309, endPoint x: 88, endPoint y: 314, distance: 54.2
click at [88, 314] on input "22-10327-MY" at bounding box center [293, 312] width 430 height 26
click at [126, 254] on h2 "References" at bounding box center [109, 256] width 63 height 18
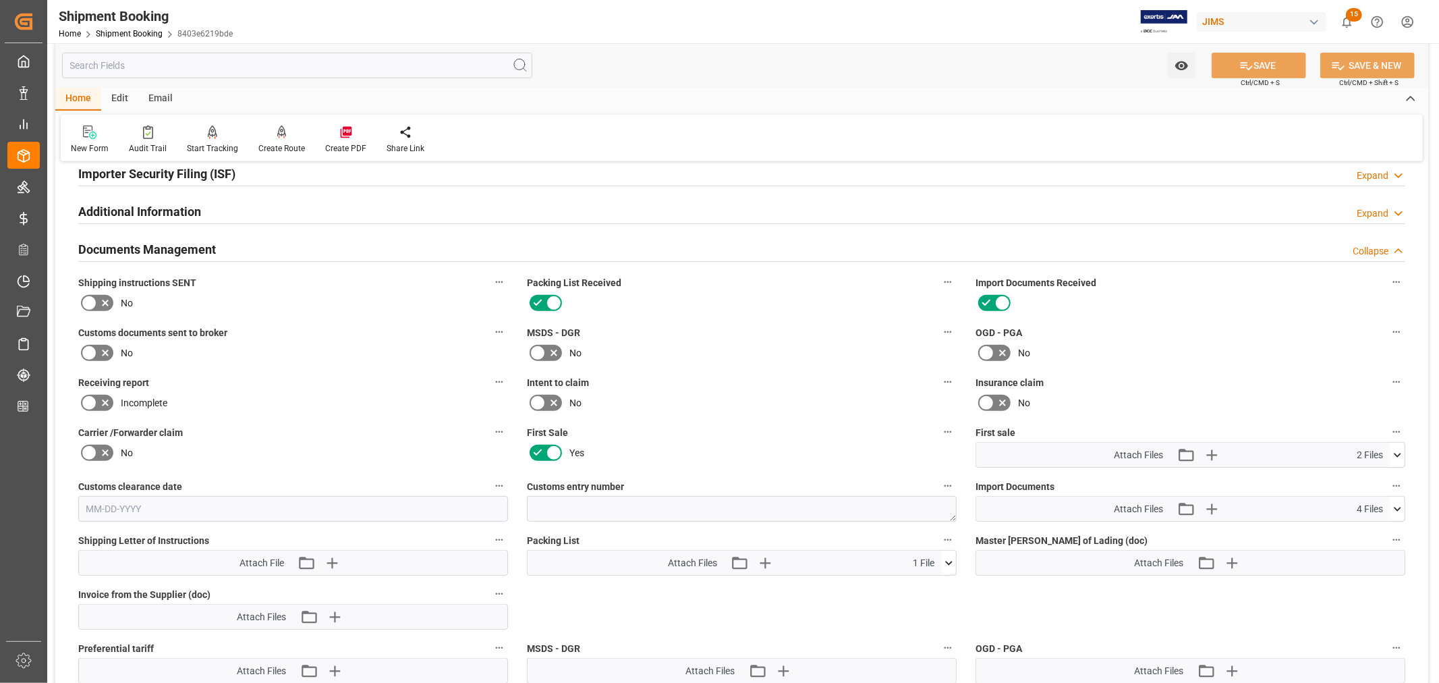
scroll to position [449, 0]
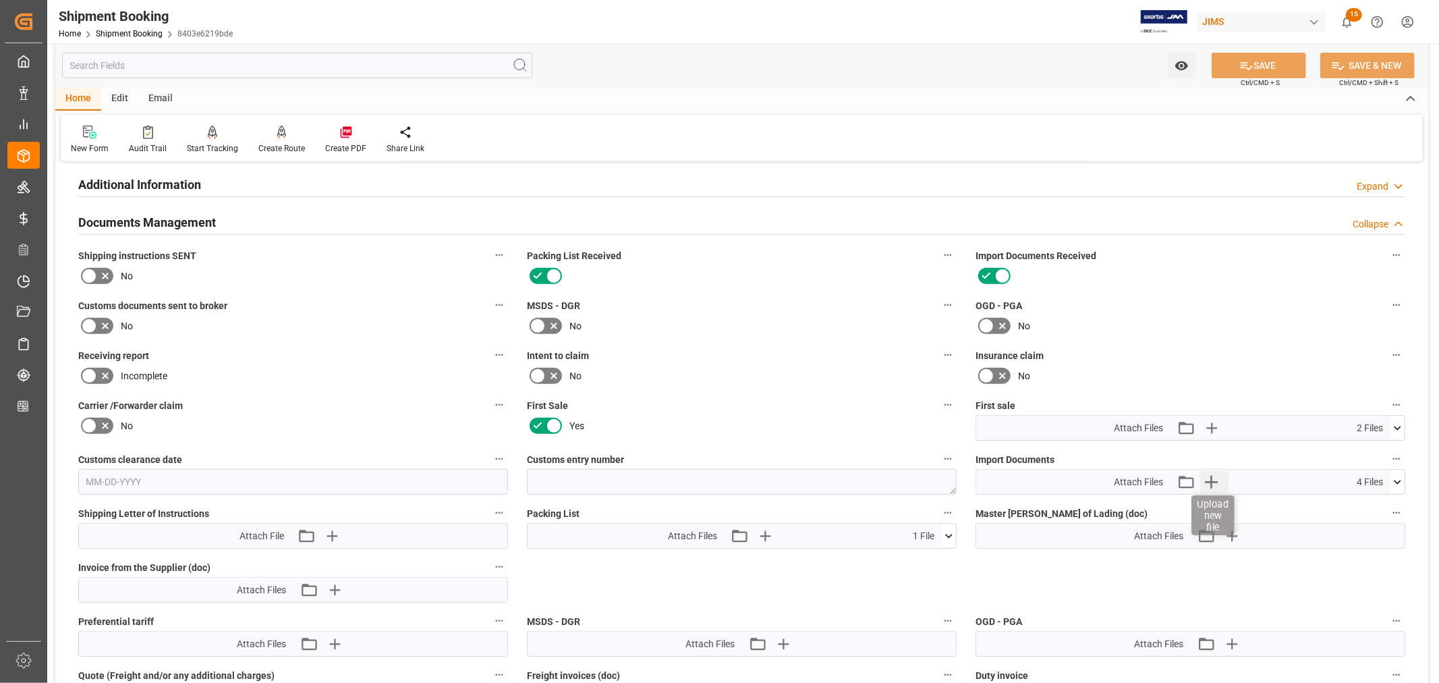
click at [1214, 476] on icon "button" at bounding box center [1211, 482] width 22 height 22
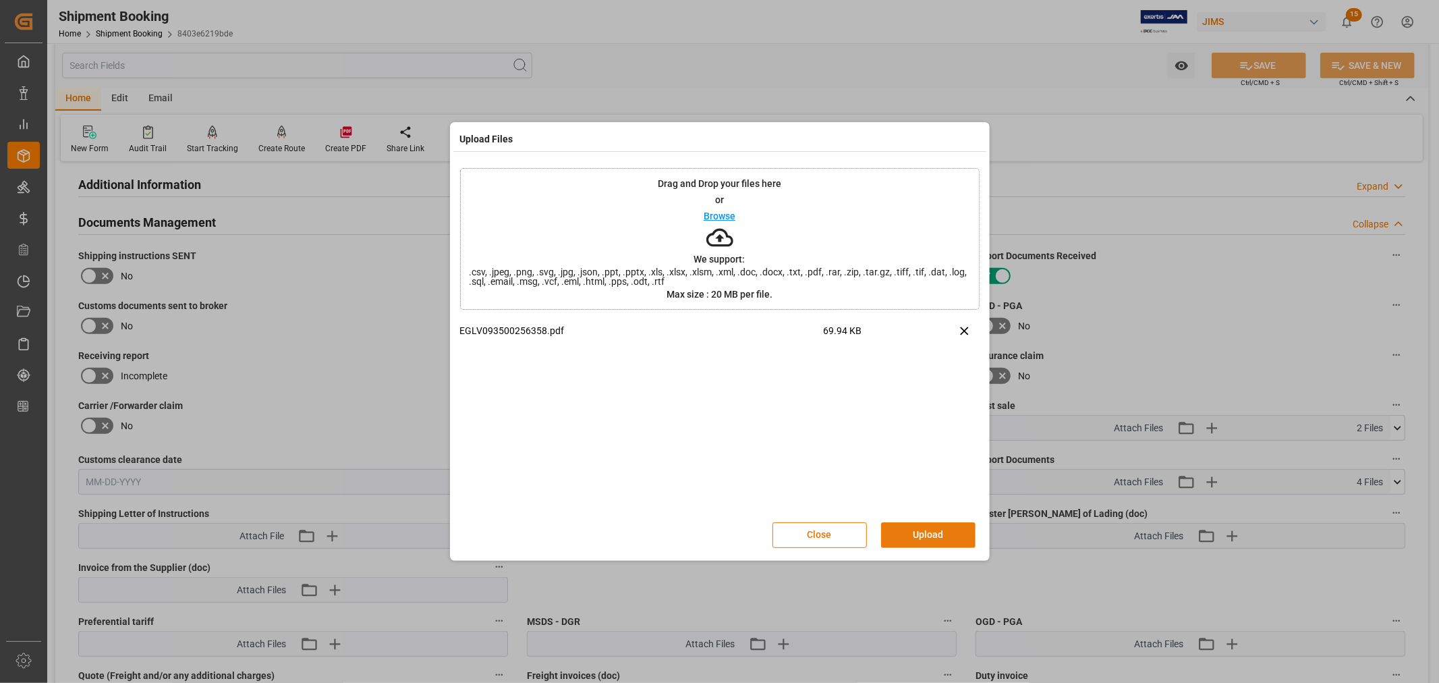
click at [922, 530] on button "Upload" at bounding box center [928, 535] width 94 height 26
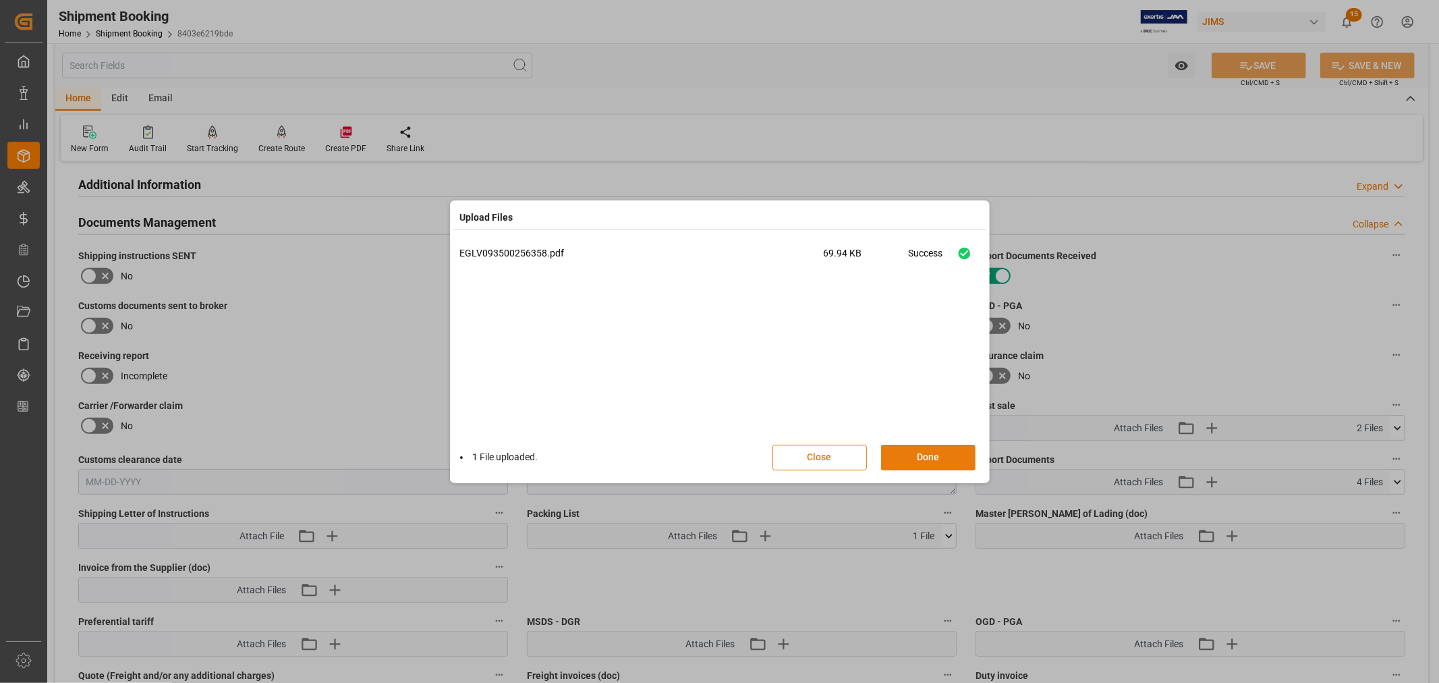
click at [925, 457] on button "Done" at bounding box center [928, 458] width 94 height 26
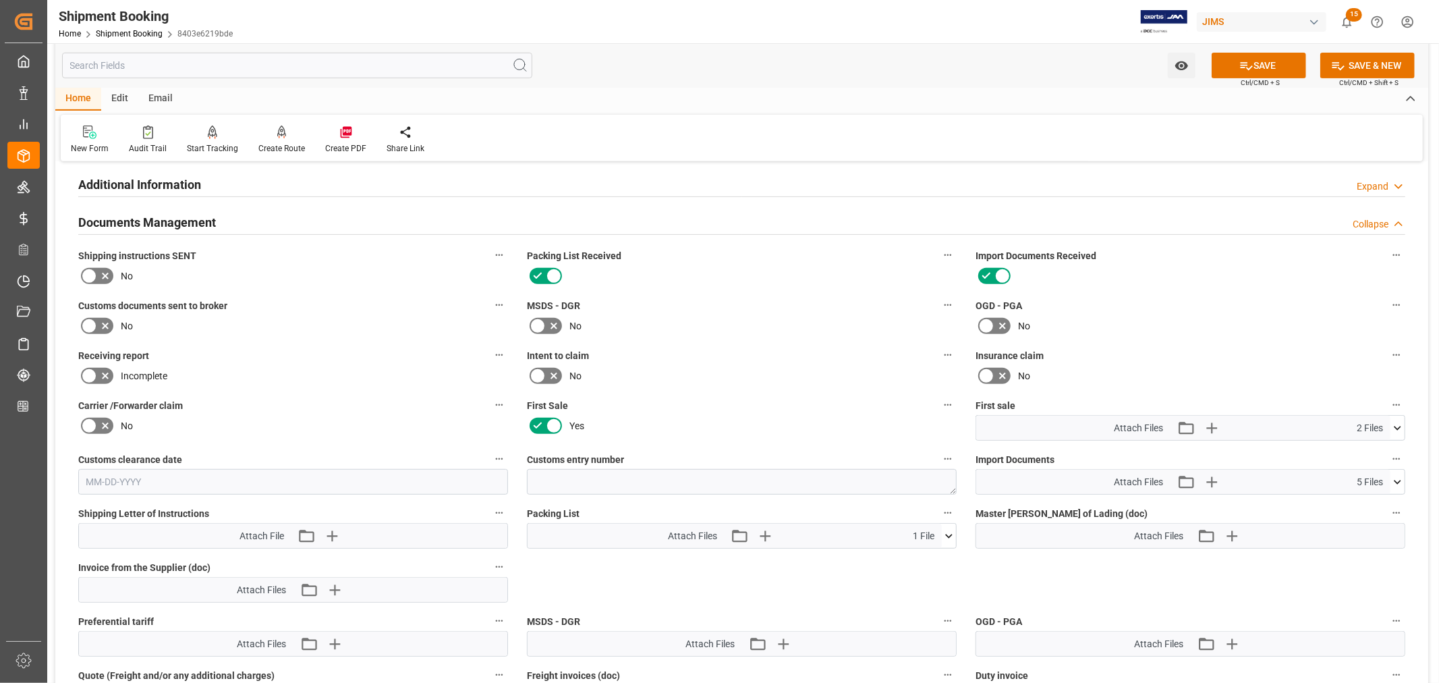
click at [1401, 479] on icon at bounding box center [1397, 482] width 14 height 14
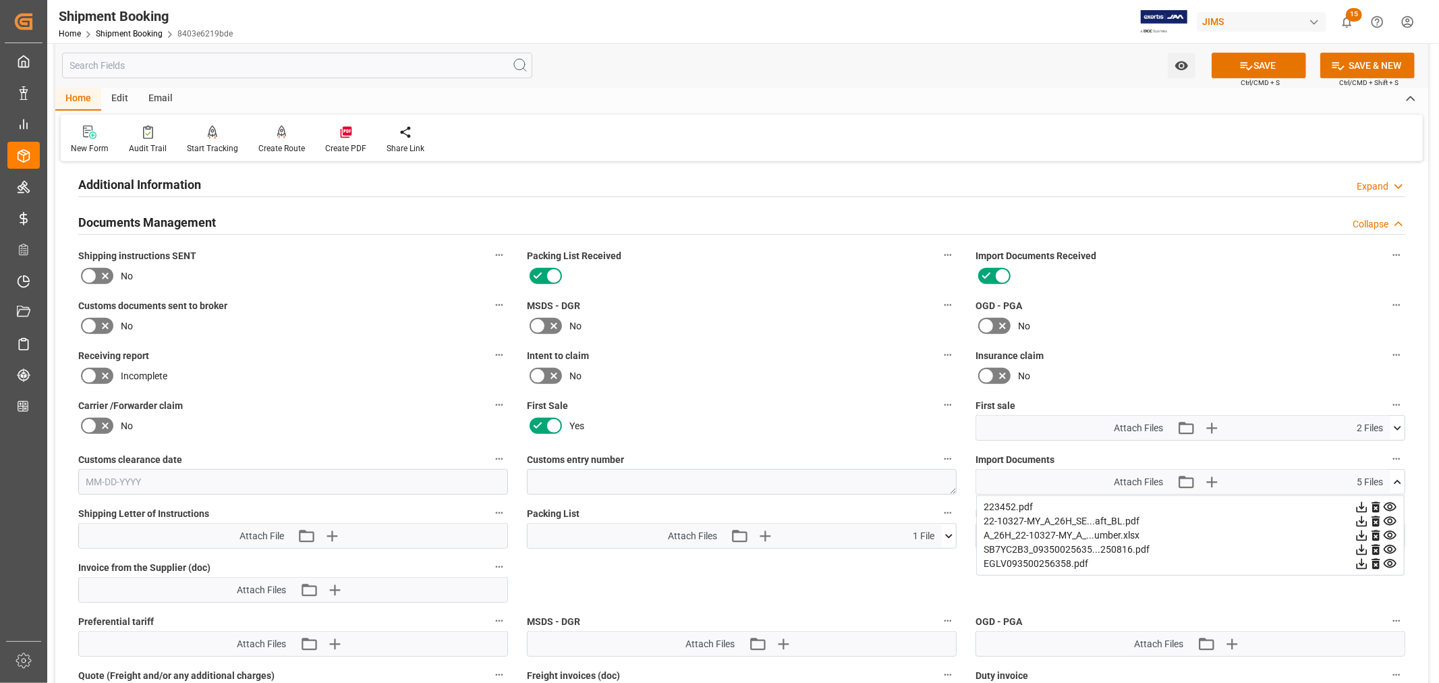
click at [1401, 479] on icon at bounding box center [1397, 482] width 14 height 14
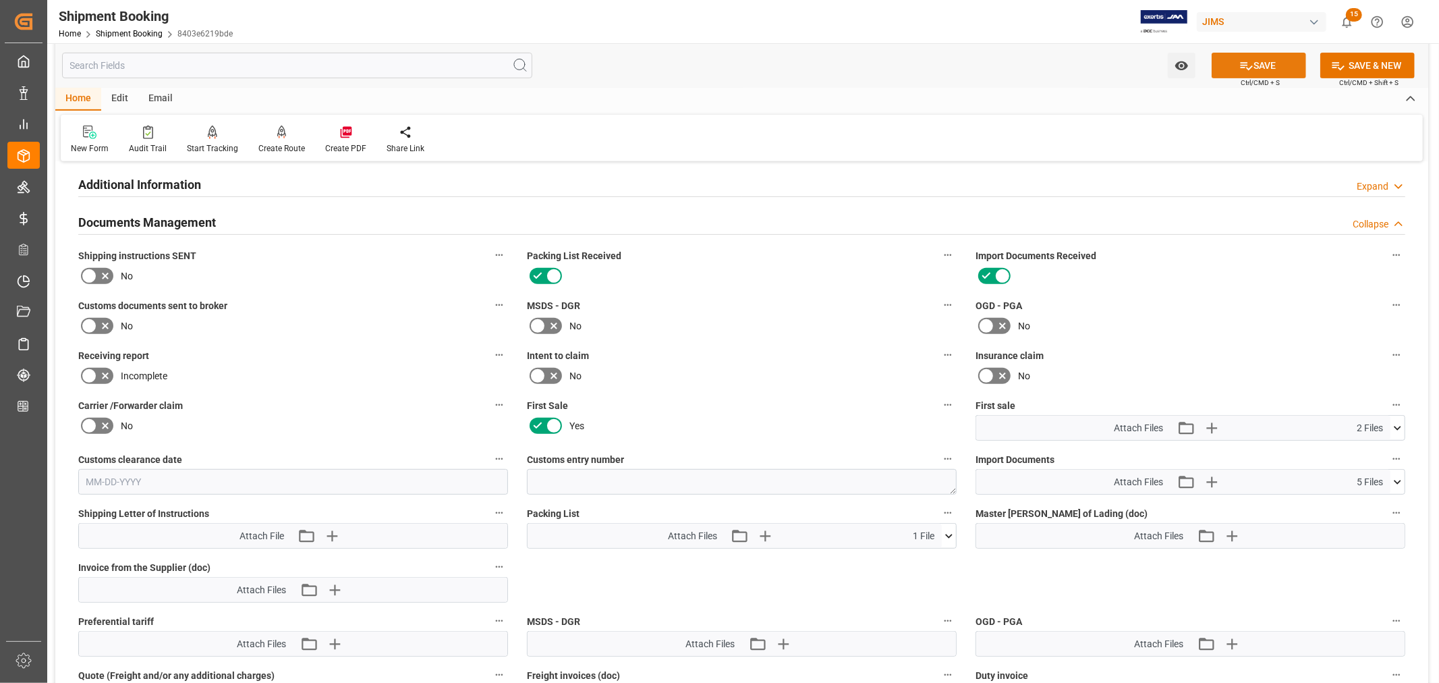
click at [1263, 67] on button "SAVE" at bounding box center [1258, 66] width 94 height 26
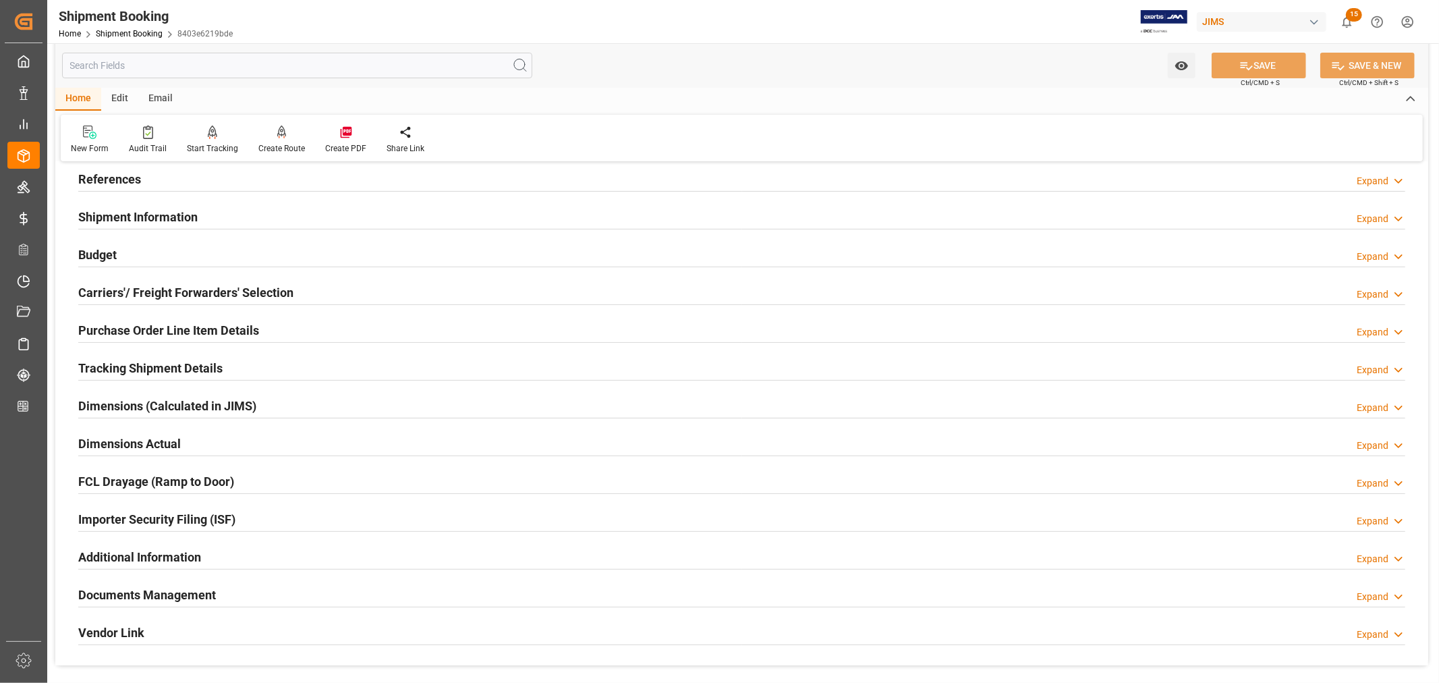
scroll to position [31, 0]
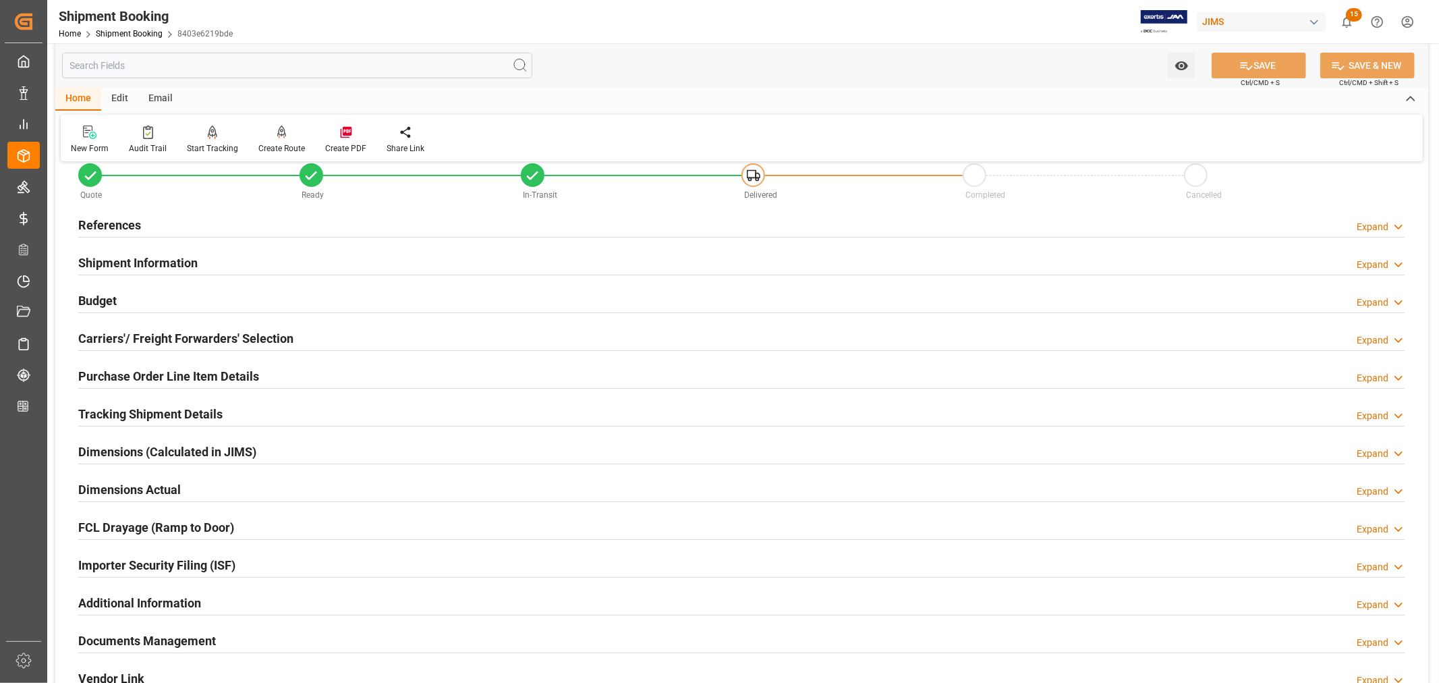
click at [204, 261] on div "Shipment Information Expand" at bounding box center [741, 262] width 1327 height 26
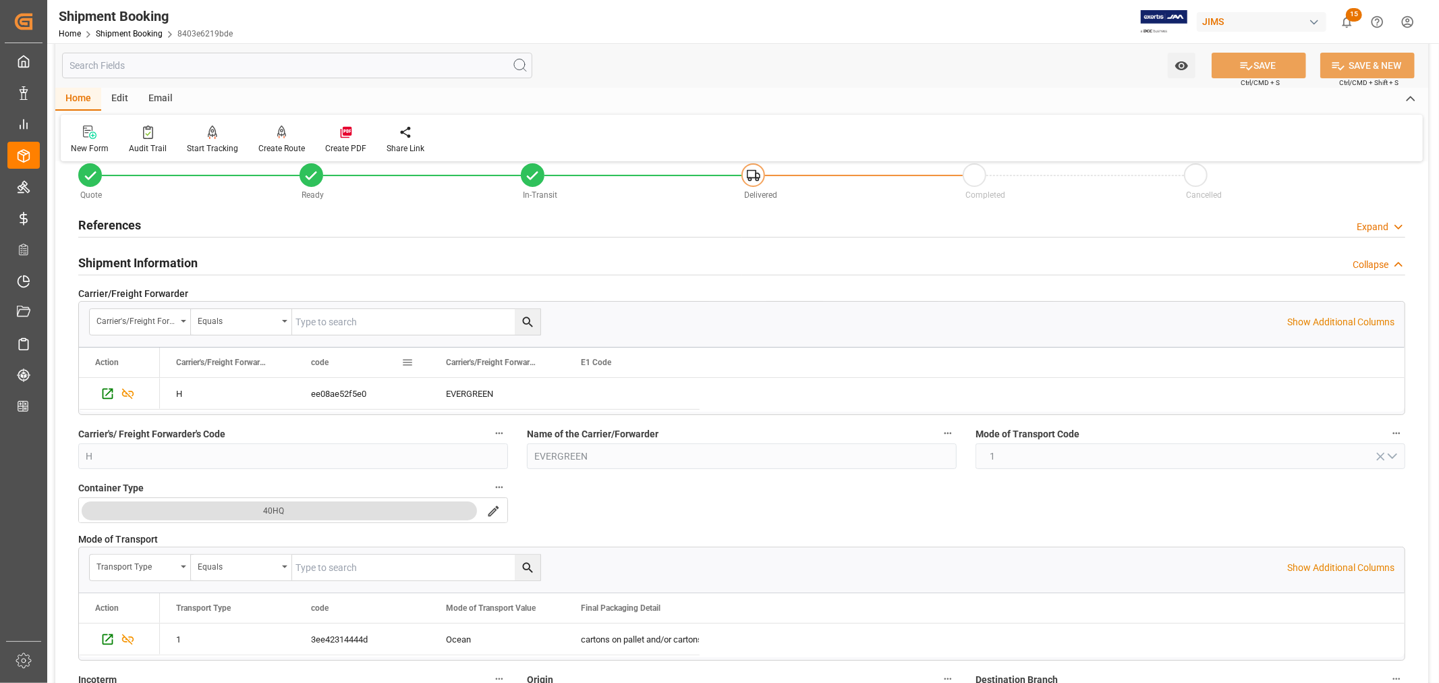
scroll to position [331, 0]
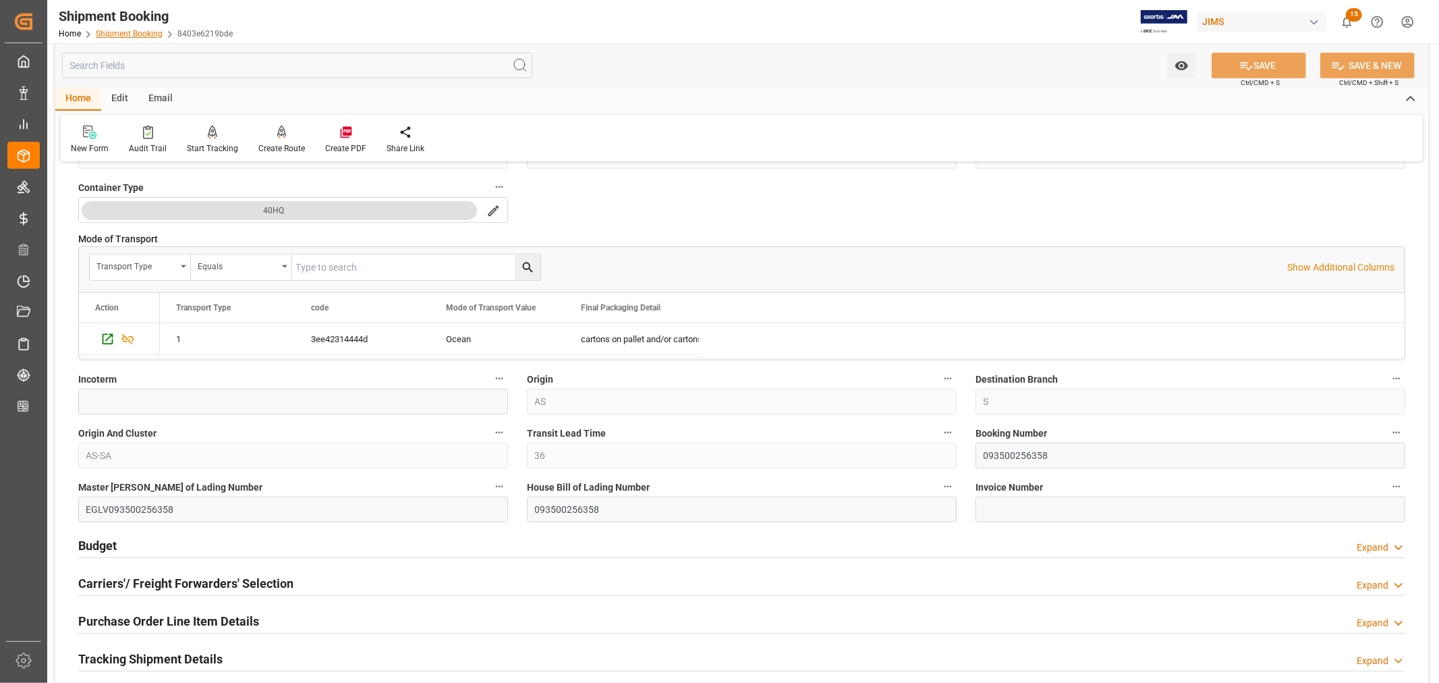
click at [115, 32] on link "Shipment Booking" at bounding box center [129, 33] width 67 height 9
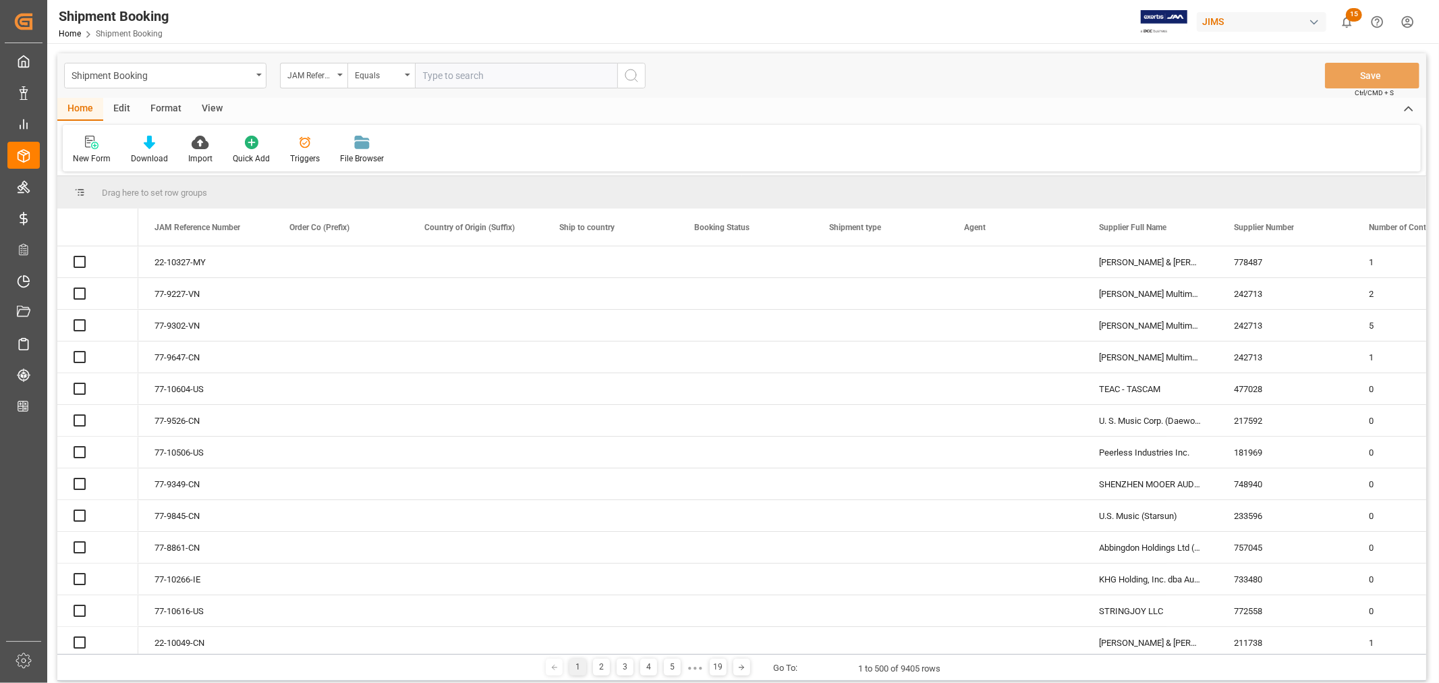
click at [342, 77] on div "JAM Reference Number" at bounding box center [313, 76] width 67 height 26
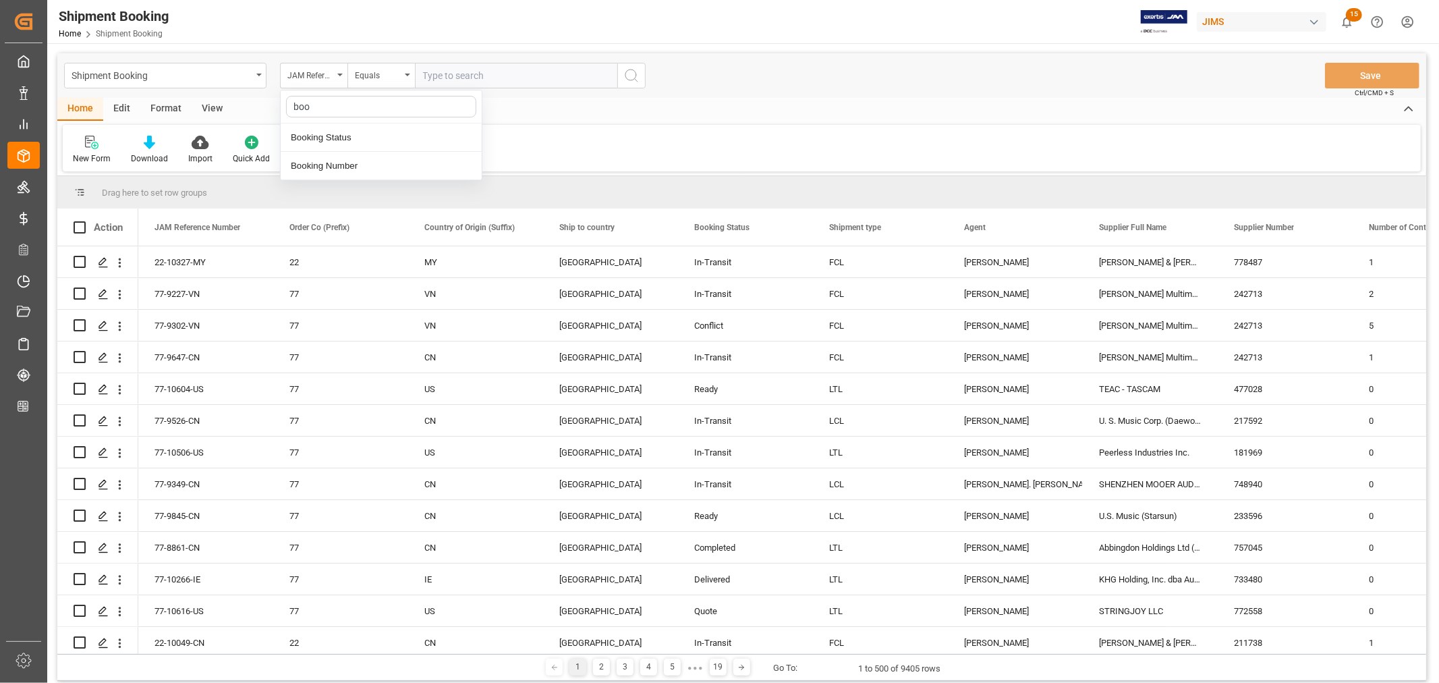
type input "book"
click at [341, 165] on div "Booking Number" at bounding box center [381, 166] width 201 height 28
drag, startPoint x: 426, startPoint y: 74, endPoint x: 466, endPoint y: 84, distance: 41.6
click at [430, 76] on input "text" at bounding box center [516, 76] width 202 height 26
paste input "156500424163"
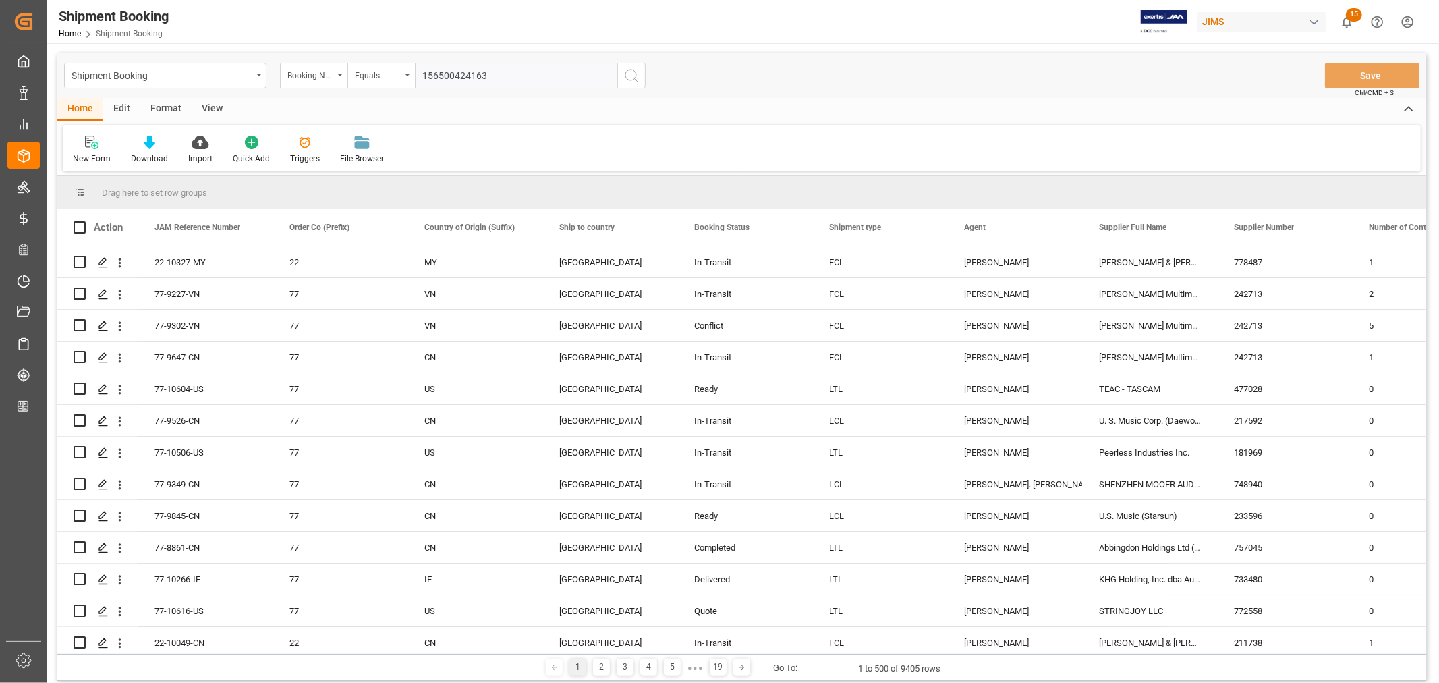
type input "156500424163"
click at [635, 73] on icon "search button" at bounding box center [631, 75] width 16 height 16
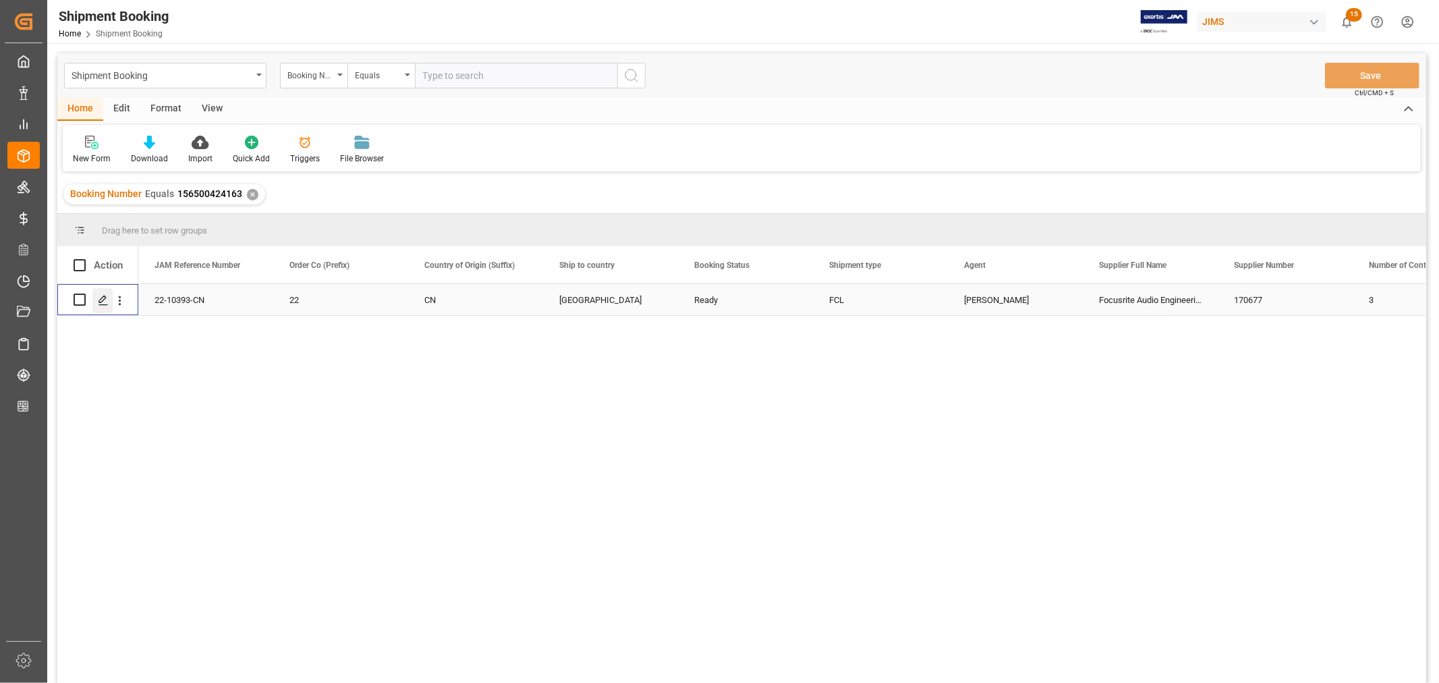
click at [105, 300] on icon "Press SPACE to select this row." at bounding box center [103, 300] width 11 height 11
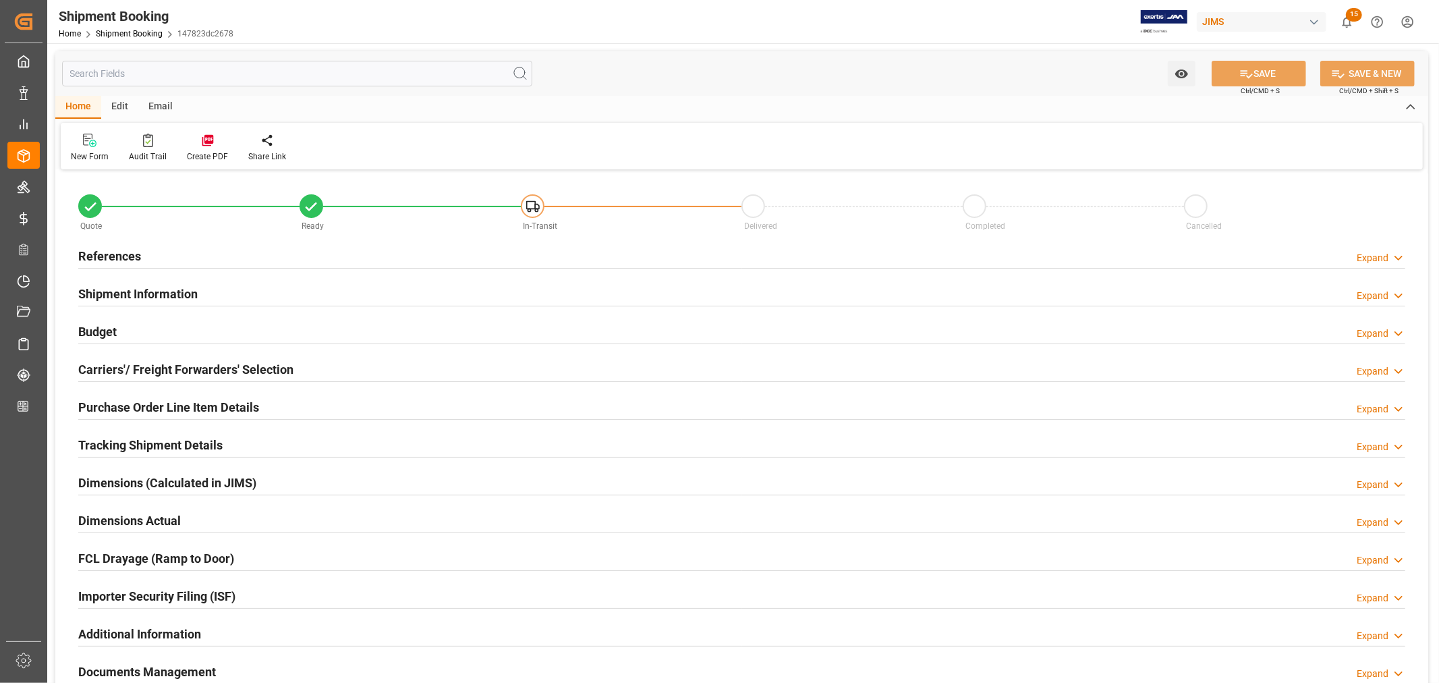
type input "3"
type input "08-20-2025"
click at [200, 405] on h2 "Purchase Order Line Item Details" at bounding box center [168, 407] width 181 height 18
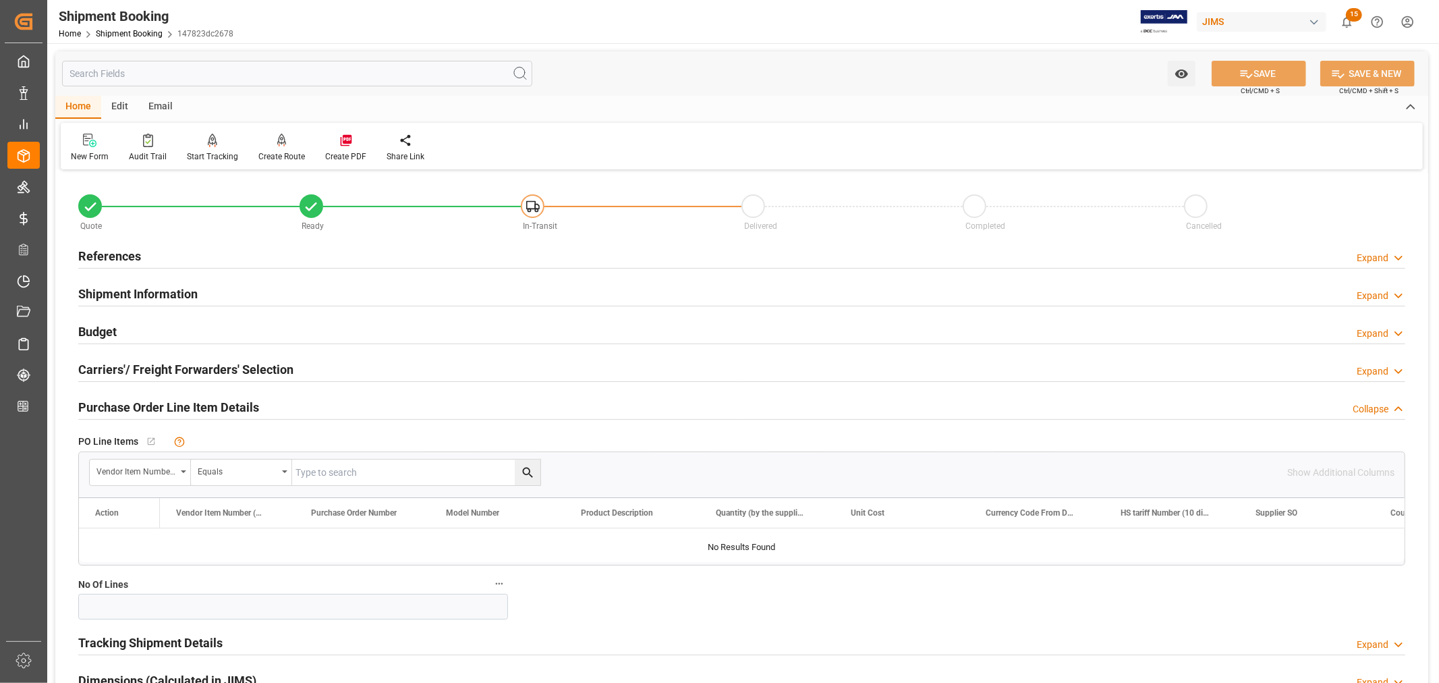
click at [200, 403] on h2 "Purchase Order Line Item Details" at bounding box center [168, 407] width 181 height 18
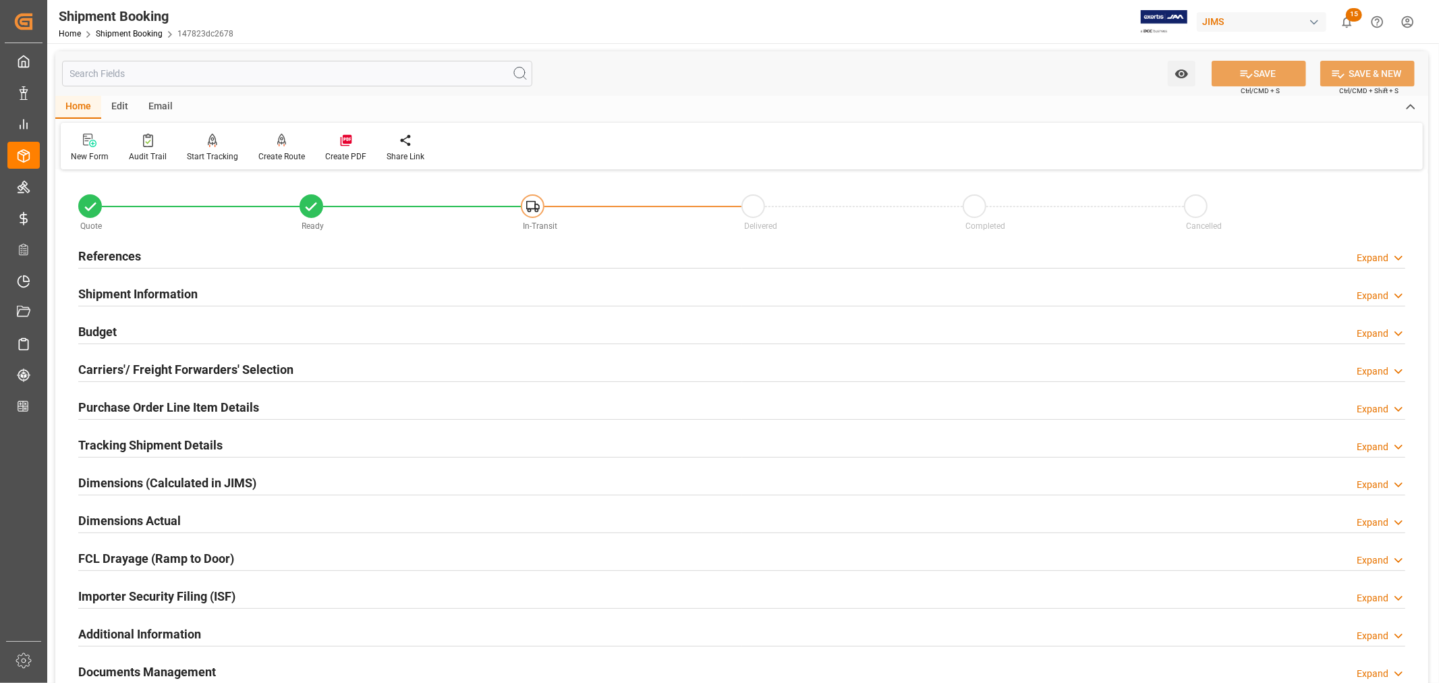
click at [126, 257] on h2 "References" at bounding box center [109, 256] width 63 height 18
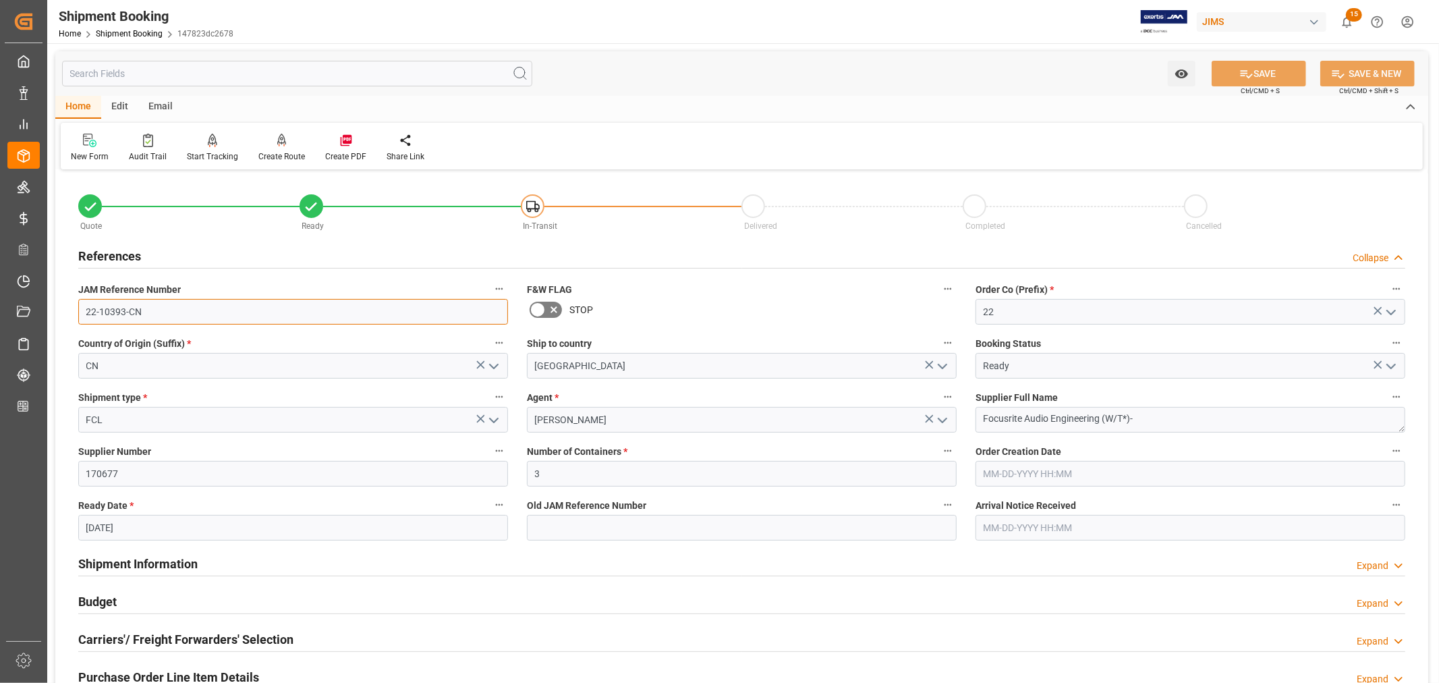
drag, startPoint x: 140, startPoint y: 308, endPoint x: 72, endPoint y: 312, distance: 68.9
click at [72, 312] on div "JAM Reference Number 22-10393-CN" at bounding box center [293, 302] width 449 height 54
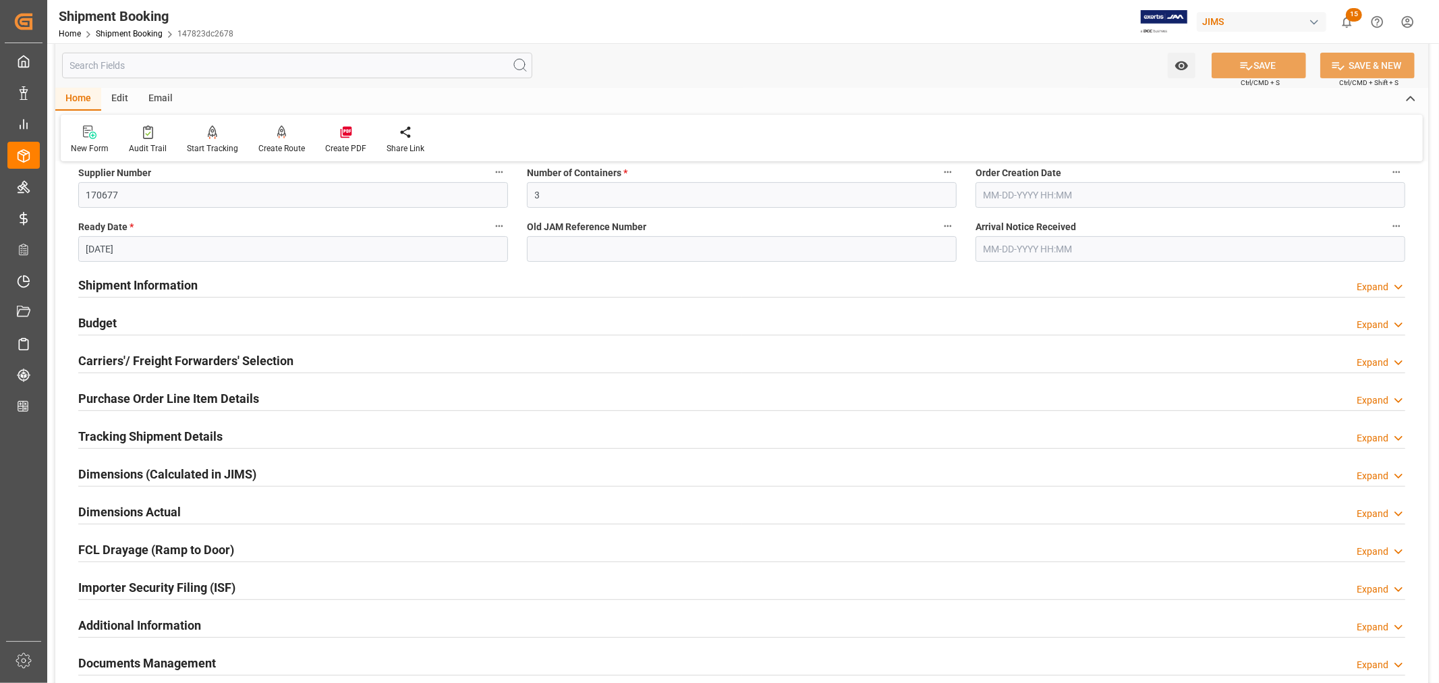
scroll to position [299, 0]
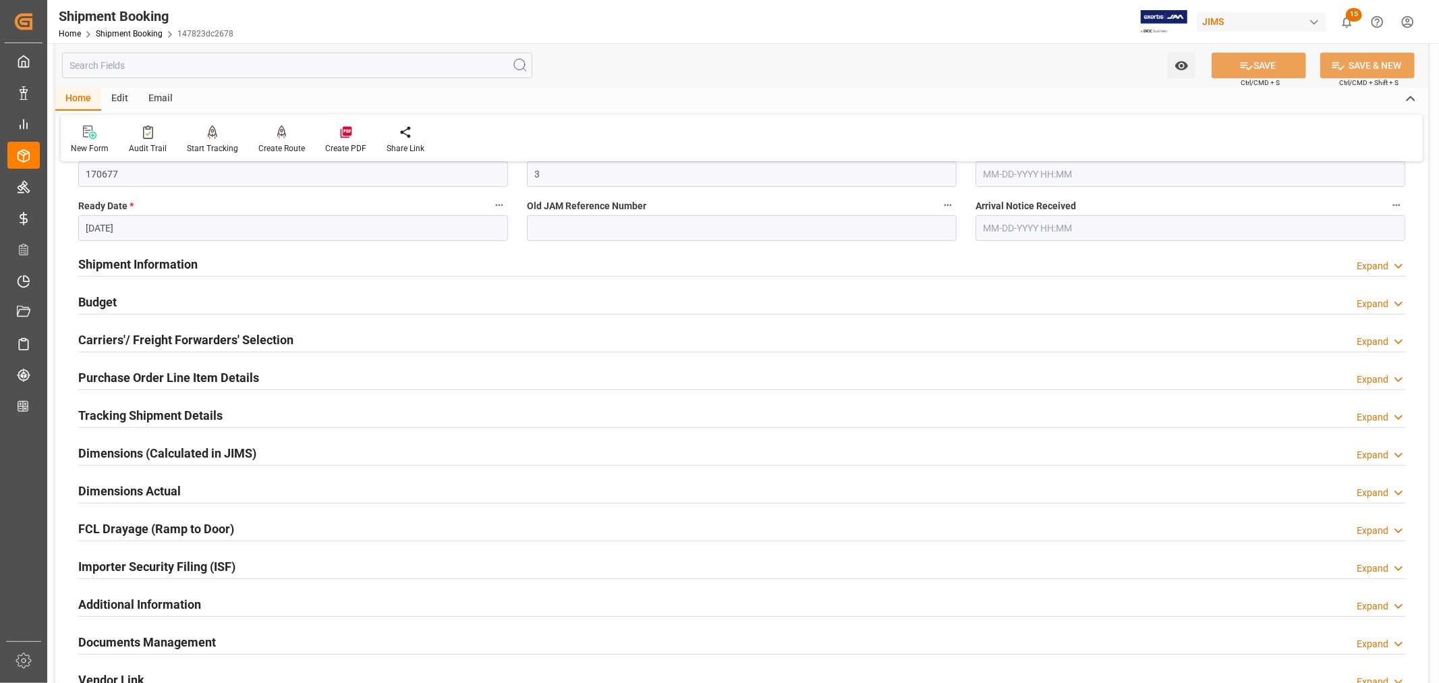
click at [575, 264] on div "Shipment Information Expand" at bounding box center [741, 263] width 1327 height 26
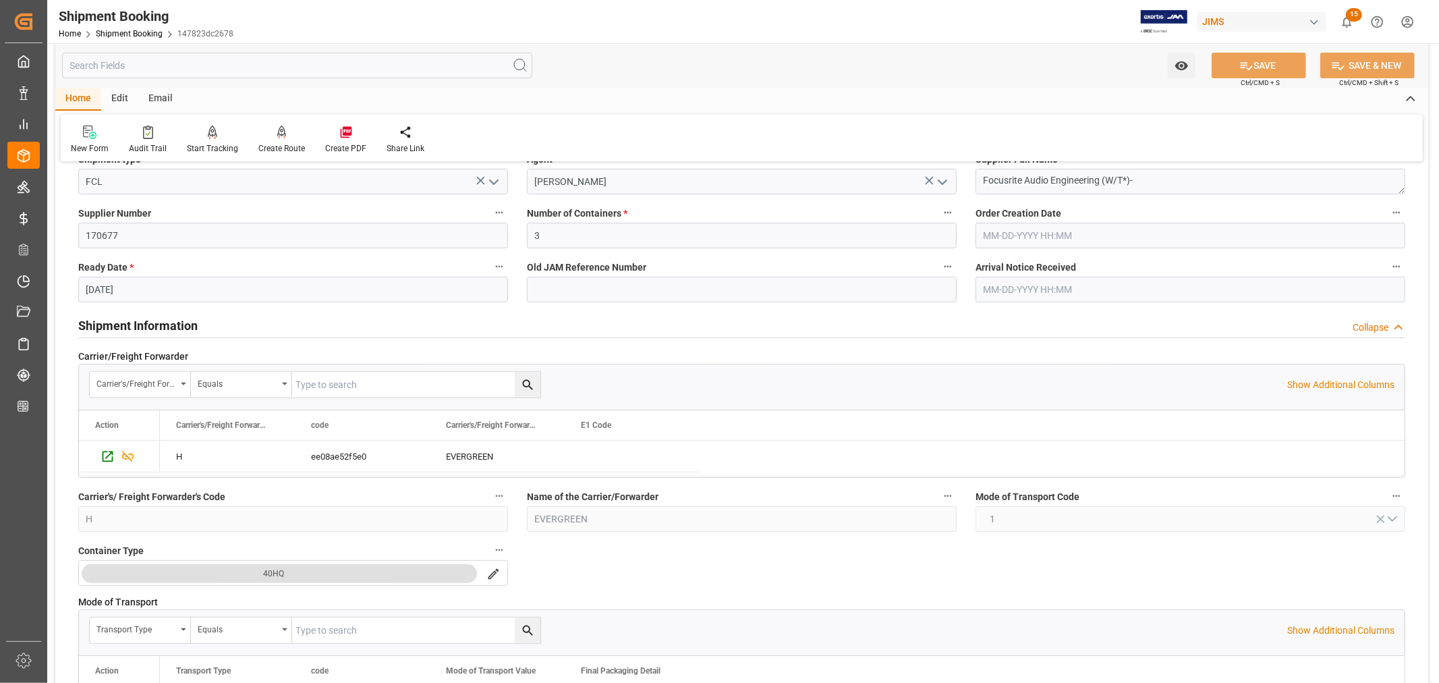
scroll to position [225, 0]
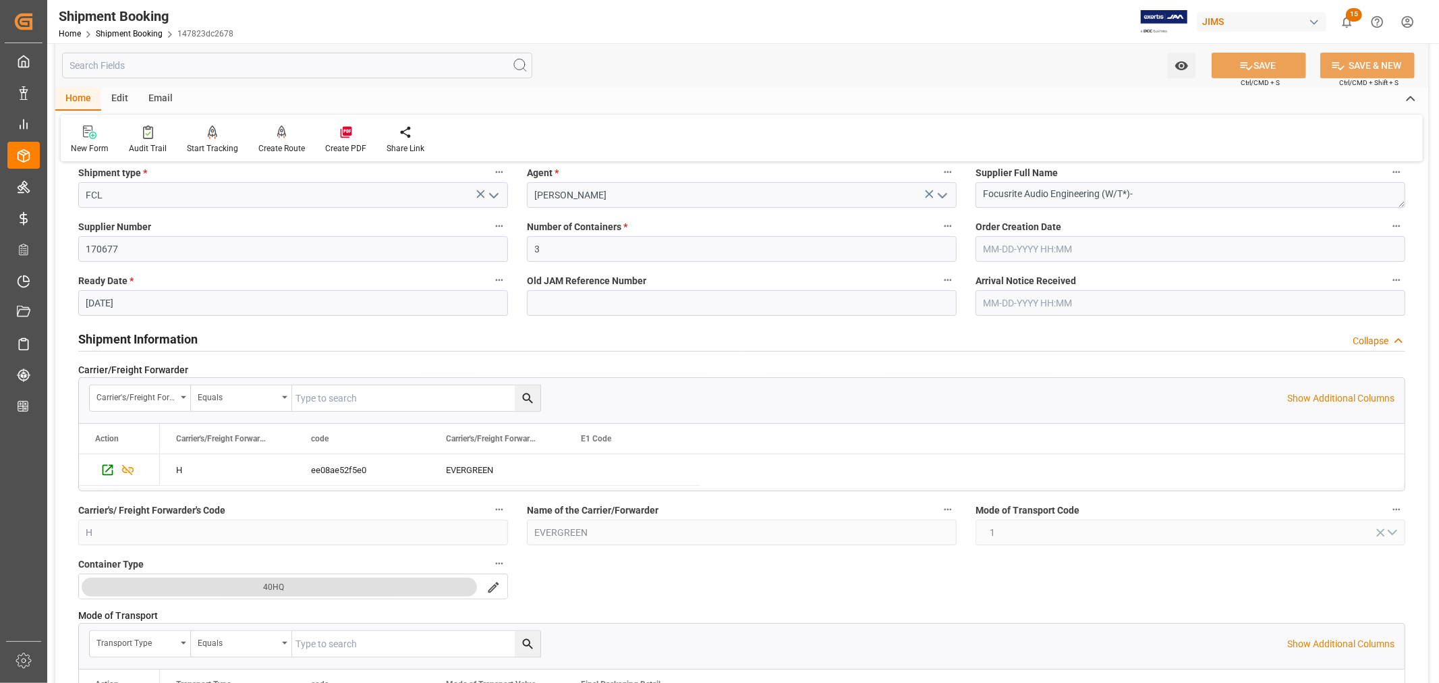
click at [135, 332] on h2 "Shipment Information" at bounding box center [137, 339] width 119 height 18
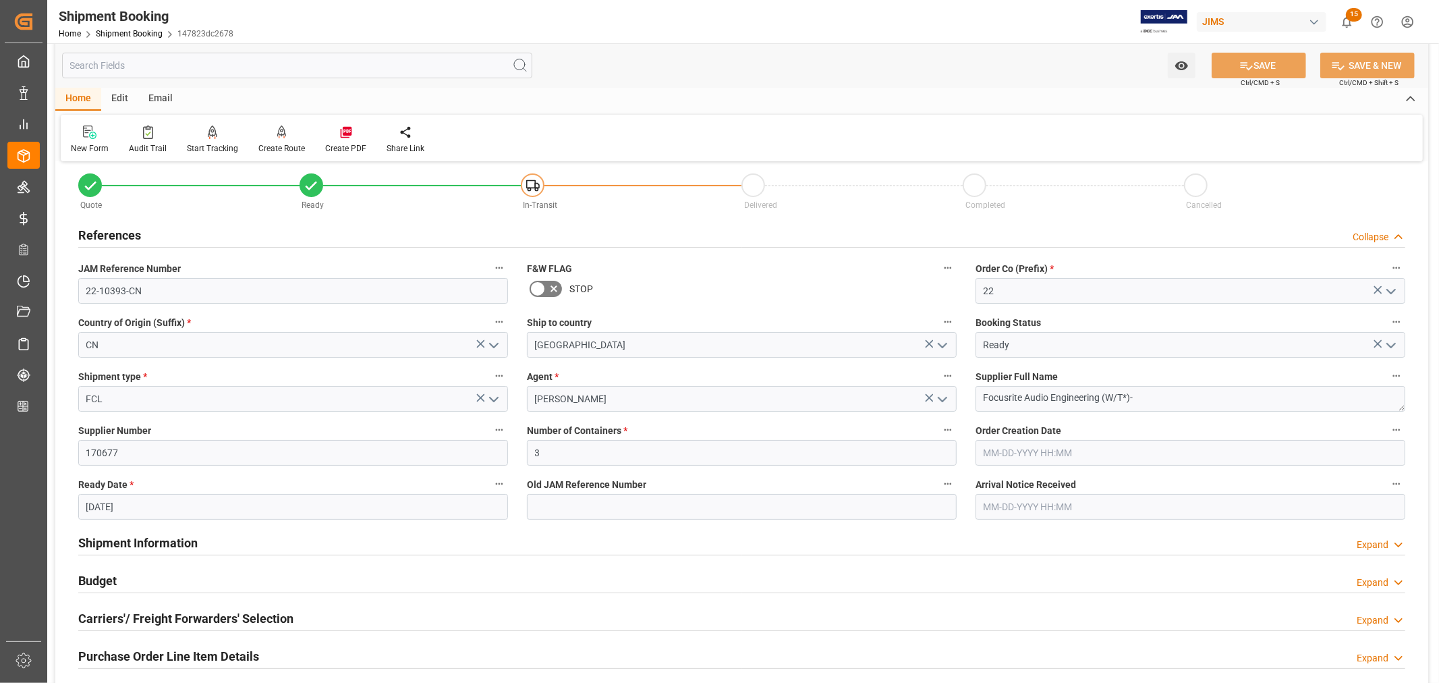
scroll to position [0, 0]
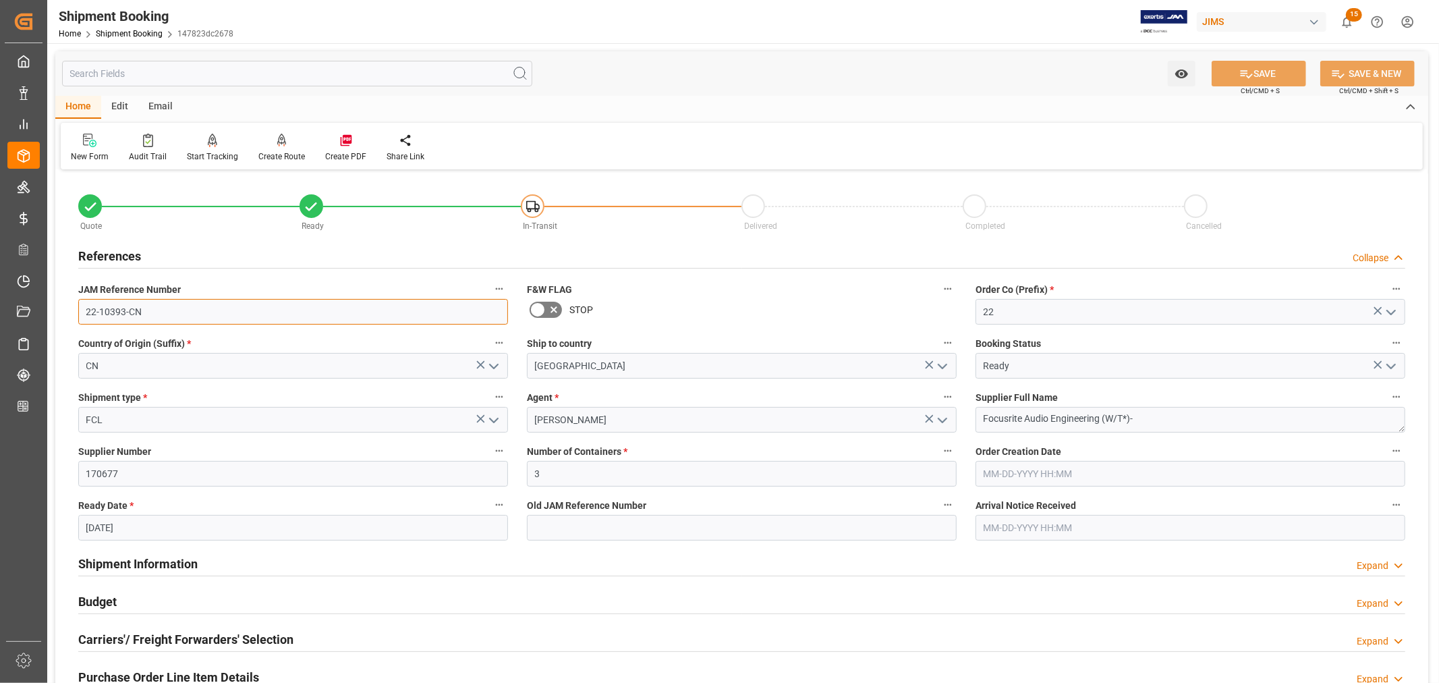
drag, startPoint x: 140, startPoint y: 312, endPoint x: 84, endPoint y: 312, distance: 56.7
click at [84, 312] on input "22-10393-CN" at bounding box center [293, 312] width 430 height 26
click at [132, 252] on h2 "References" at bounding box center [109, 256] width 63 height 18
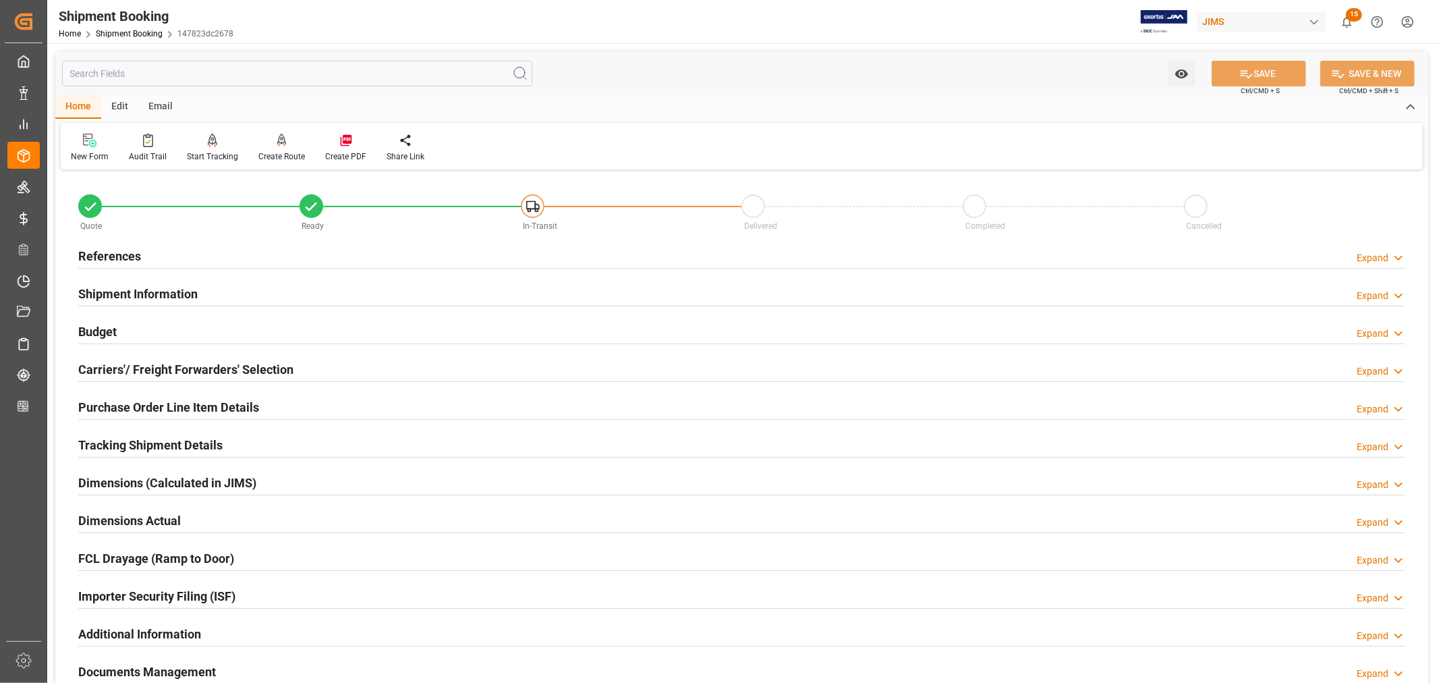
click at [352, 298] on div "Shipment Information Expand" at bounding box center [741, 293] width 1327 height 26
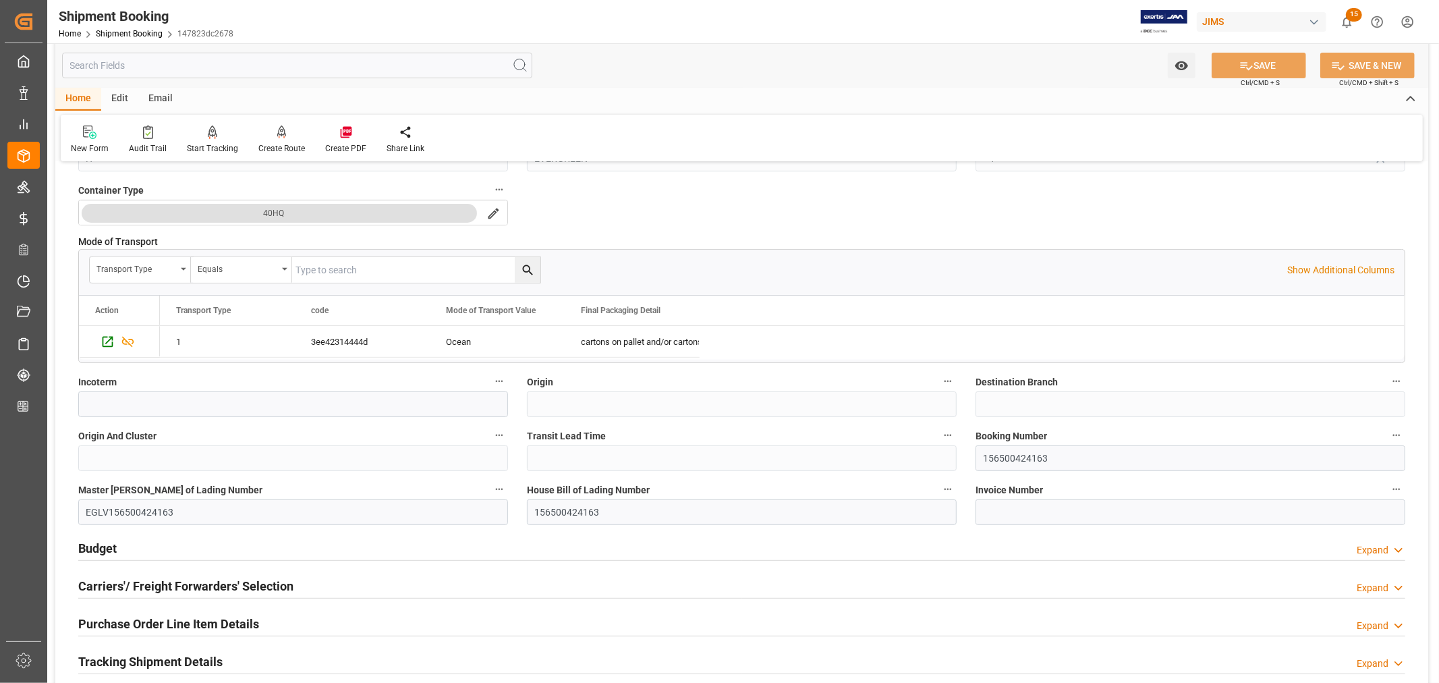
scroll to position [374, 0]
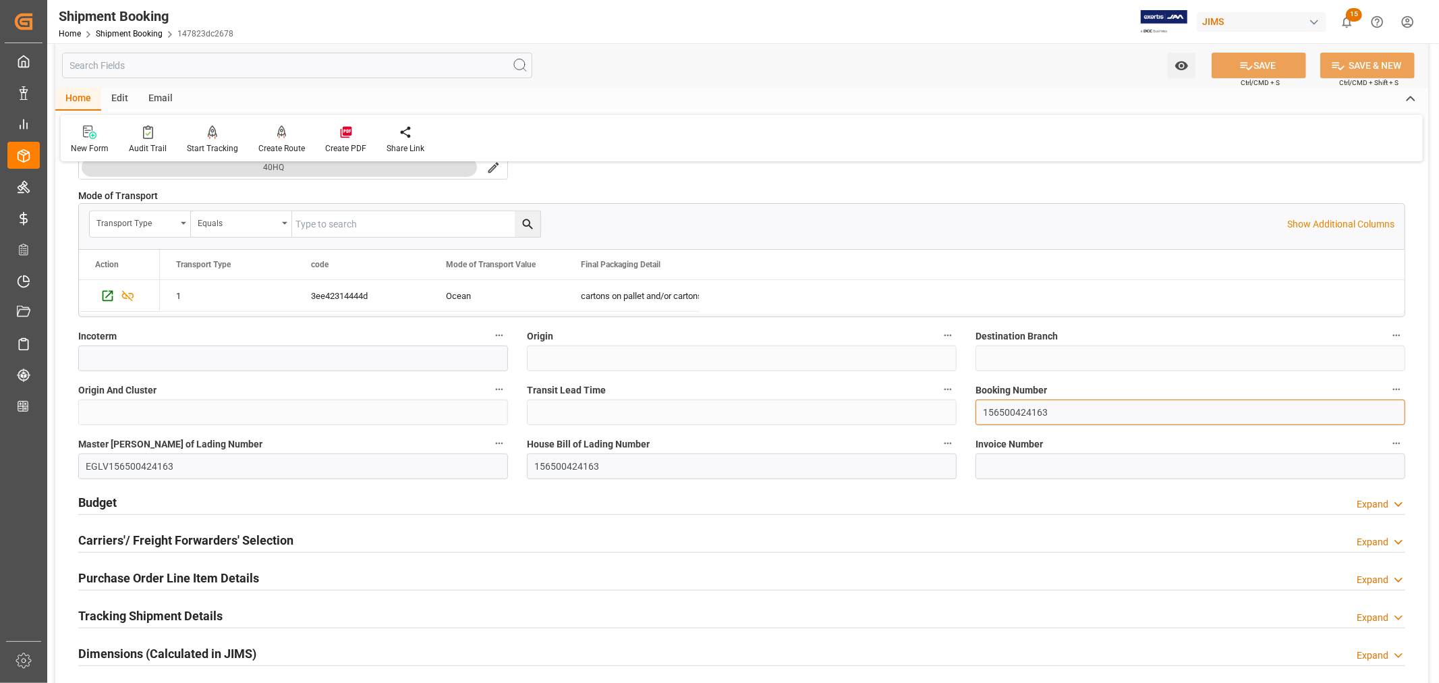
click at [1001, 414] on input "156500424163" at bounding box center [1190, 412] width 430 height 26
click at [122, 31] on link "Shipment Booking" at bounding box center [129, 33] width 67 height 9
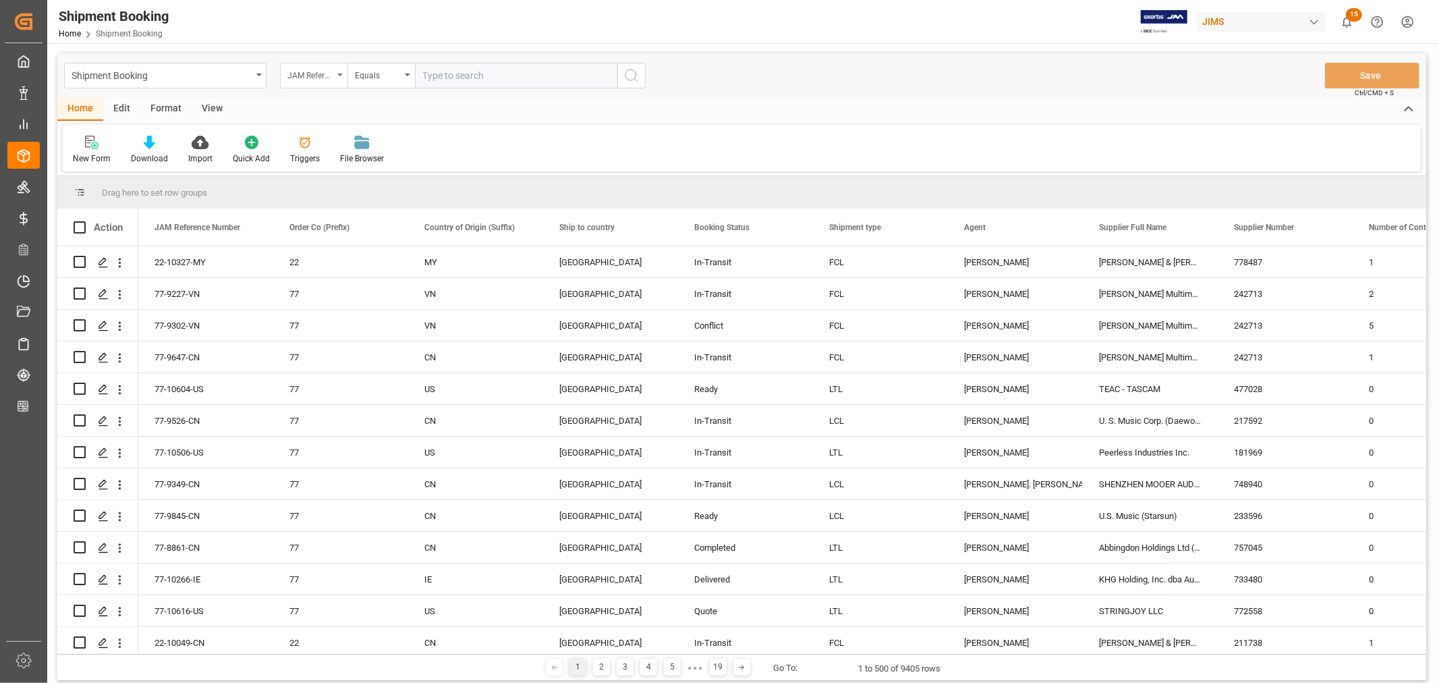
click at [341, 76] on icon "open menu" at bounding box center [339, 75] width 5 height 3
type input "book"
click at [337, 160] on div "Booking Number" at bounding box center [381, 166] width 201 height 28
click at [419, 73] on input "text" at bounding box center [516, 76] width 202 height 26
paste input "1068638008"
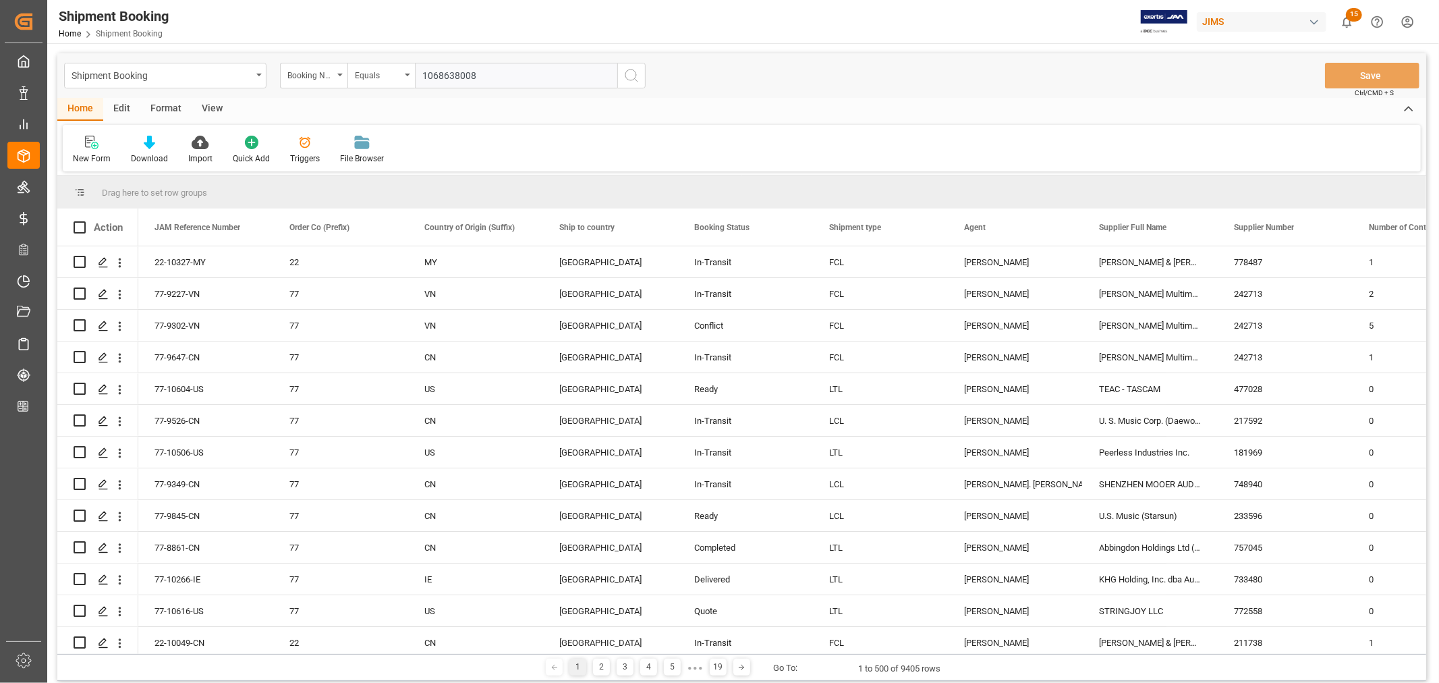
type input "1068638008"
click at [631, 69] on icon "search button" at bounding box center [631, 75] width 16 height 16
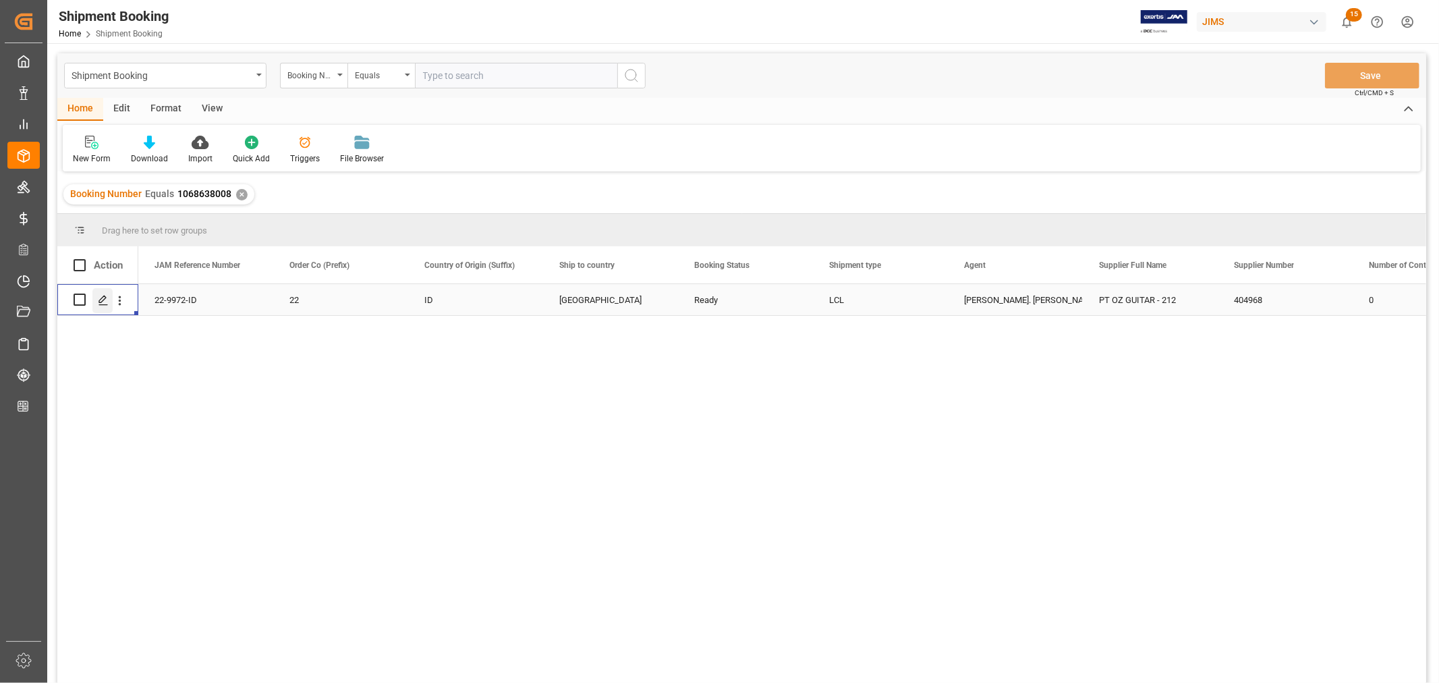
click at [102, 297] on polygon "Press SPACE to select this row." at bounding box center [102, 298] width 7 height 7
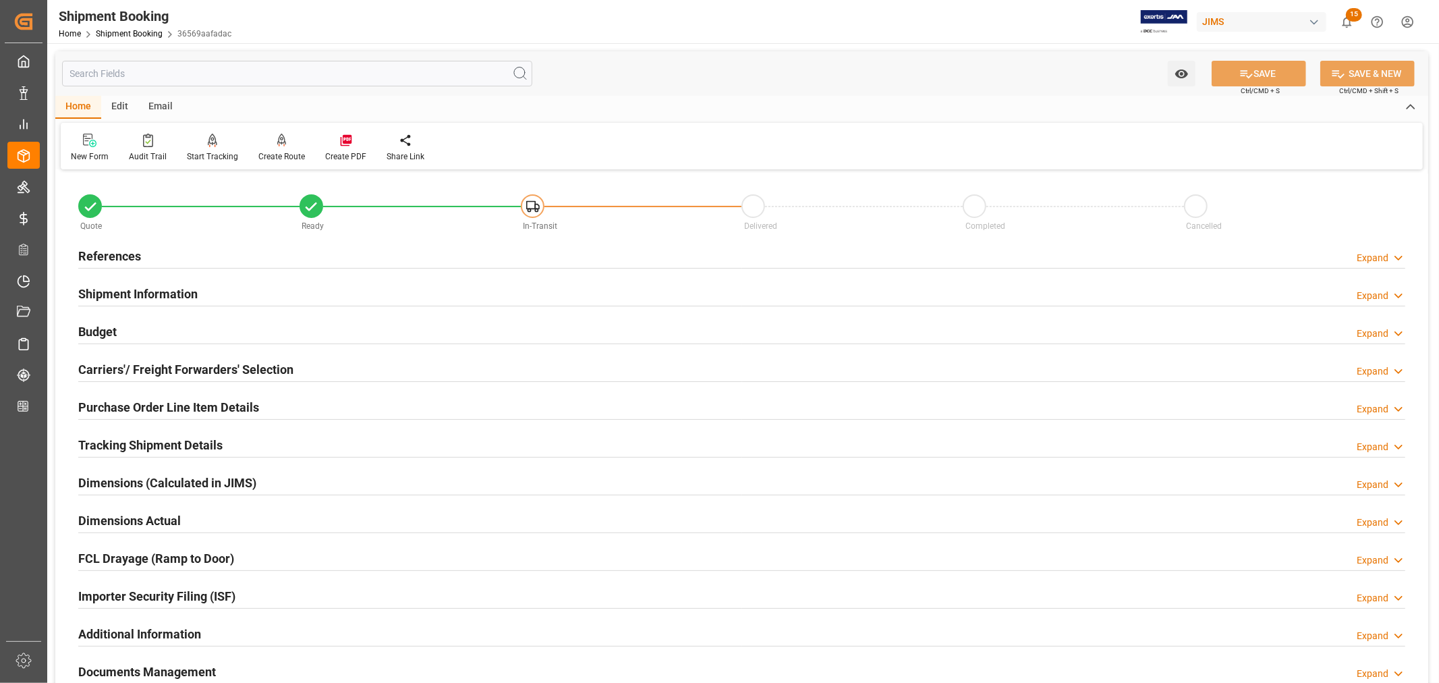
click at [136, 401] on h2 "Purchase Order Line Item Details" at bounding box center [168, 407] width 181 height 18
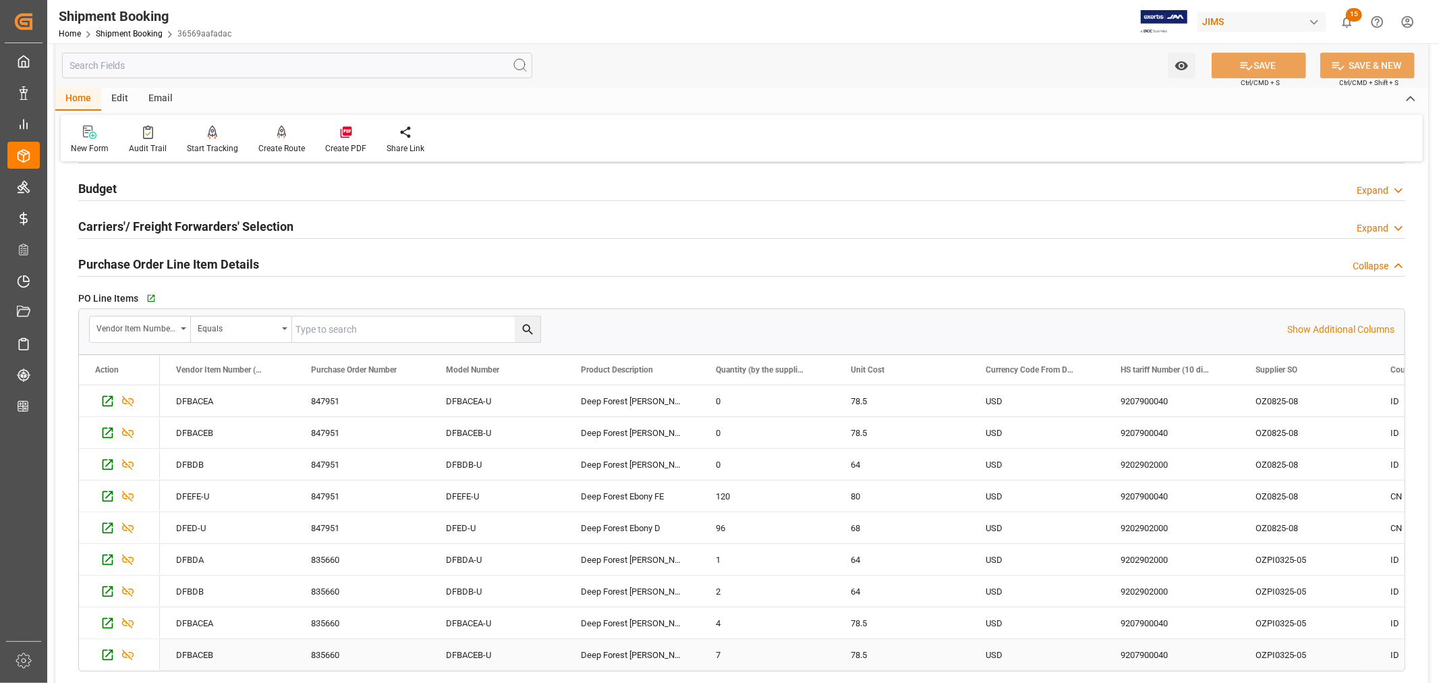
scroll to position [75, 0]
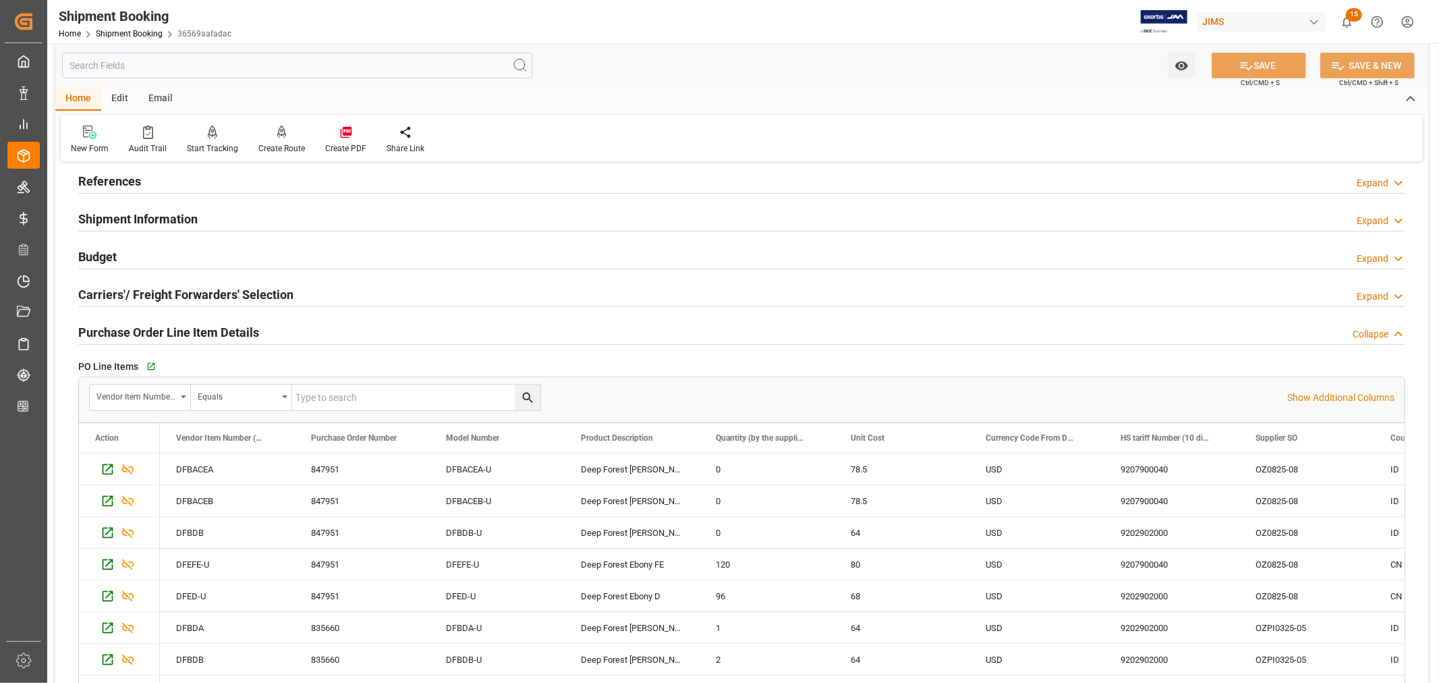
click at [193, 331] on h2 "Purchase Order Line Item Details" at bounding box center [168, 332] width 181 height 18
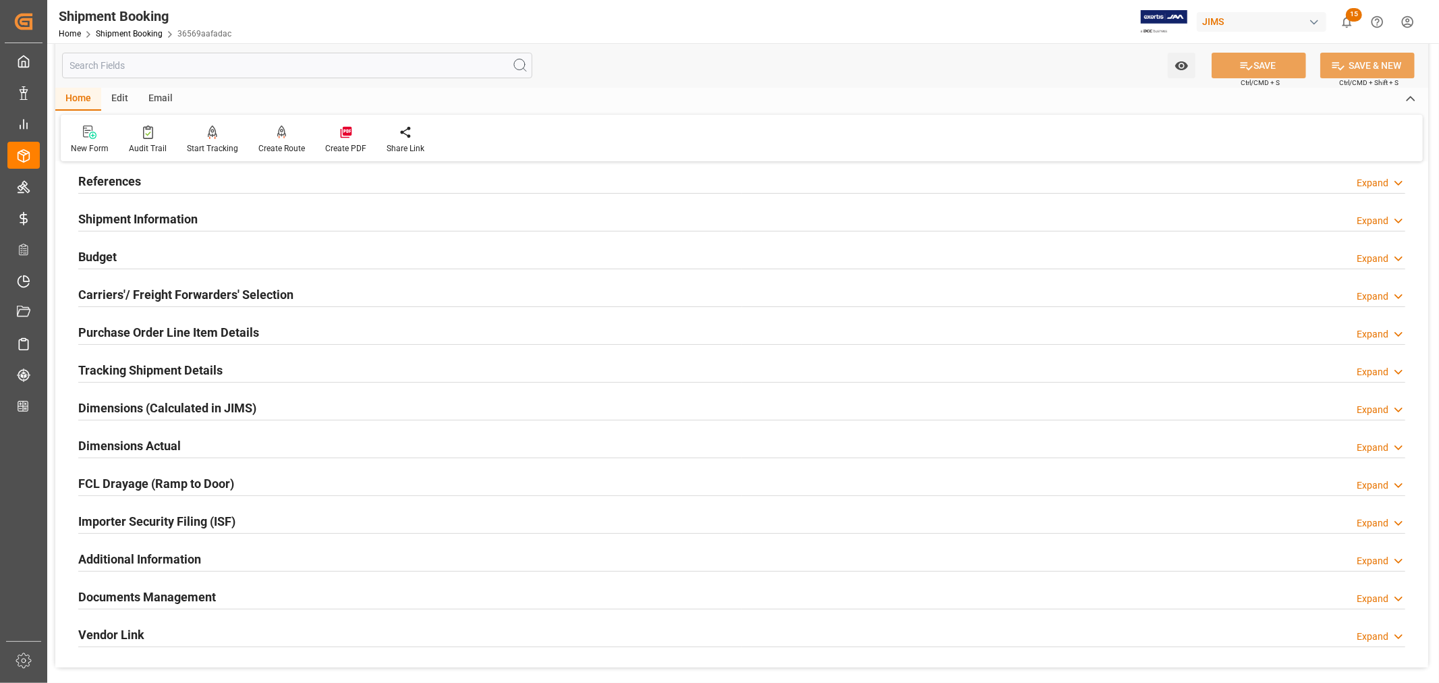
click at [182, 369] on h2 "Tracking Shipment Details" at bounding box center [150, 370] width 144 height 18
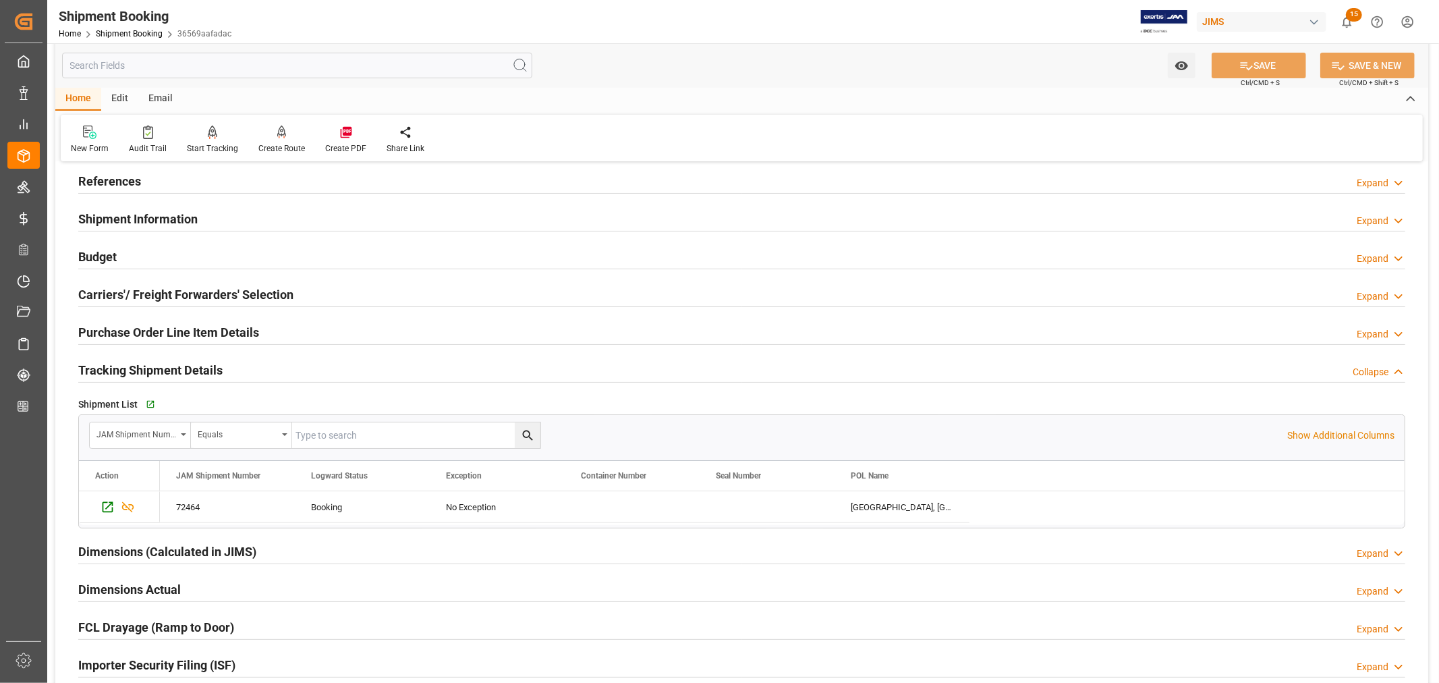
click at [182, 369] on h2 "Tracking Shipment Details" at bounding box center [150, 370] width 144 height 18
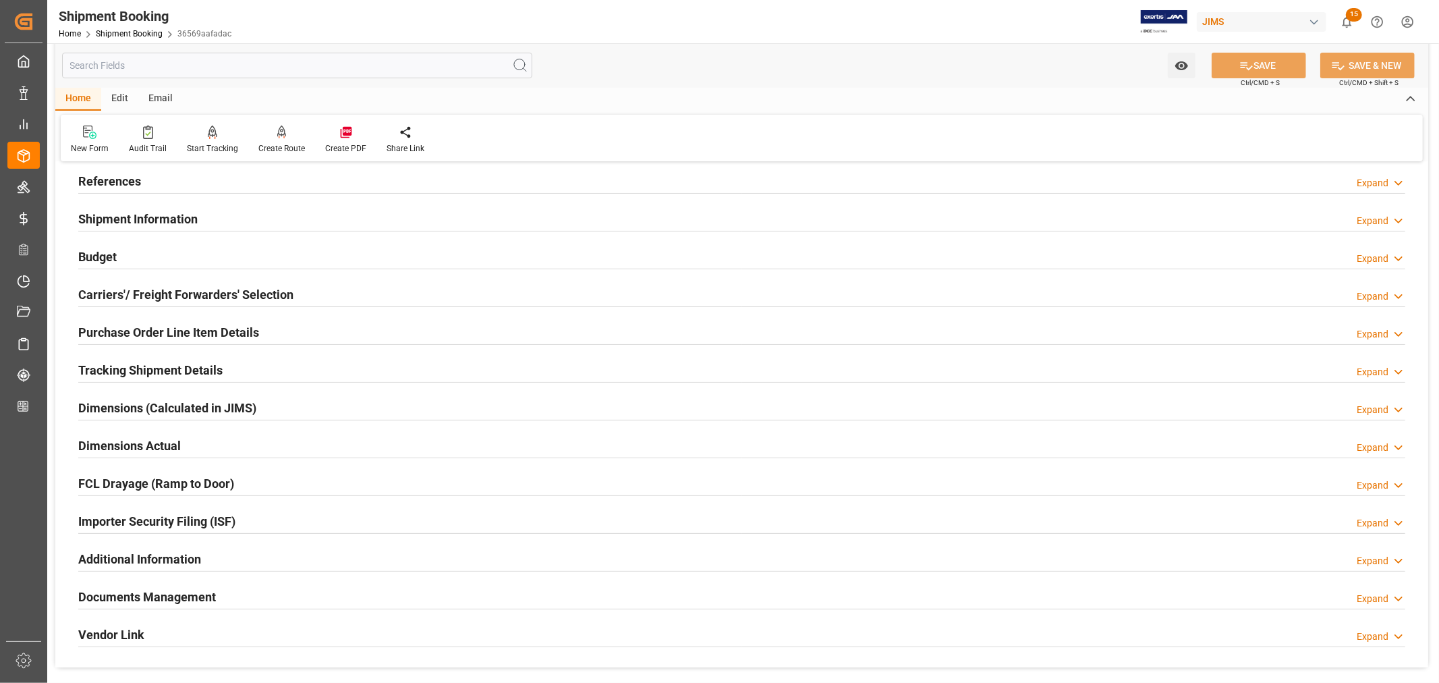
click at [214, 523] on h2 "Importer Security Filing (ISF)" at bounding box center [156, 521] width 157 height 18
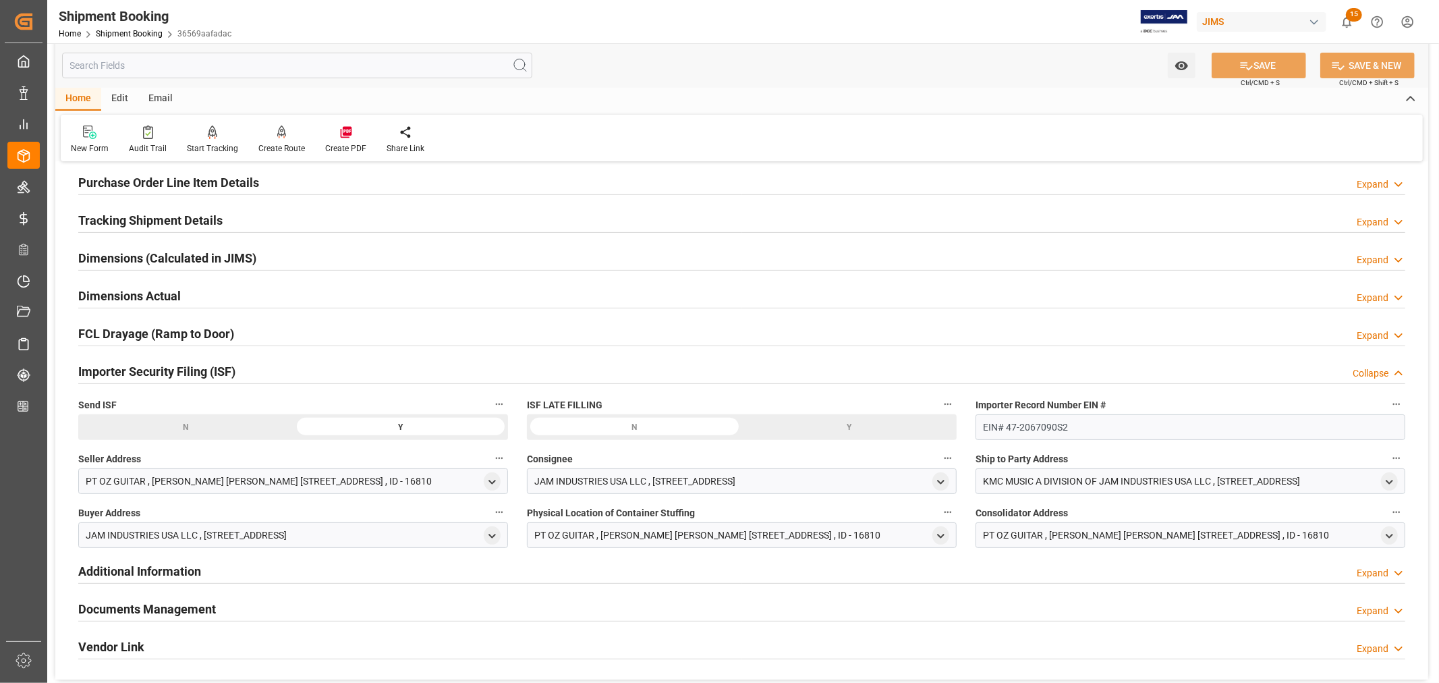
scroll to position [150, 0]
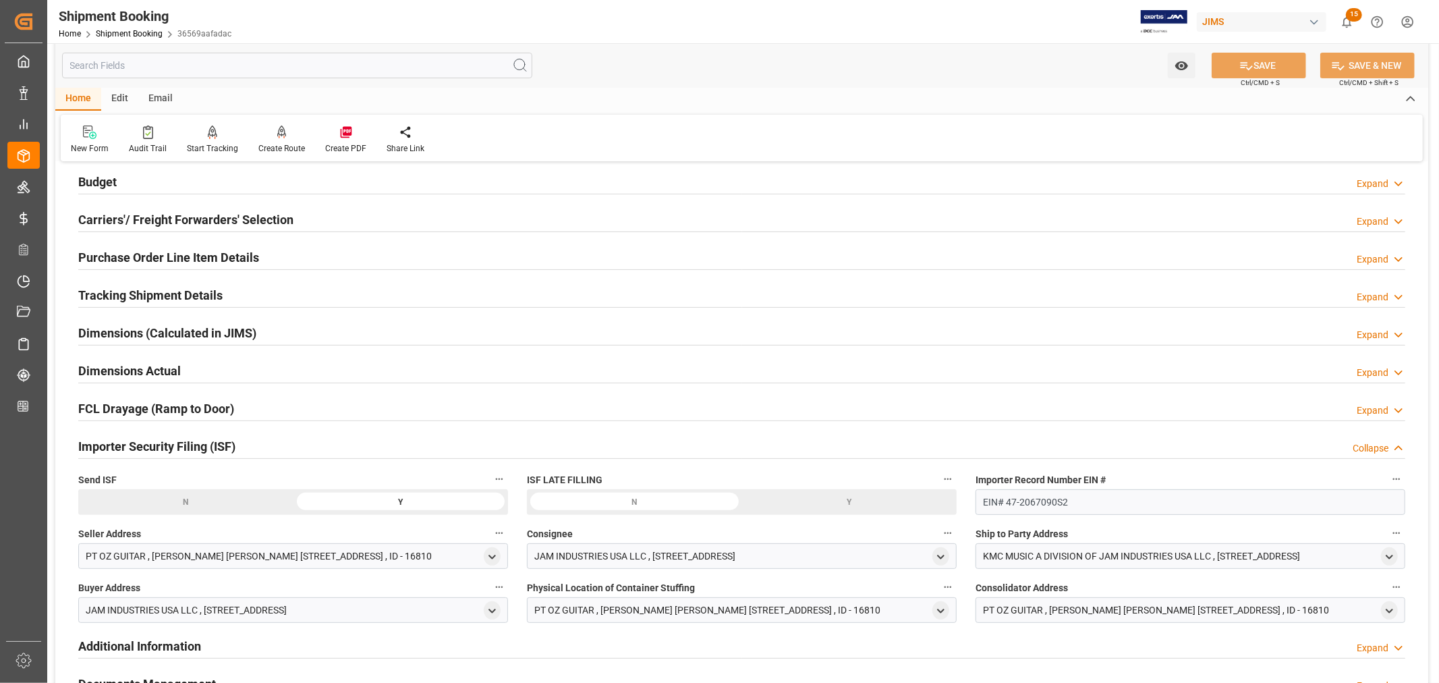
click at [284, 443] on div "Importer Security Filing (ISF) Collapse" at bounding box center [741, 445] width 1327 height 26
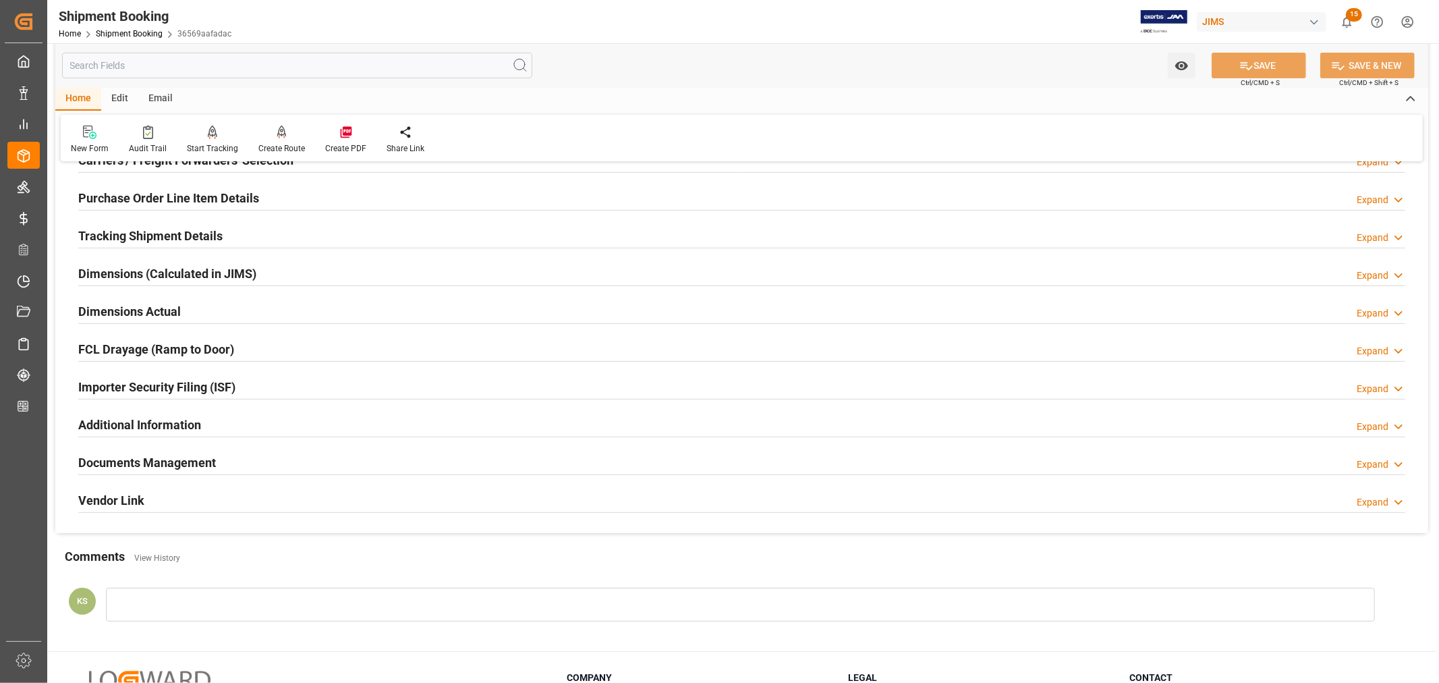
scroll to position [225, 0]
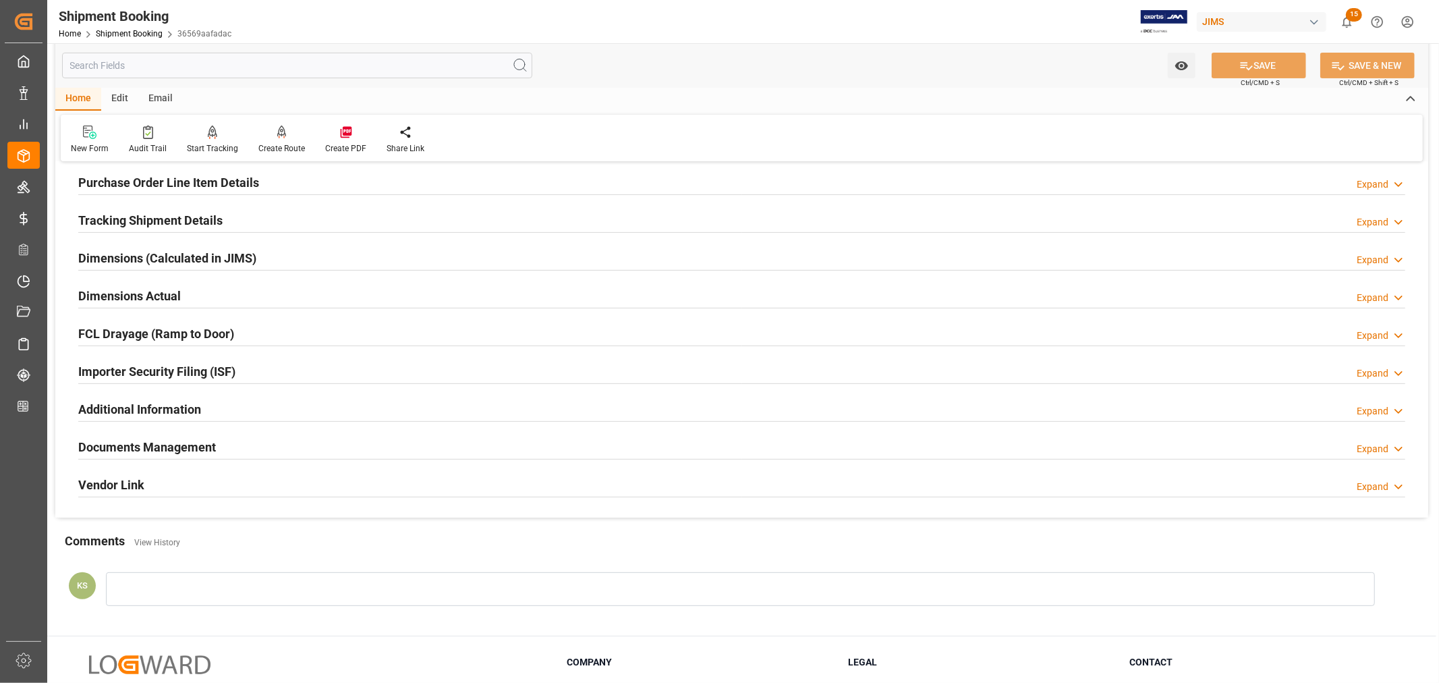
click at [292, 440] on div "Documents Management Expand" at bounding box center [741, 446] width 1327 height 26
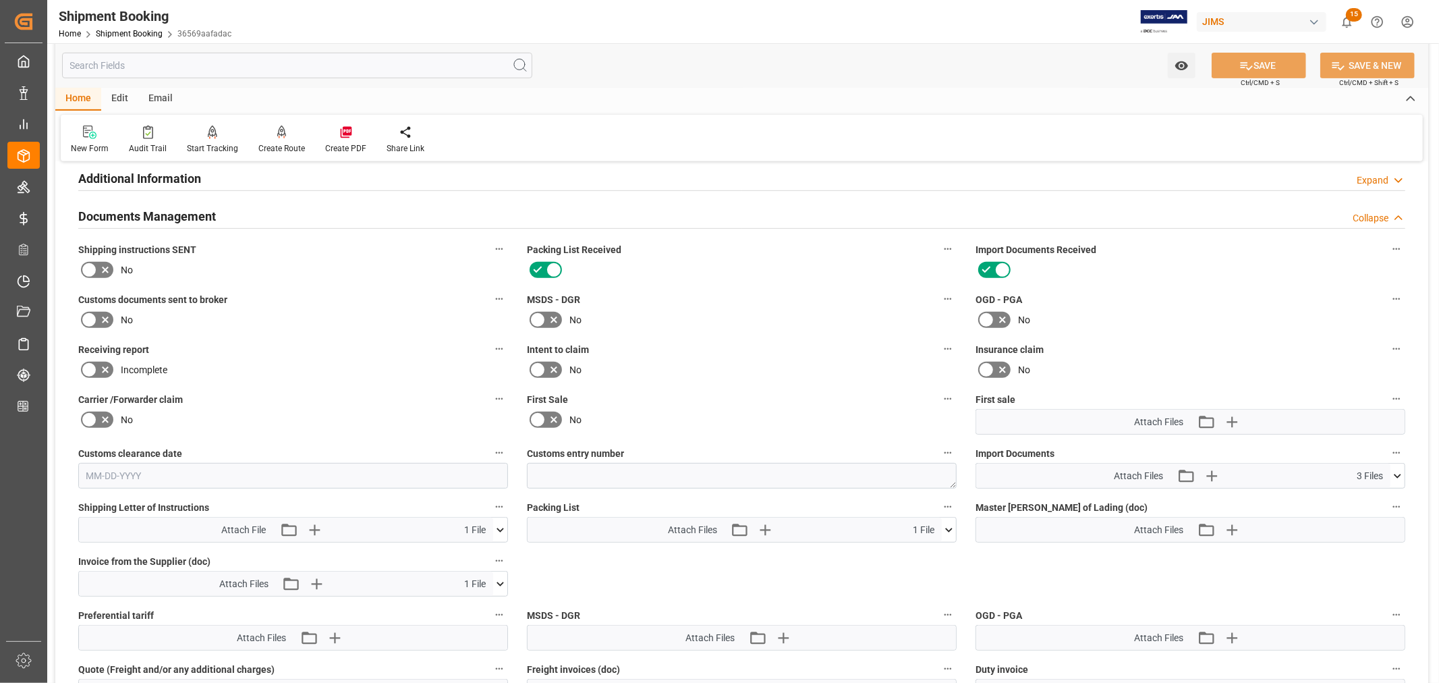
scroll to position [524, 0]
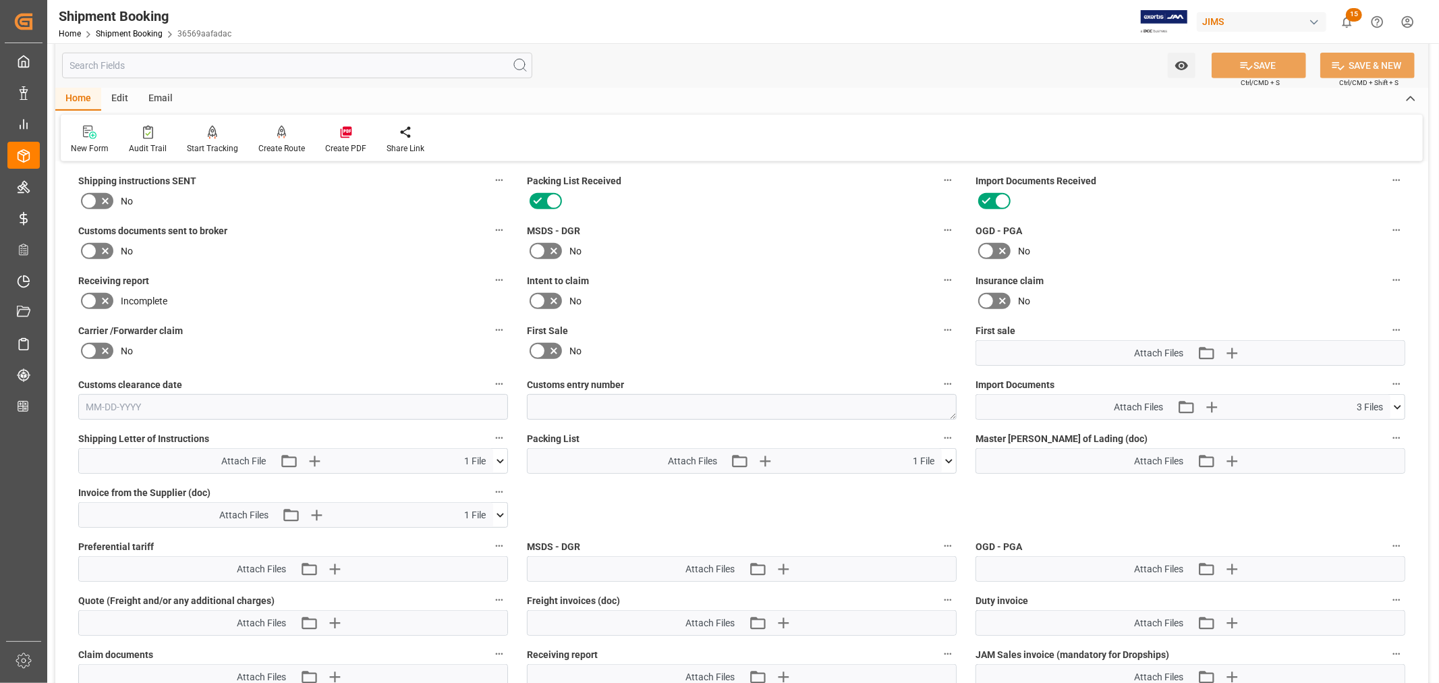
click at [1394, 405] on icon at bounding box center [1397, 407] width 7 height 4
click at [1367, 455] on icon at bounding box center [1362, 460] width 11 height 11
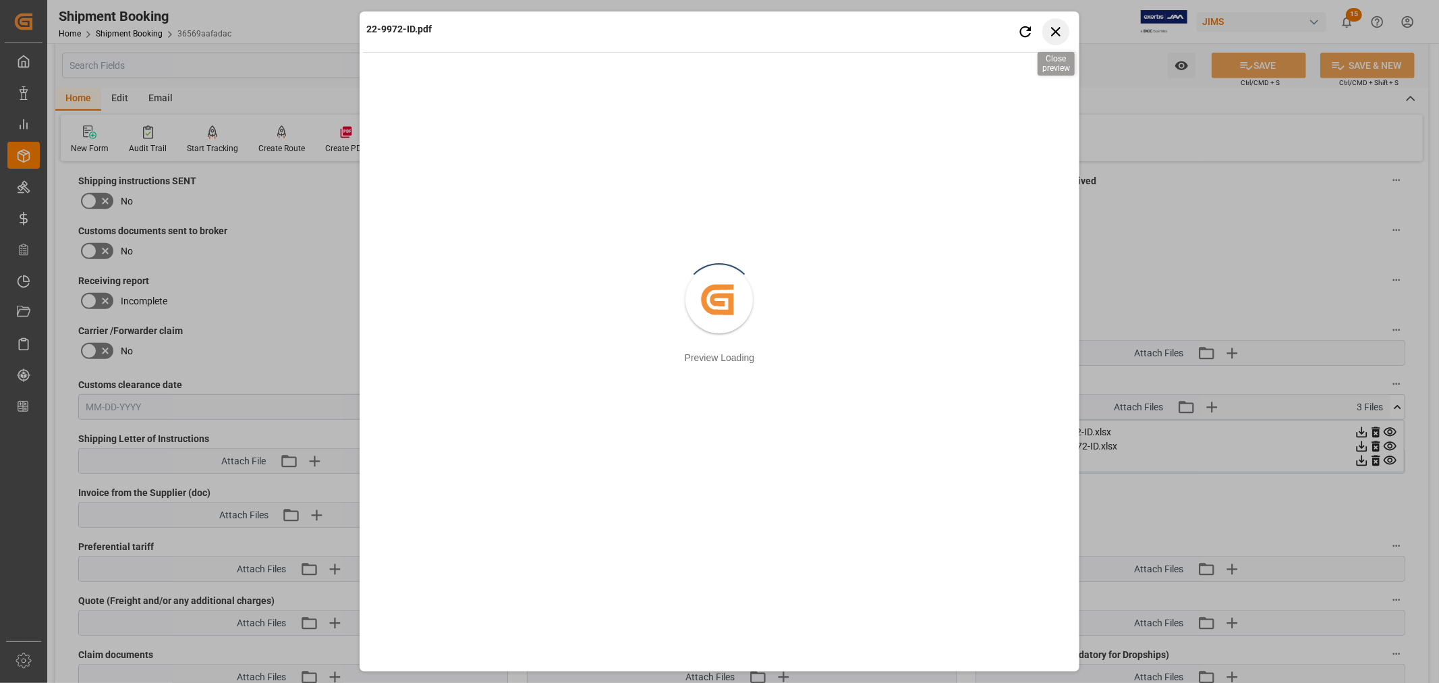
click at [1054, 28] on icon "button" at bounding box center [1055, 31] width 17 height 17
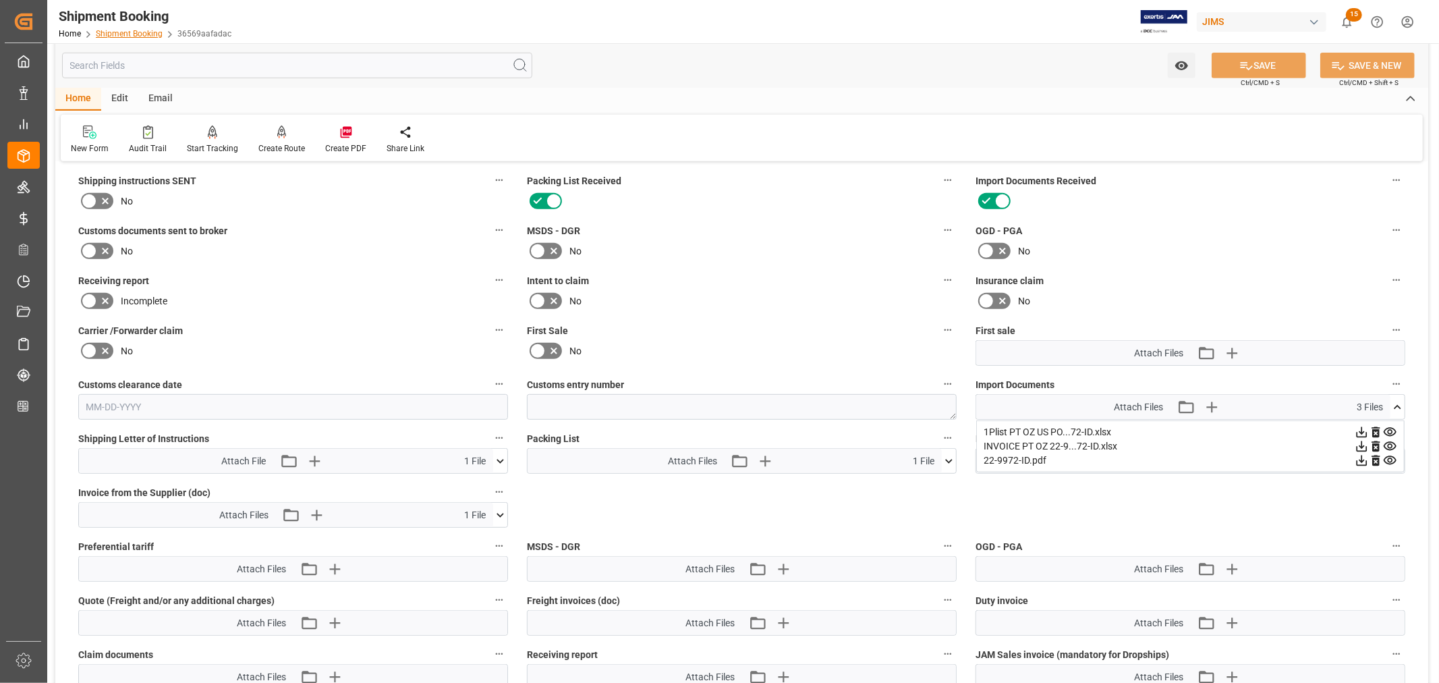
click at [122, 31] on link "Shipment Booking" at bounding box center [129, 33] width 67 height 9
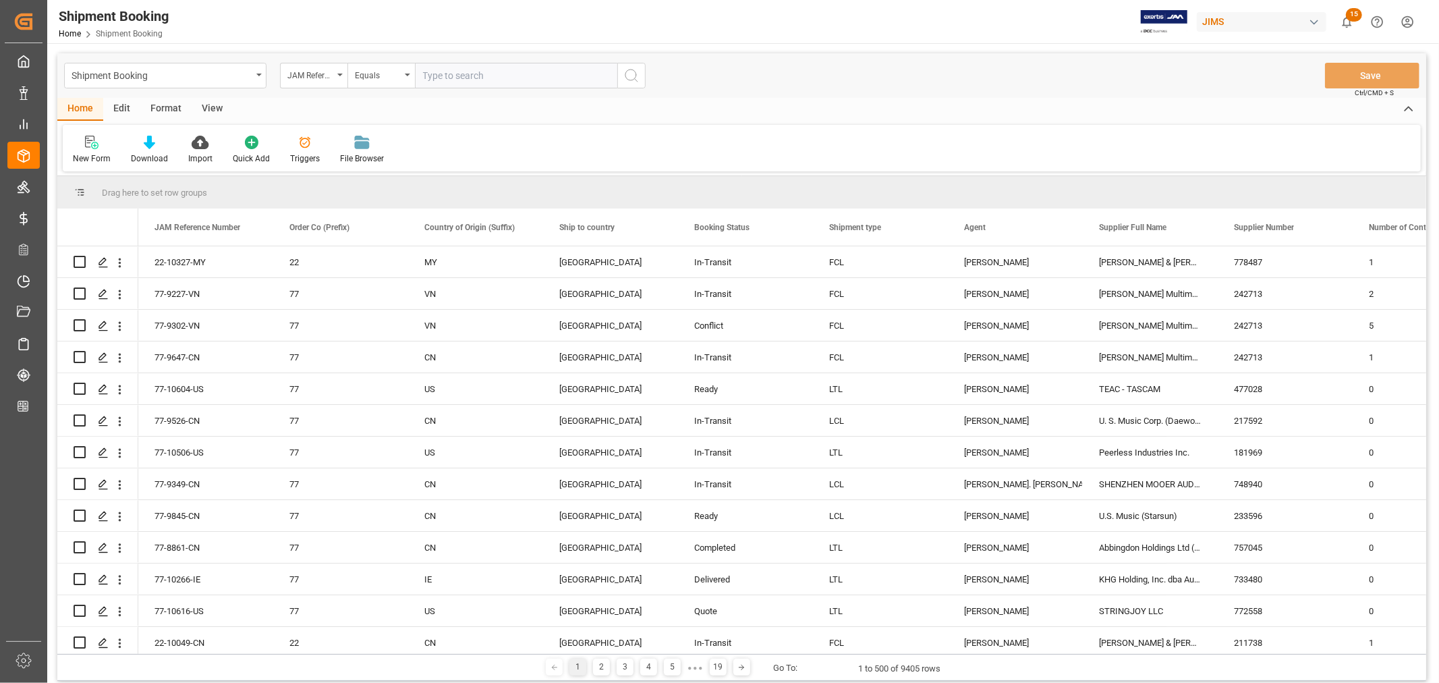
click at [340, 75] on icon "open menu" at bounding box center [339, 75] width 5 height 3
type input "book"
click at [335, 165] on div "Booking Number" at bounding box center [381, 166] width 201 height 28
click at [425, 72] on input "text" at bounding box center [516, 76] width 202 height 26
paste input "080500424950"
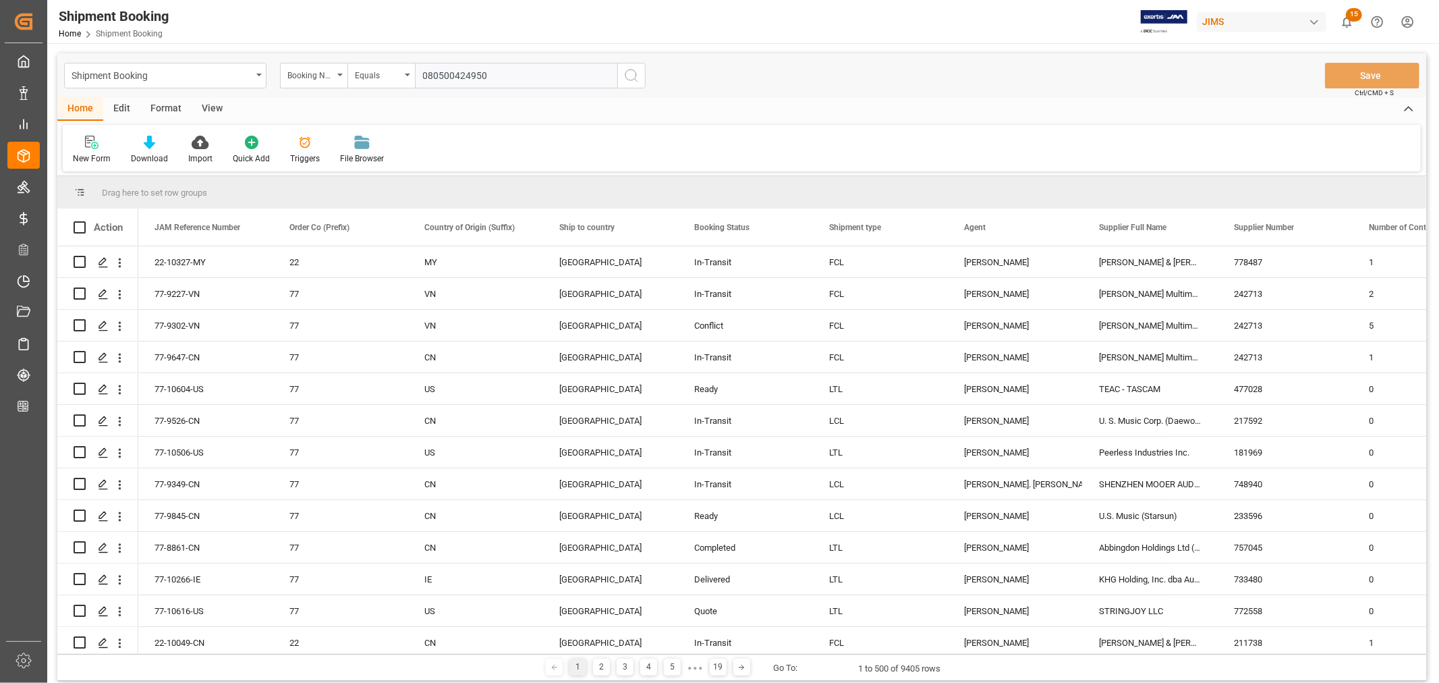
type input "080500424950"
click at [629, 76] on icon "search button" at bounding box center [631, 75] width 16 height 16
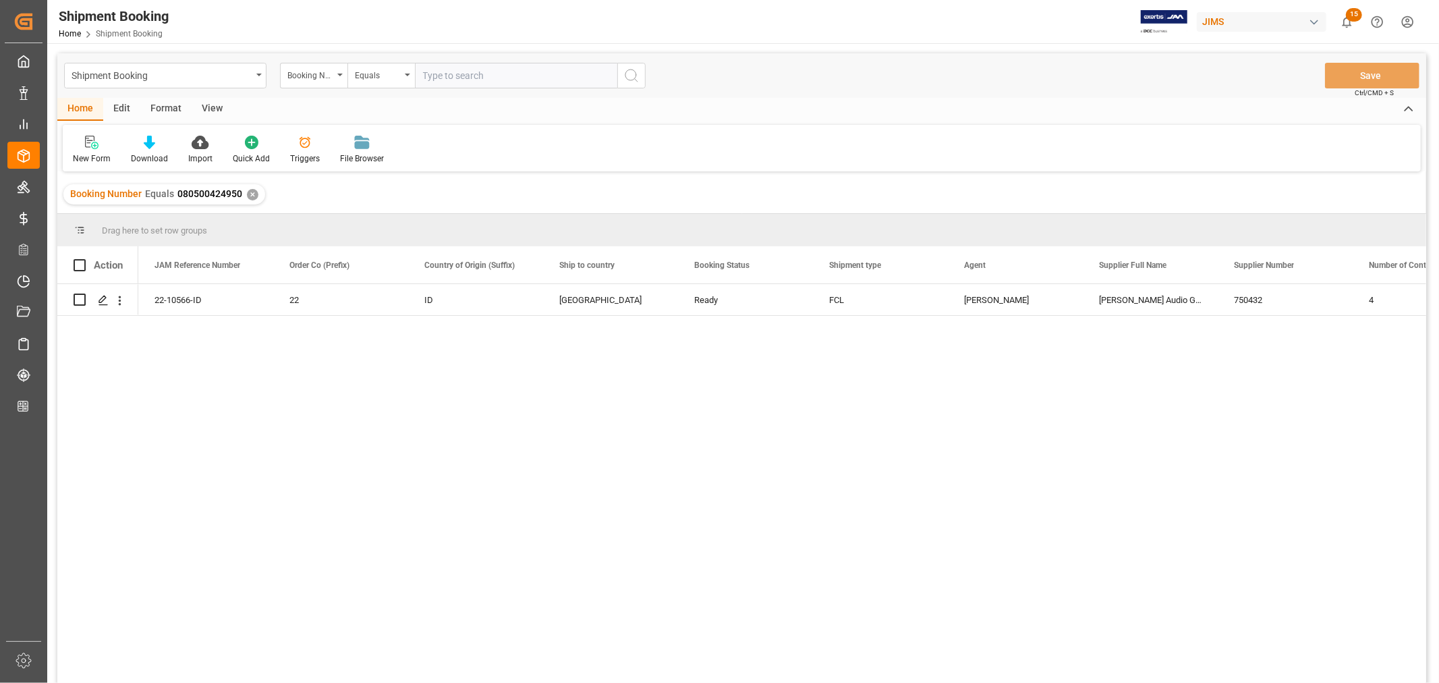
click at [250, 193] on div "✕" at bounding box center [252, 194] width 11 height 11
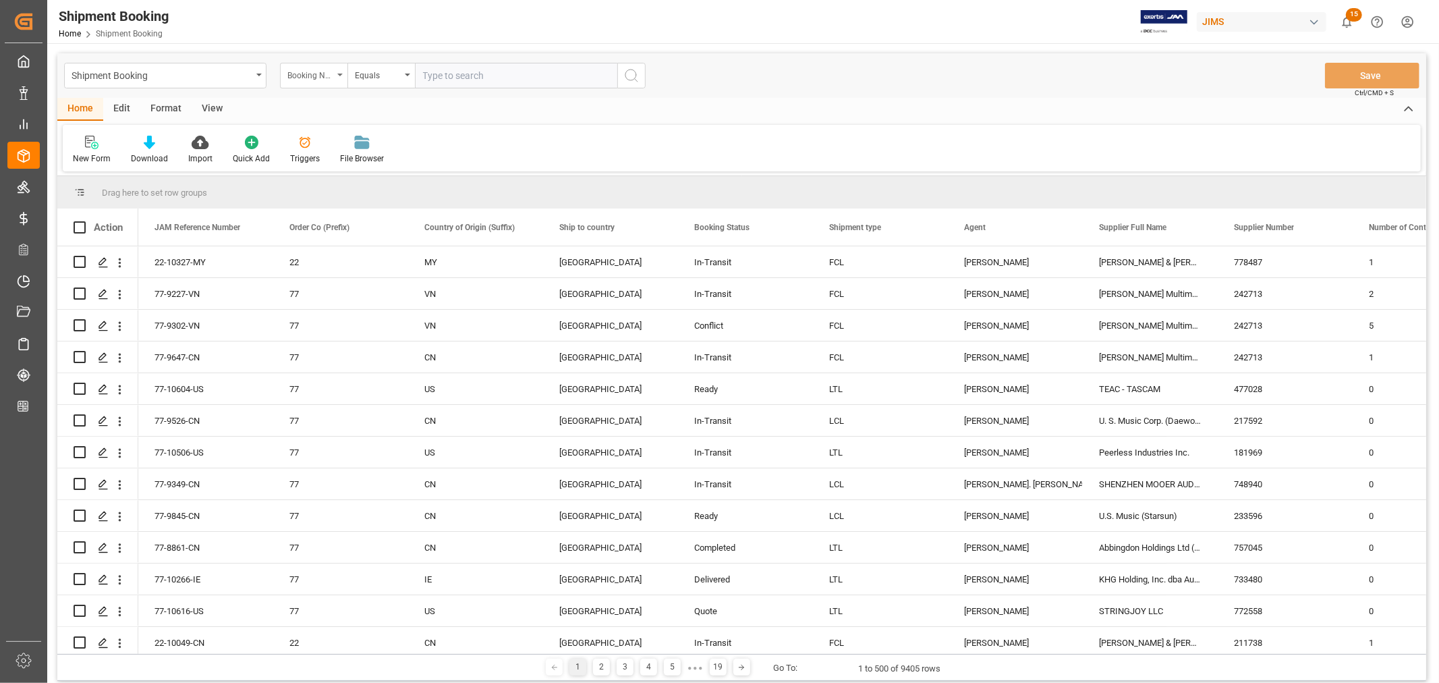
click at [341, 74] on icon "open menu" at bounding box center [339, 75] width 5 height 3
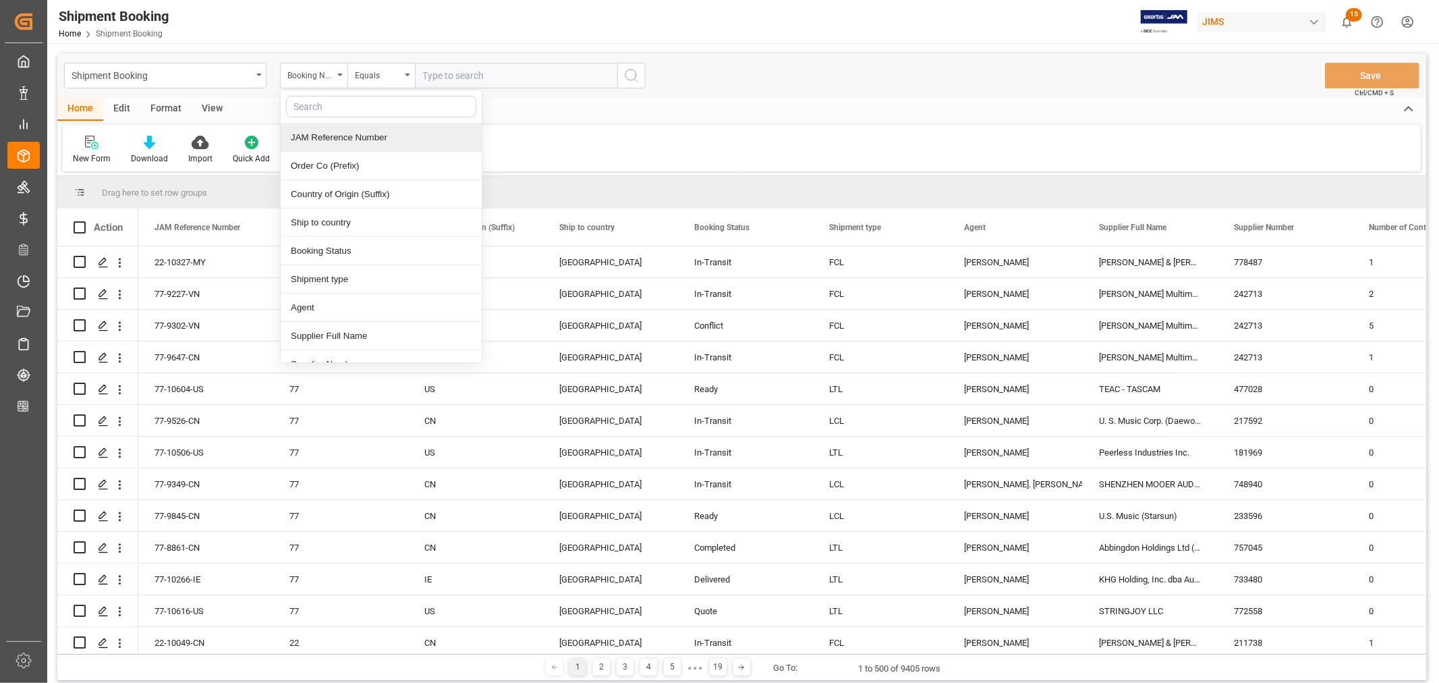
click at [312, 138] on div "JAM Reference Number" at bounding box center [381, 137] width 201 height 28
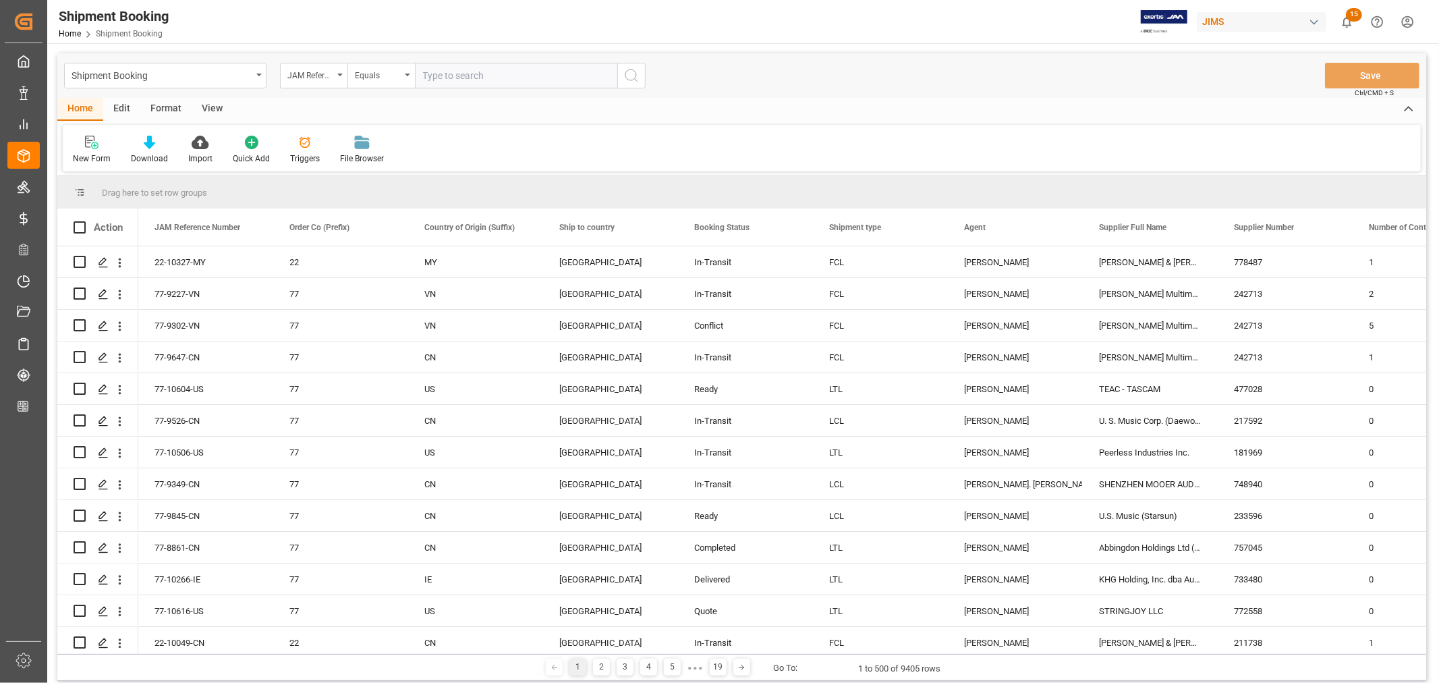
click at [430, 69] on input "text" at bounding box center [516, 76] width 202 height 26
paste input "22-10489-[GEOGRAPHIC_DATA]"
type input "22-10489-[GEOGRAPHIC_DATA]"
click at [634, 76] on icon "search button" at bounding box center [631, 75] width 16 height 16
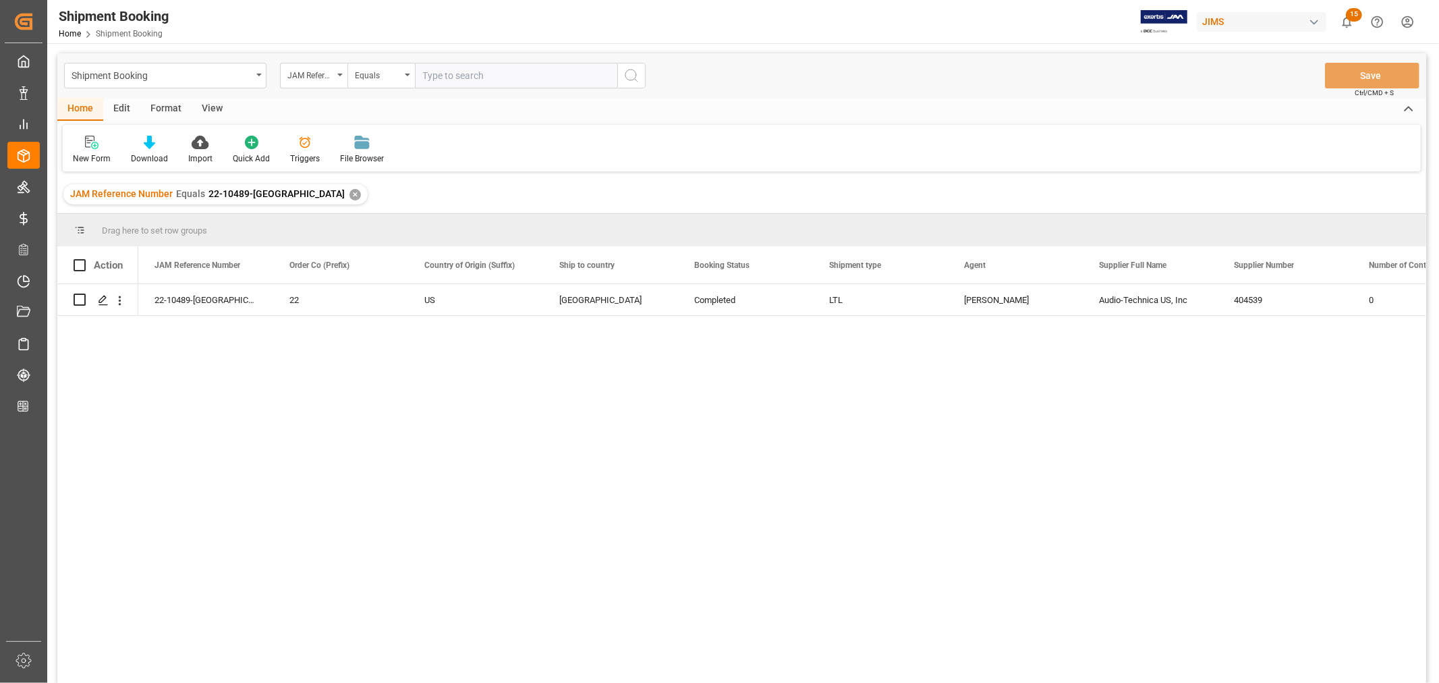
click at [125, 34] on span "Shipment Booking" at bounding box center [129, 33] width 67 height 9
click at [349, 192] on div "✕" at bounding box center [354, 194] width 11 height 11
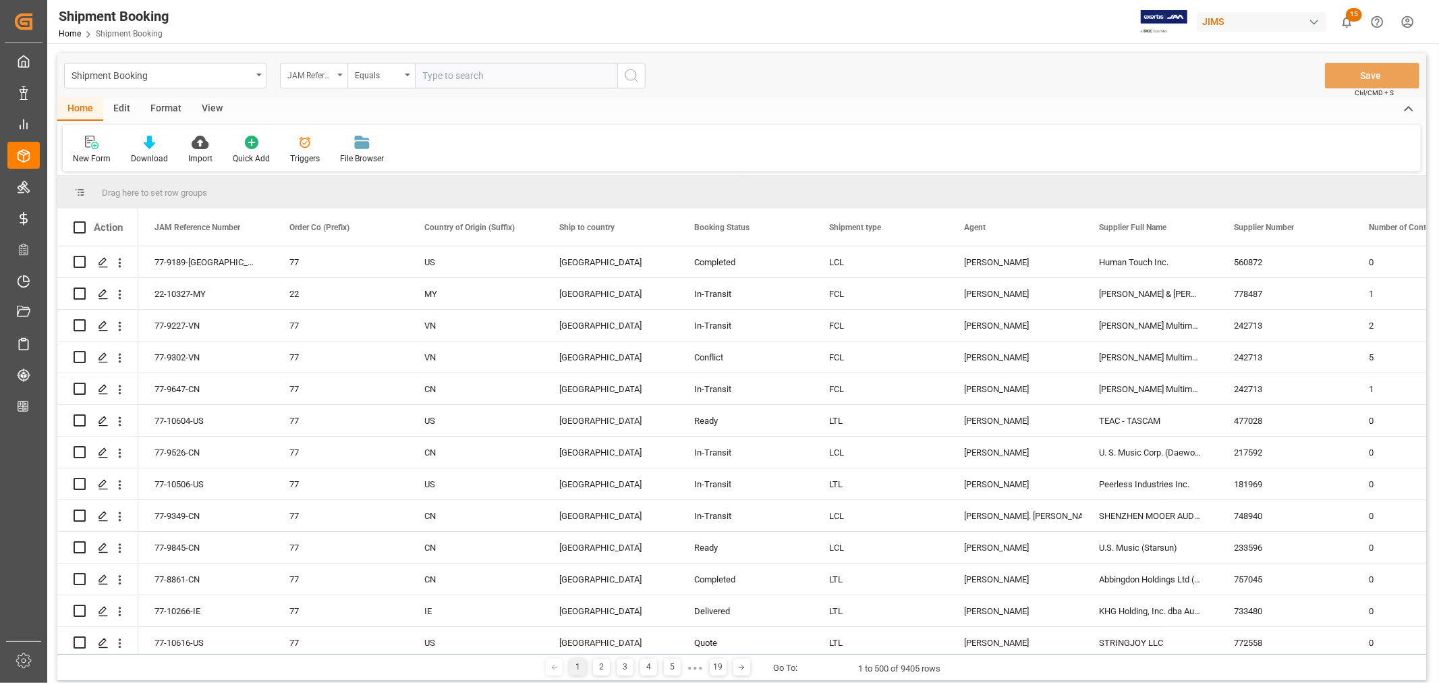
click at [340, 74] on icon "open menu" at bounding box center [339, 75] width 5 height 3
type input "booki"
click at [333, 159] on div "Booking Number" at bounding box center [381, 166] width 201 height 28
click at [428, 72] on input "text" at bounding box center [516, 76] width 202 height 26
paste input "1ZX274746870536756"
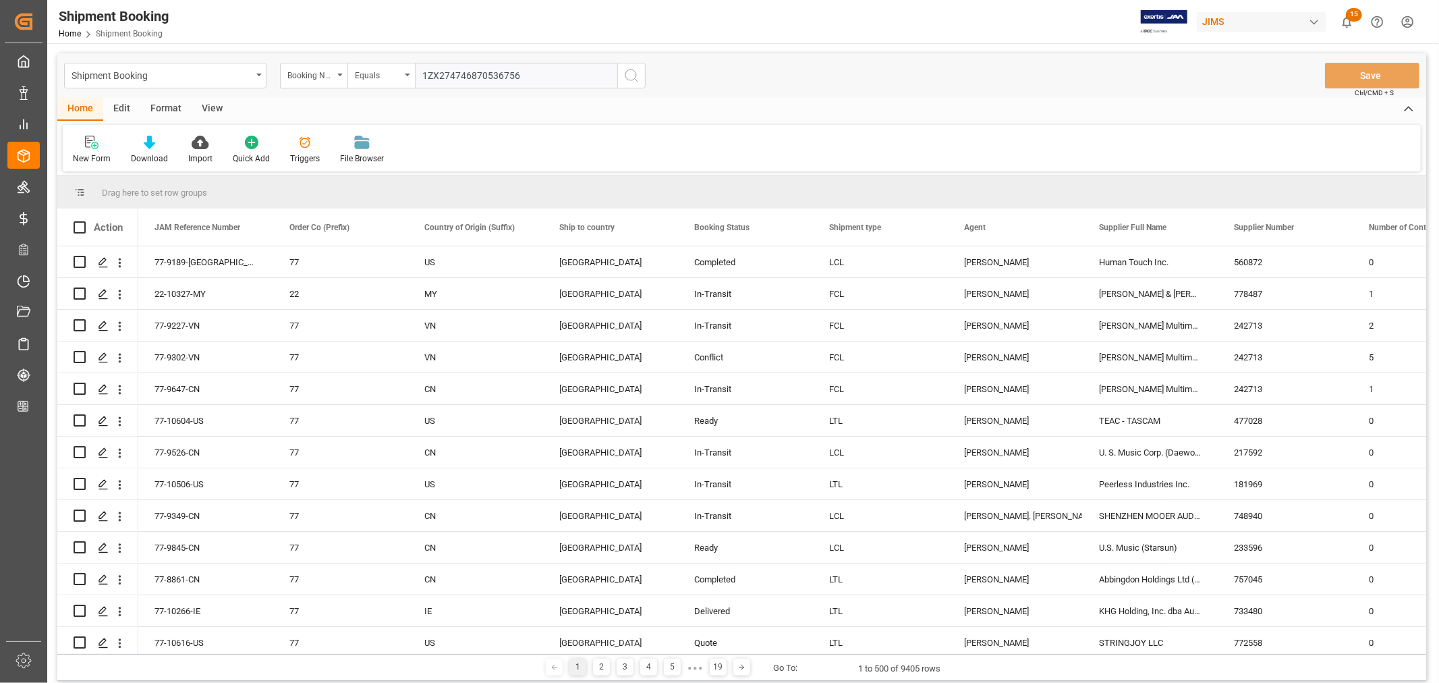
type input "1ZX274746870536756"
click at [632, 70] on icon "search button" at bounding box center [631, 75] width 16 height 16
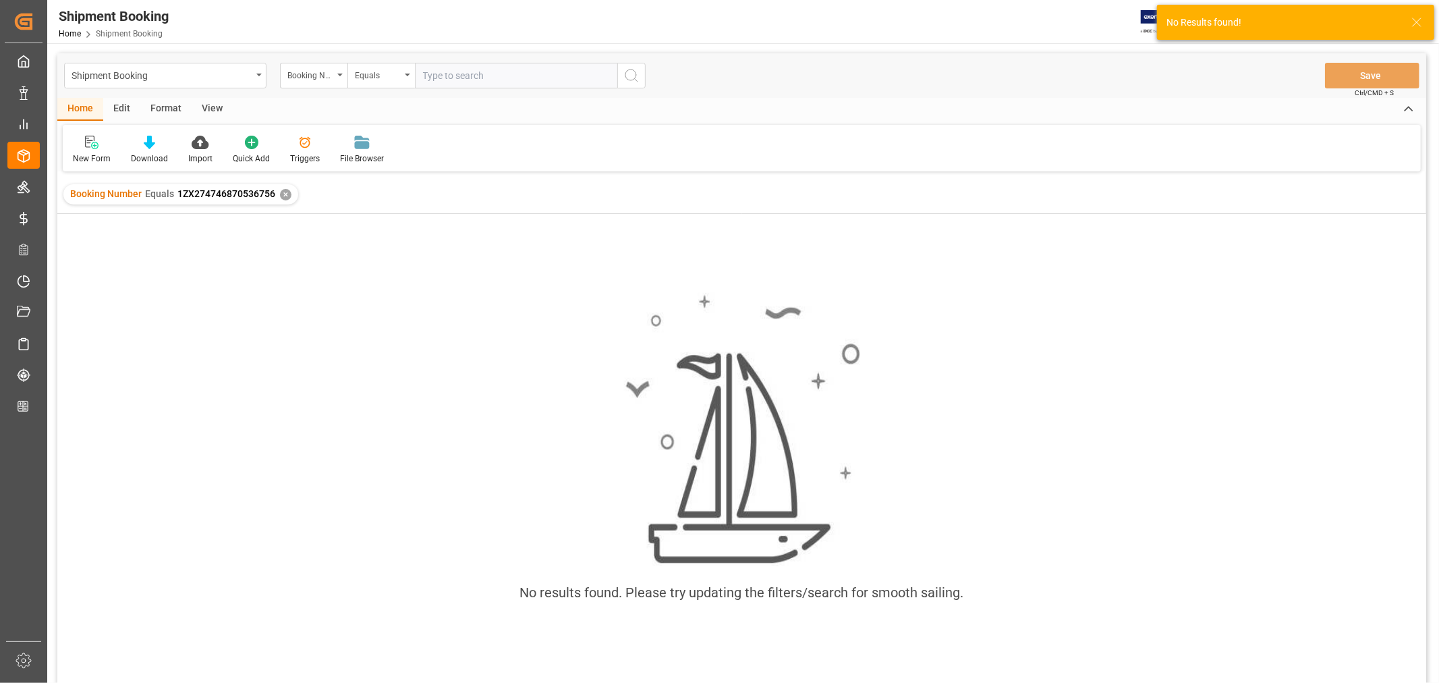
click at [282, 196] on div "✕" at bounding box center [285, 194] width 11 height 11
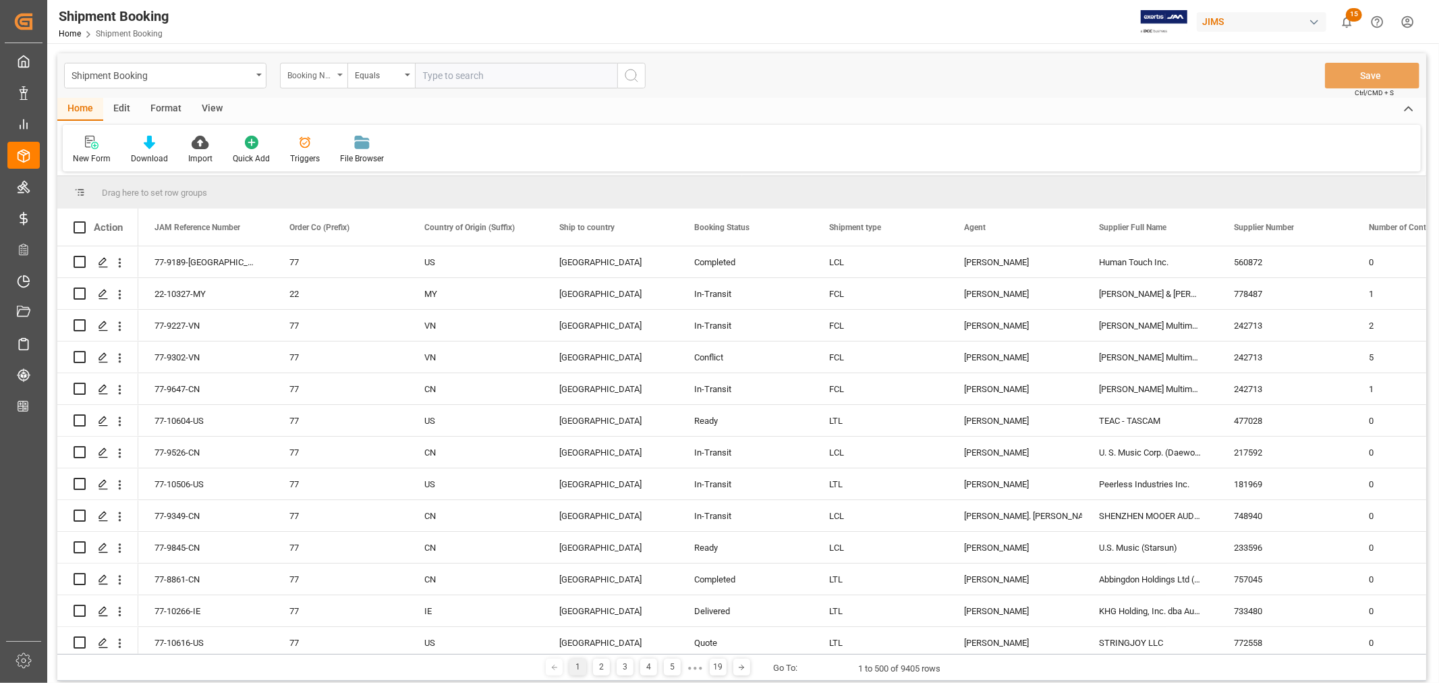
click at [340, 72] on div "Booking Number" at bounding box center [313, 76] width 67 height 26
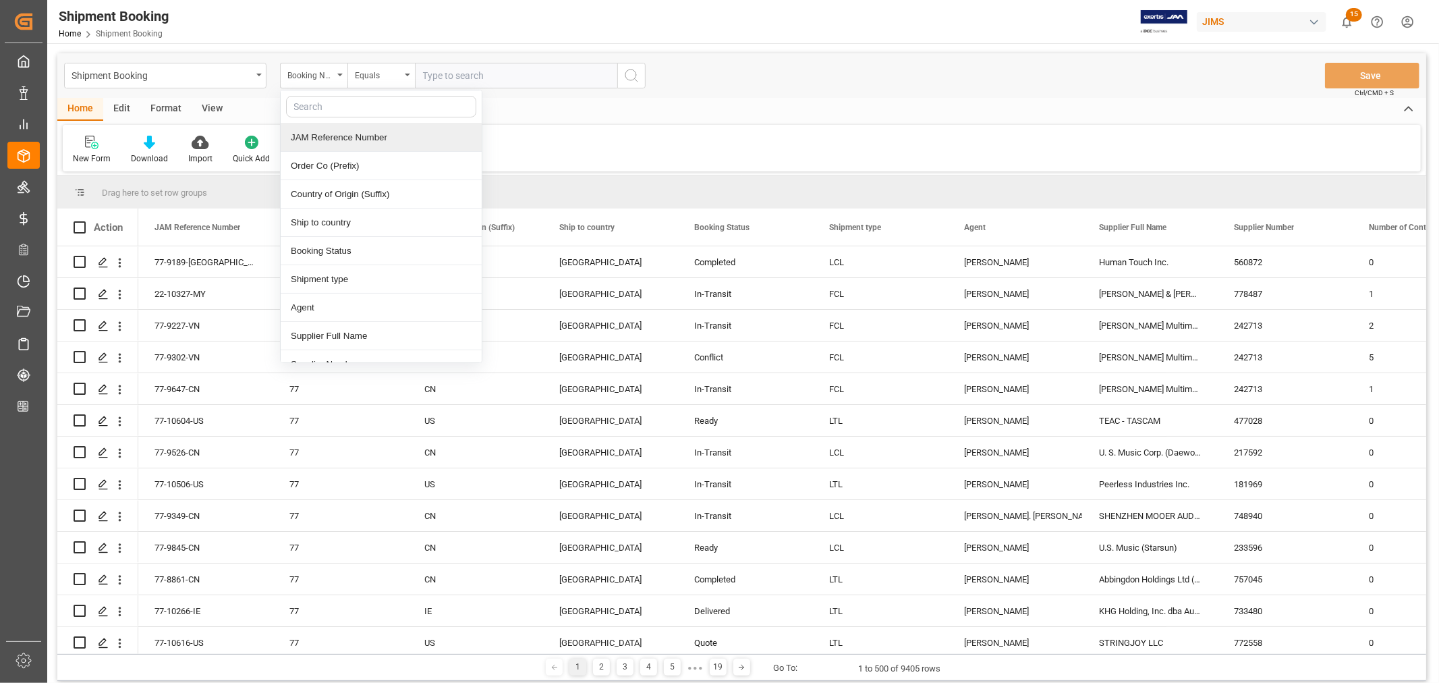
click at [316, 135] on div "JAM Reference Number" at bounding box center [381, 137] width 201 height 28
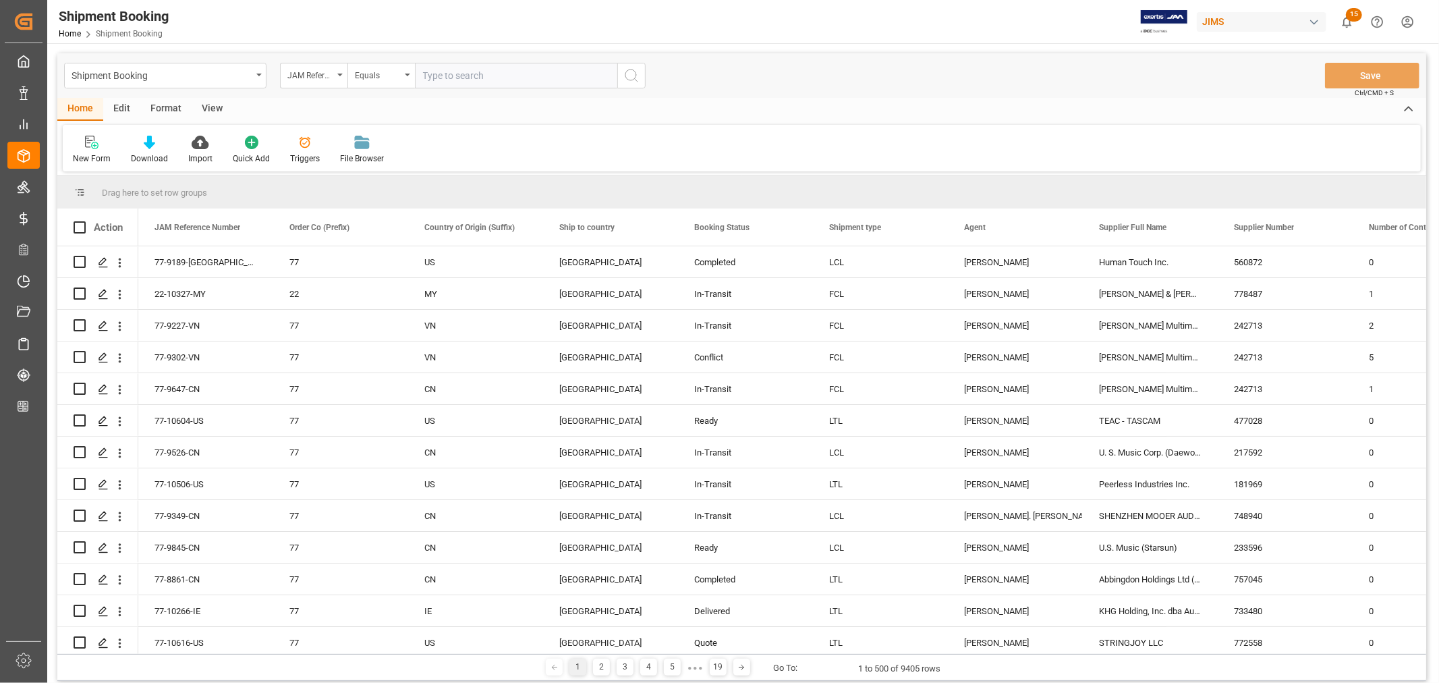
click at [430, 73] on input "text" at bounding box center [516, 76] width 202 height 26
paste input "77-9634-CN"
type input "77-9634-CN"
click at [630, 71] on icon "search button" at bounding box center [631, 75] width 16 height 16
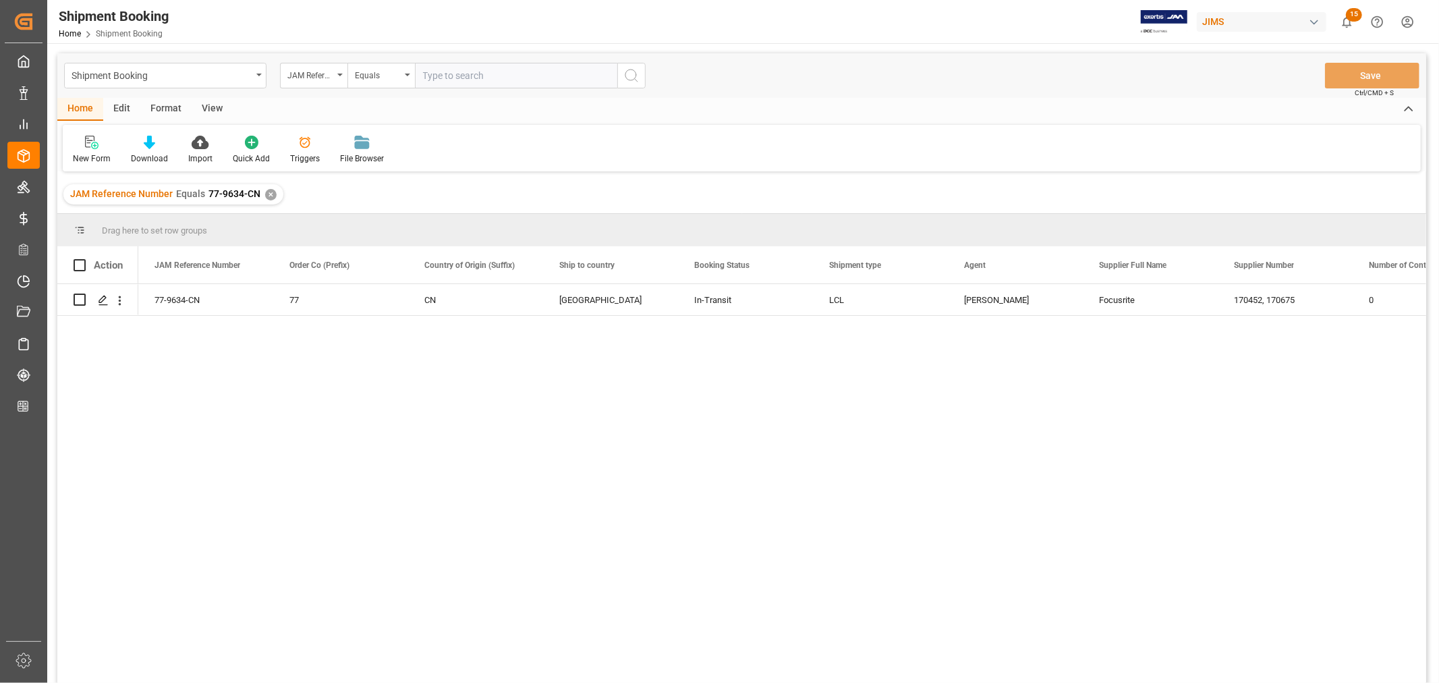
click at [265, 194] on div "✕" at bounding box center [270, 194] width 11 height 11
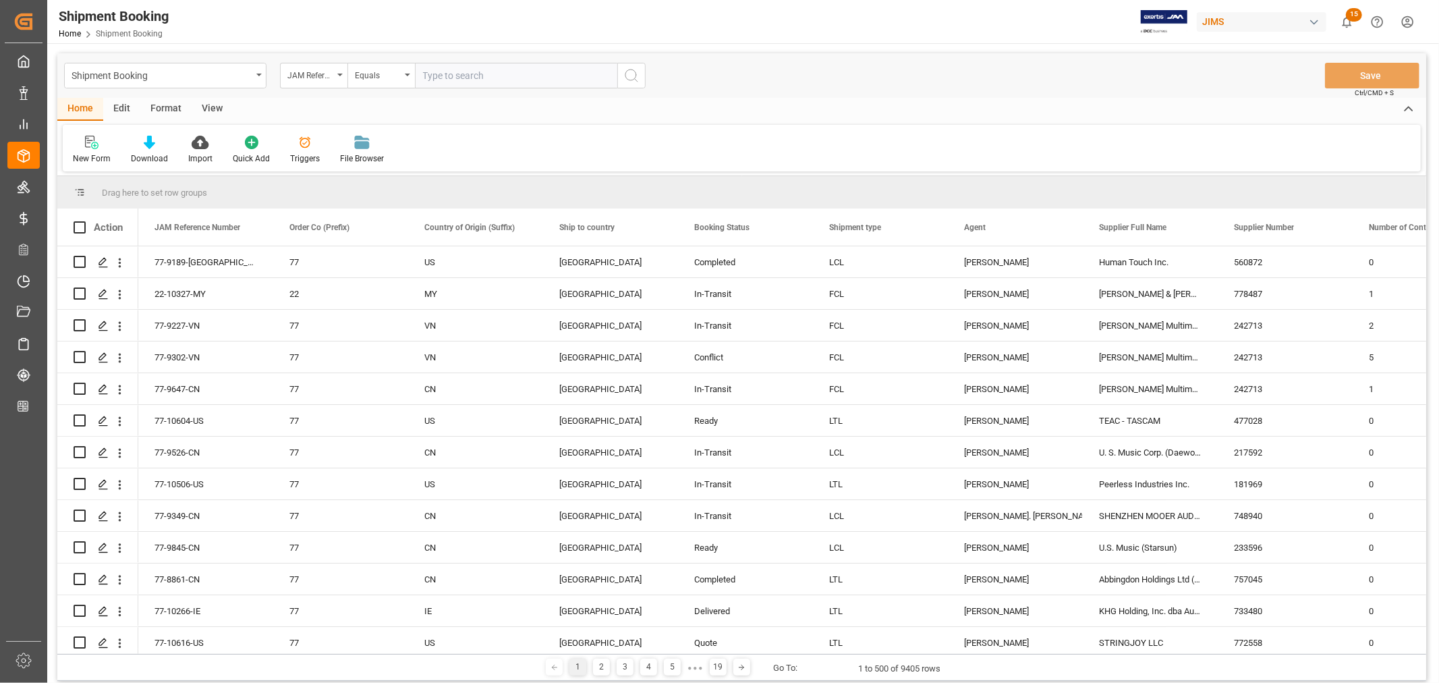
click at [428, 69] on input "text" at bounding box center [516, 76] width 202 height 26
paste input "77-10521-US"
type input "77-10521-US"
click at [629, 74] on icon "search button" at bounding box center [631, 75] width 16 height 16
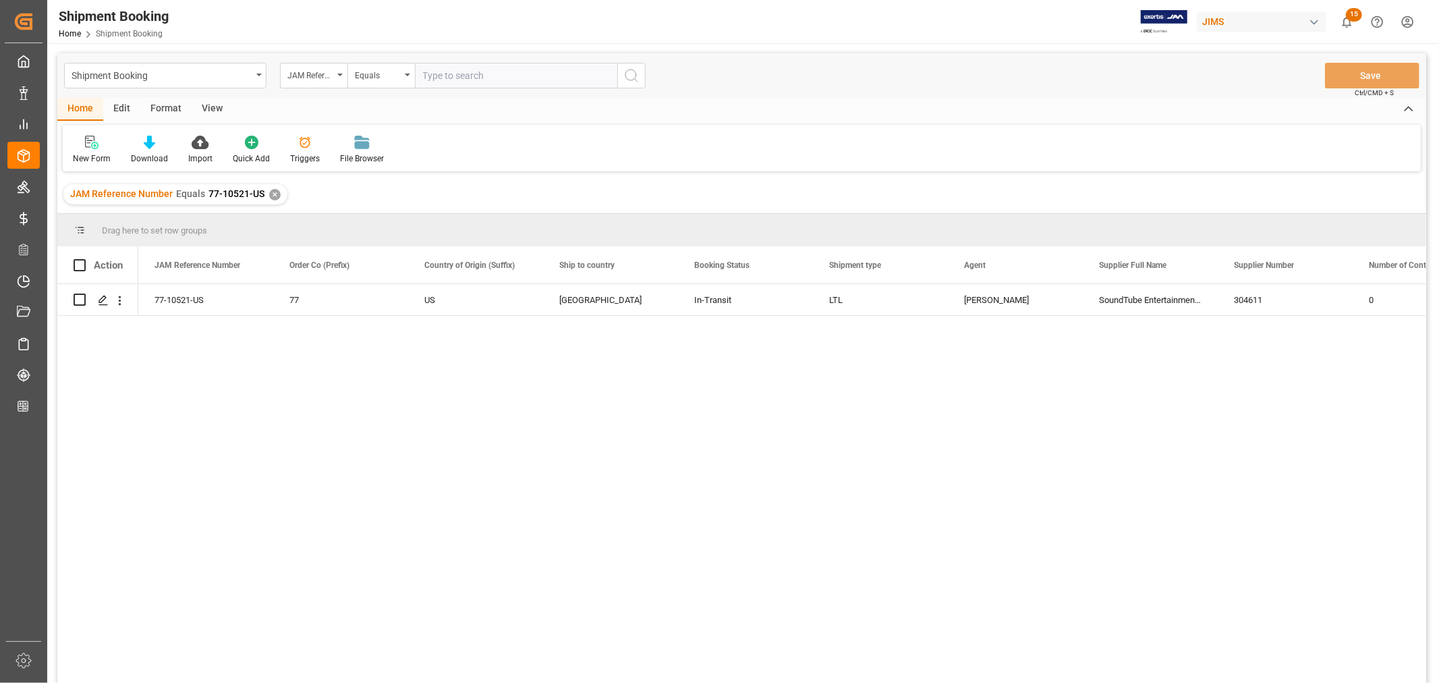
click at [270, 193] on div "✕" at bounding box center [274, 194] width 11 height 11
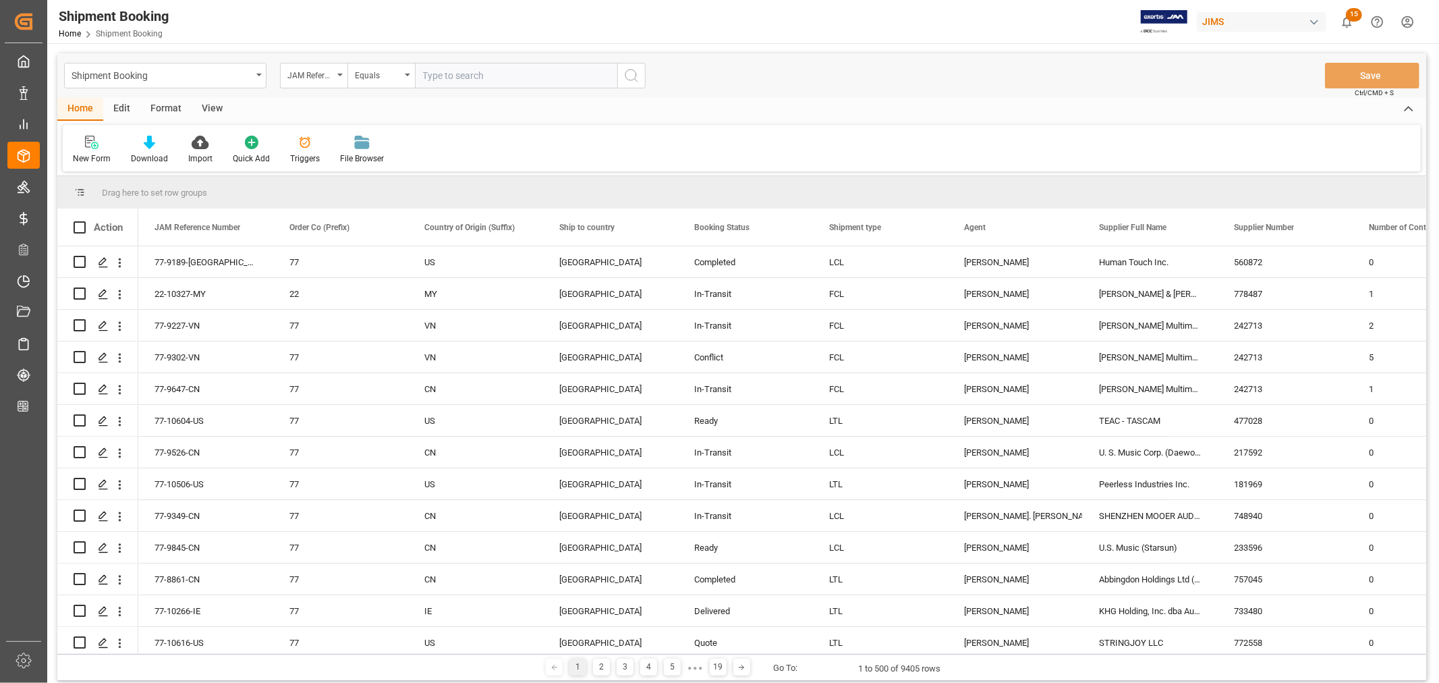
click at [1407, 20] on html "Created by potrace 1.15, written by Peter Selinger 2001-2017 Created by potrace…" at bounding box center [719, 341] width 1439 height 683
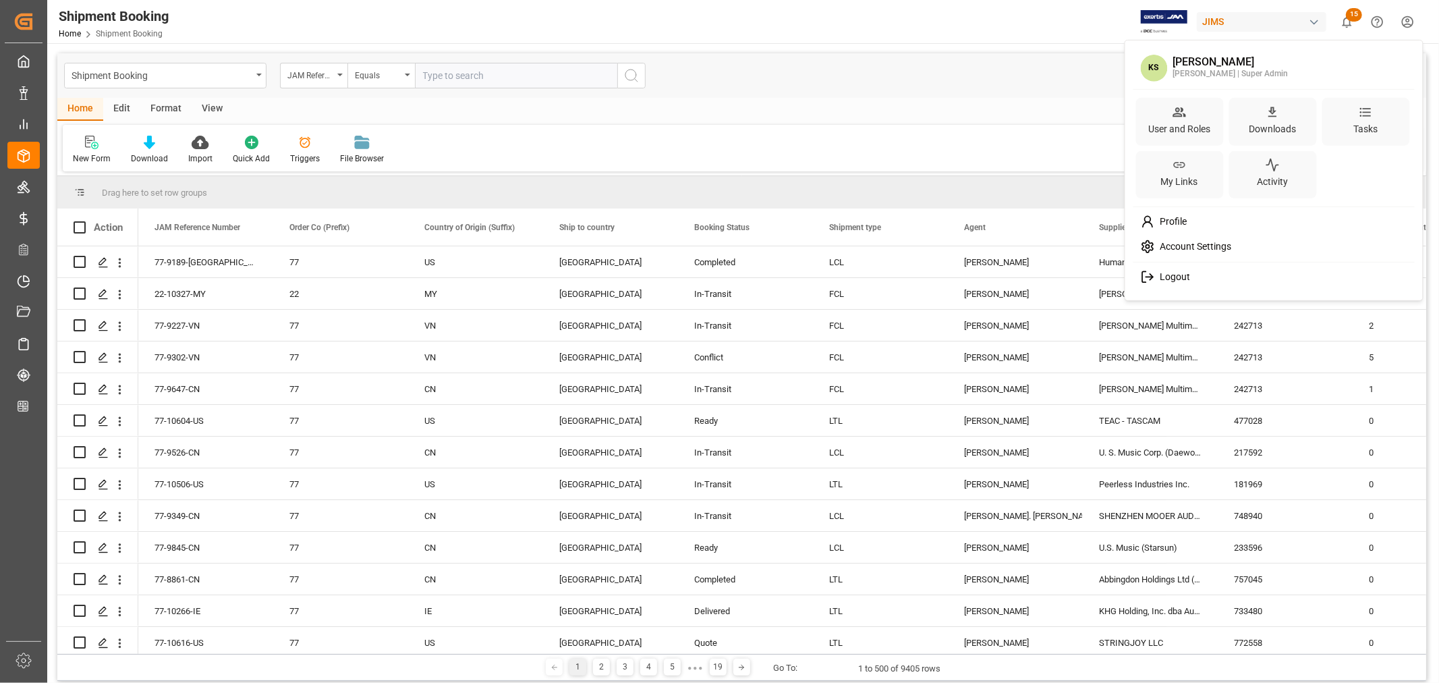
click at [1175, 275] on span "Logout" at bounding box center [1172, 277] width 36 height 12
